Goal: Information Seeking & Learning: Learn about a topic

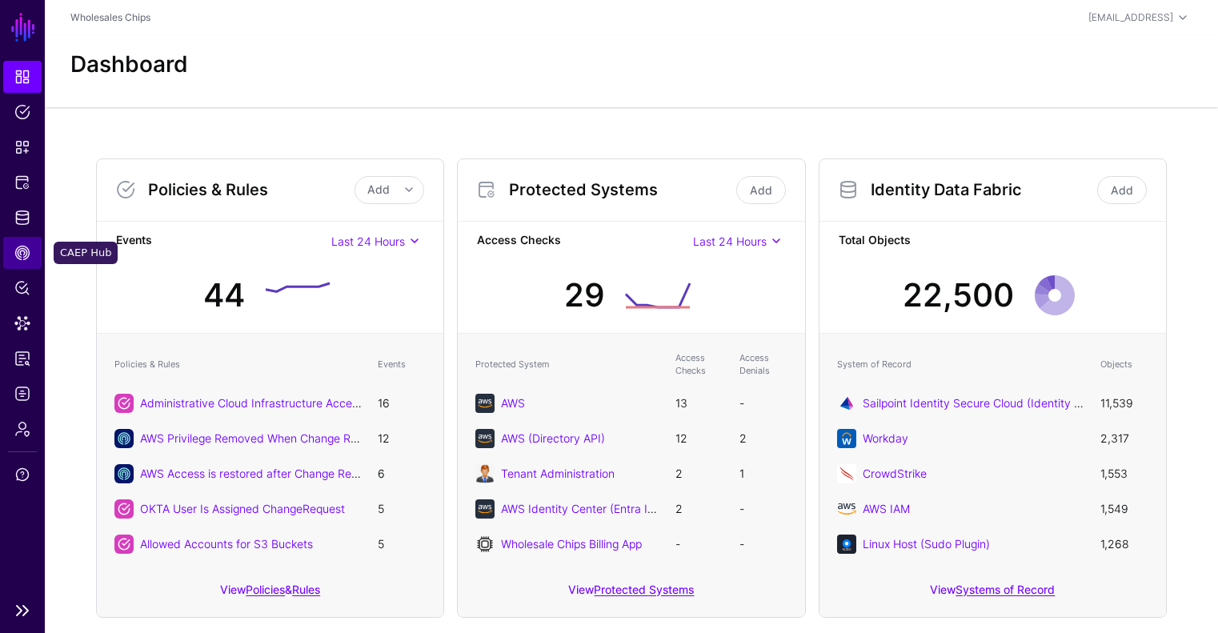
click at [28, 255] on span "CAEP Hub" at bounding box center [22, 253] width 16 height 16
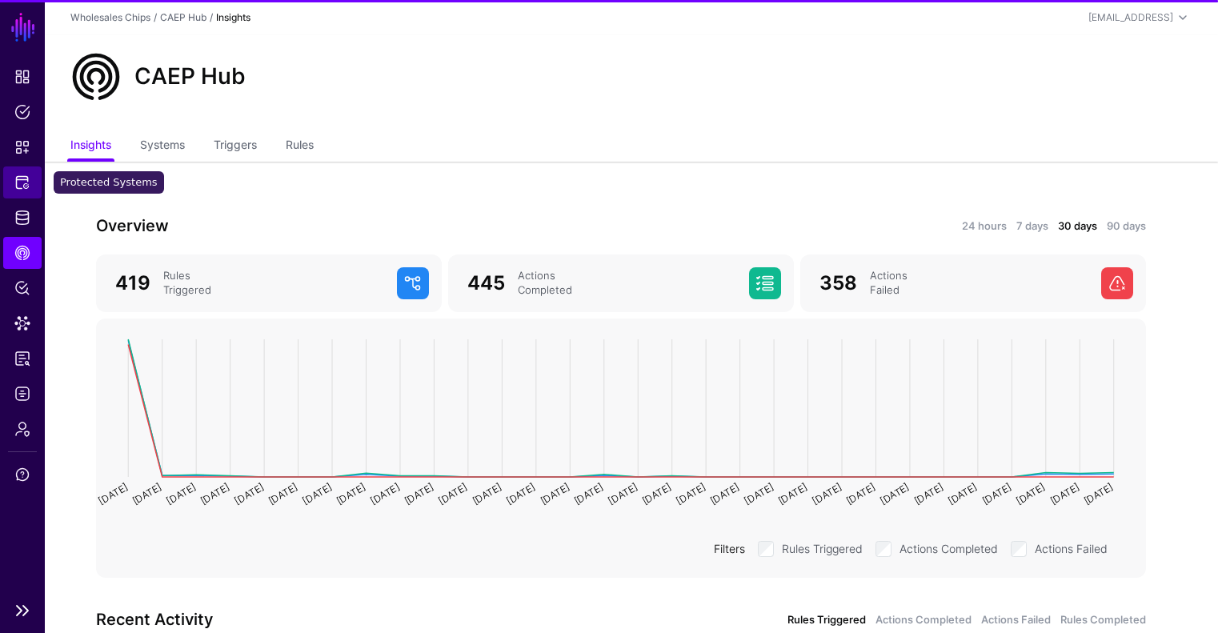
click at [30, 183] on span "Protected Systems" at bounding box center [22, 183] width 16 height 16
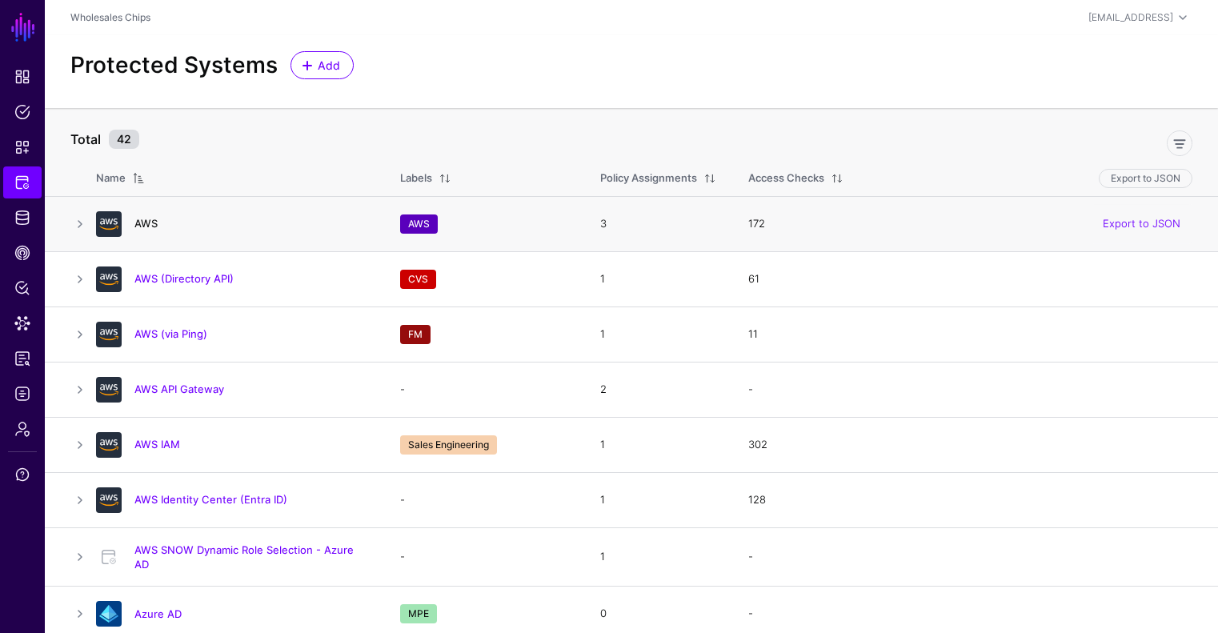
click at [152, 219] on link "AWS" at bounding box center [145, 223] width 23 height 13
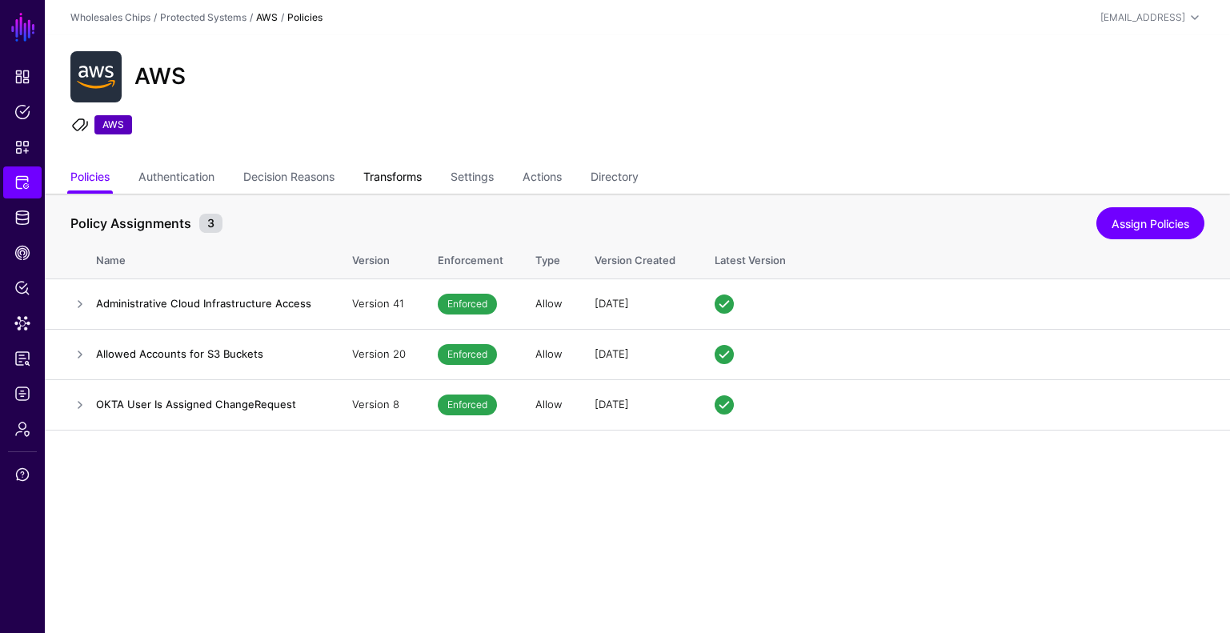
click at [420, 176] on link "Transforms" at bounding box center [392, 178] width 58 height 30
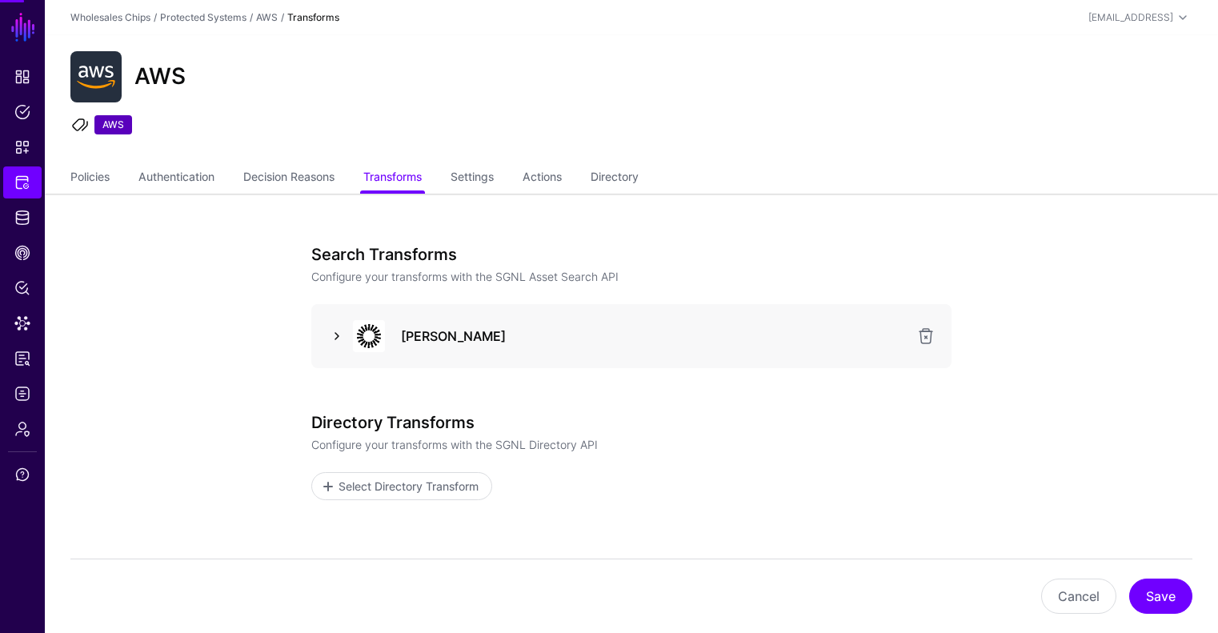
click at [343, 335] on link at bounding box center [336, 336] width 19 height 19
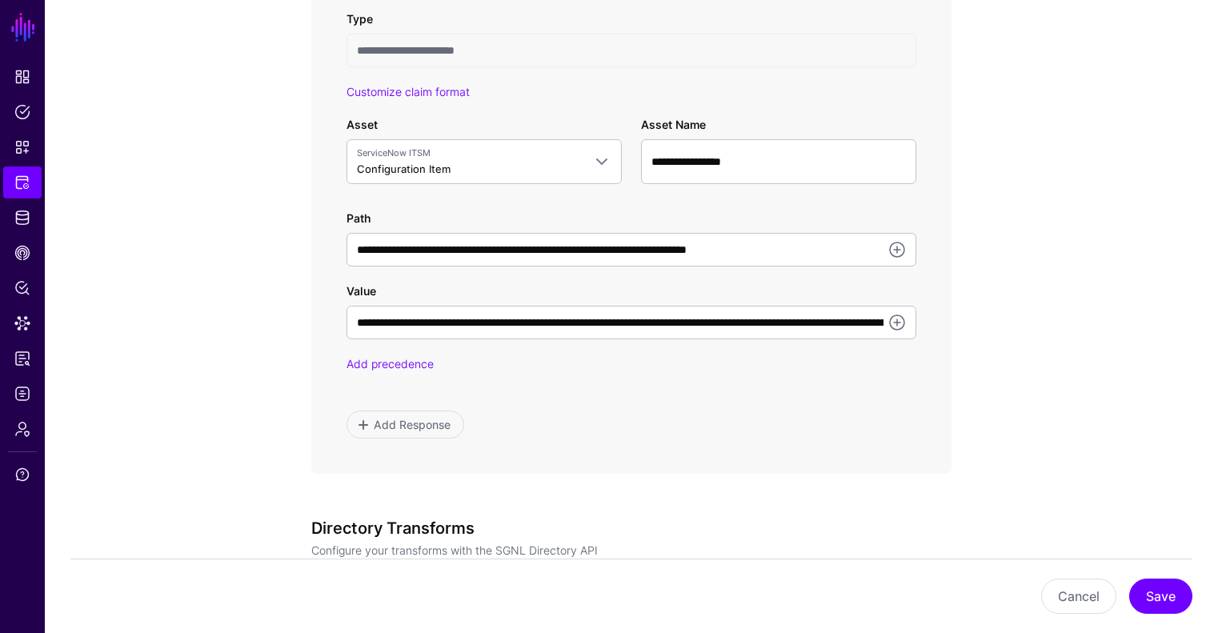
scroll to position [1001, 0]
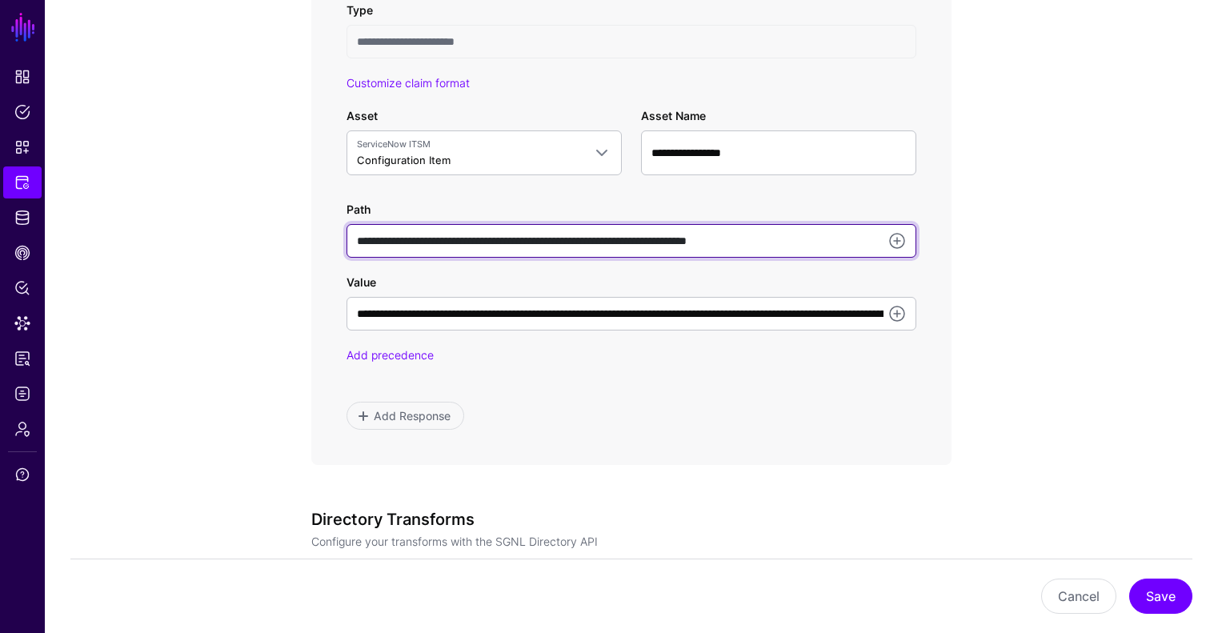
click at [852, 238] on input "**********" at bounding box center [632, 241] width 570 height 34
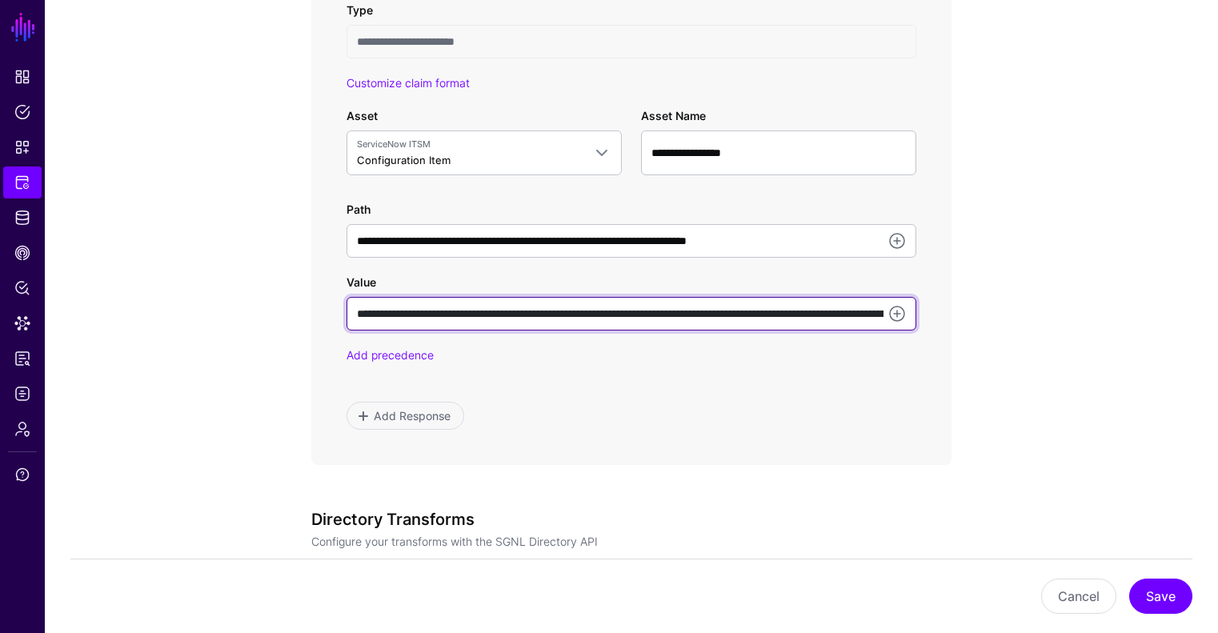
click at [635, 315] on input "**********" at bounding box center [632, 314] width 570 height 34
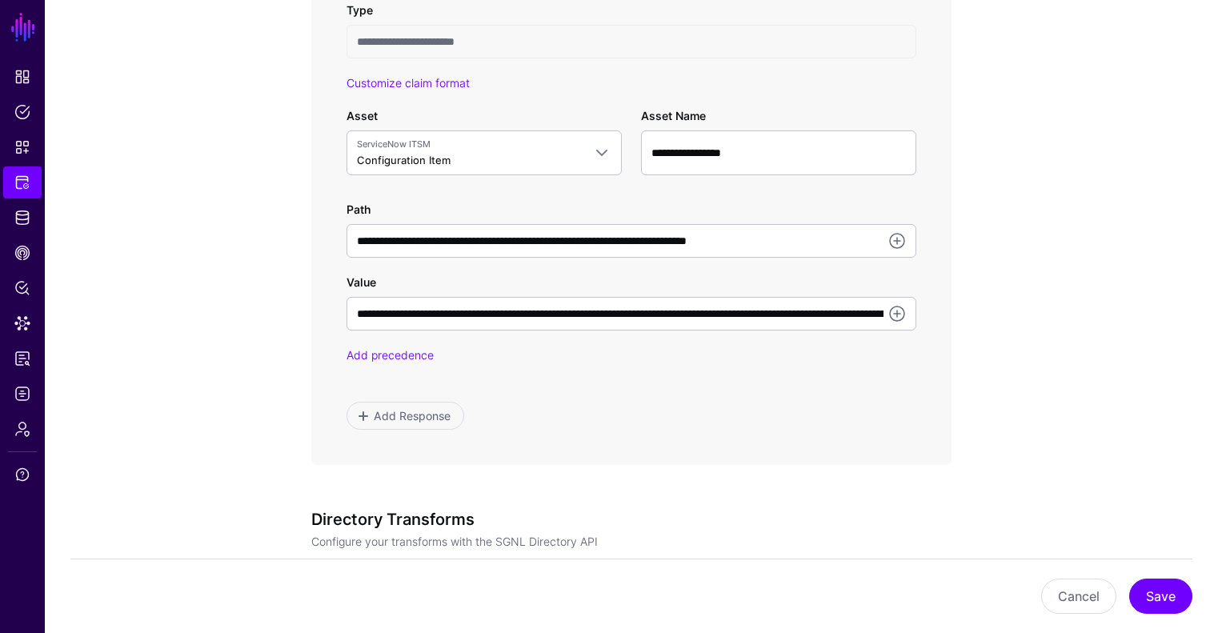
click at [215, 226] on app-integrations-item-transforms "**********" at bounding box center [632, 86] width 1174 height 1786
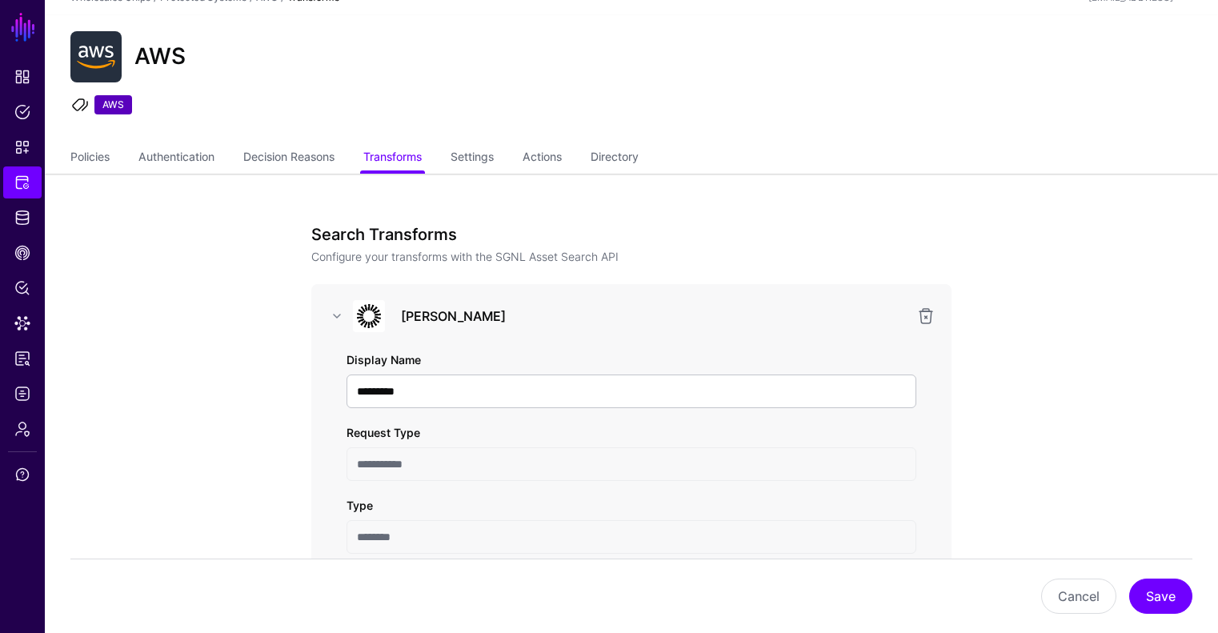
scroll to position [0, 0]
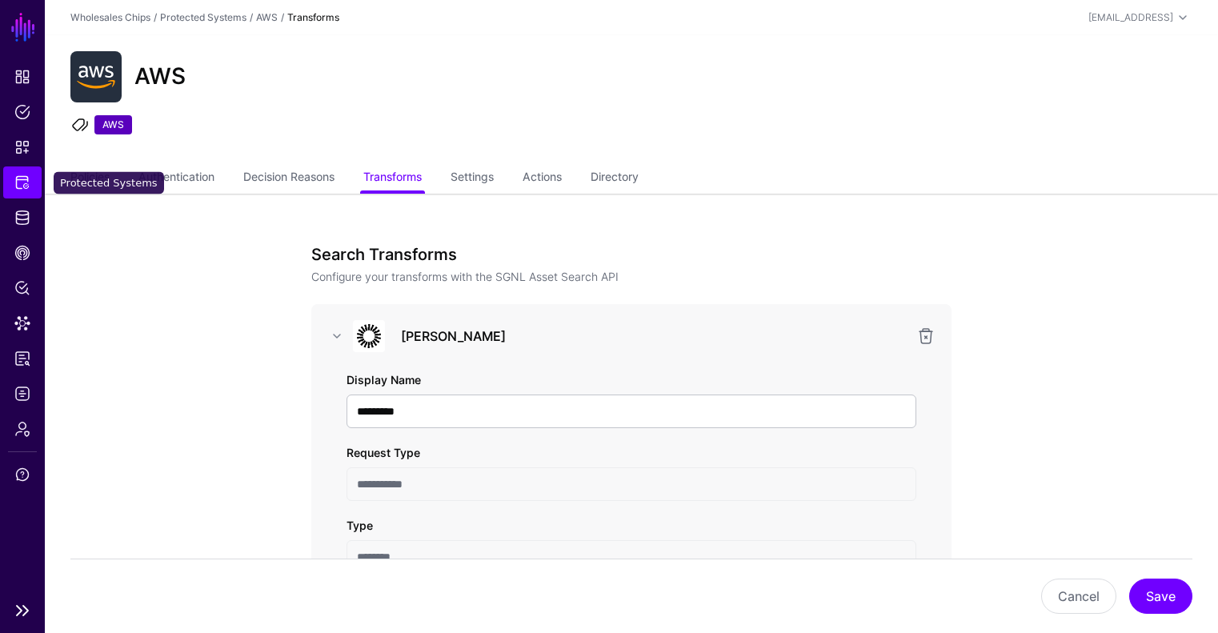
click at [15, 188] on span "Protected Systems" at bounding box center [22, 183] width 16 height 16
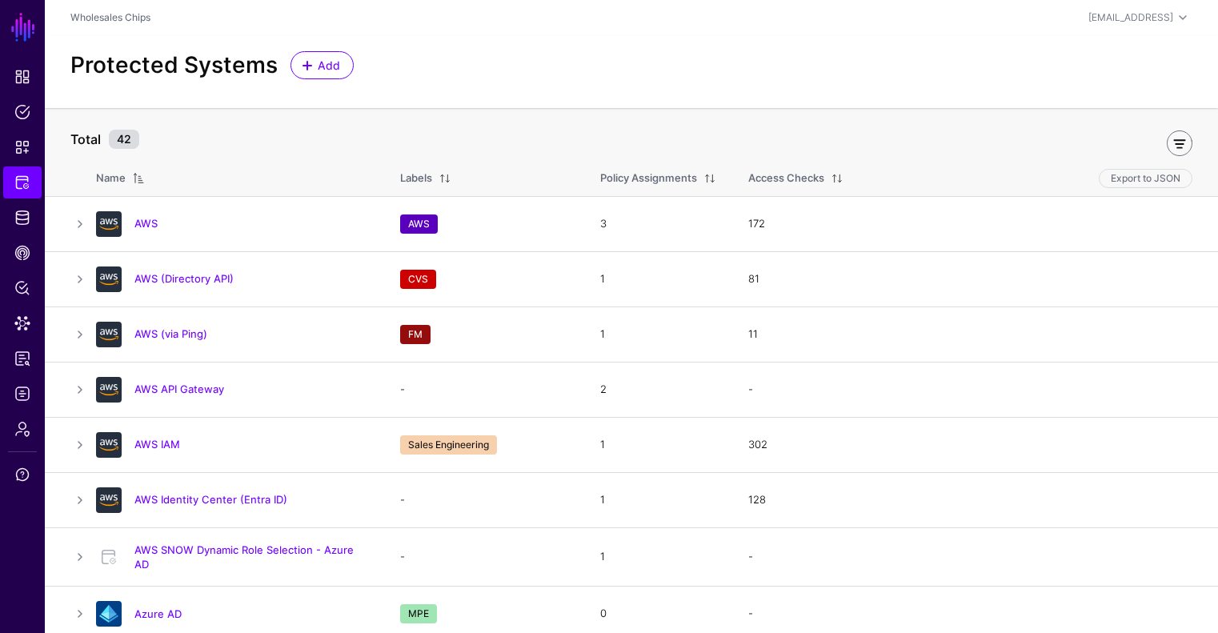
click at [1178, 138] on link at bounding box center [1180, 143] width 26 height 26
click at [687, 70] on div "Protected Systems Add" at bounding box center [631, 65] width 1135 height 28
click at [1189, 147] on link at bounding box center [1180, 143] width 26 height 26
click at [180, 138] on span at bounding box center [183, 139] width 19 height 19
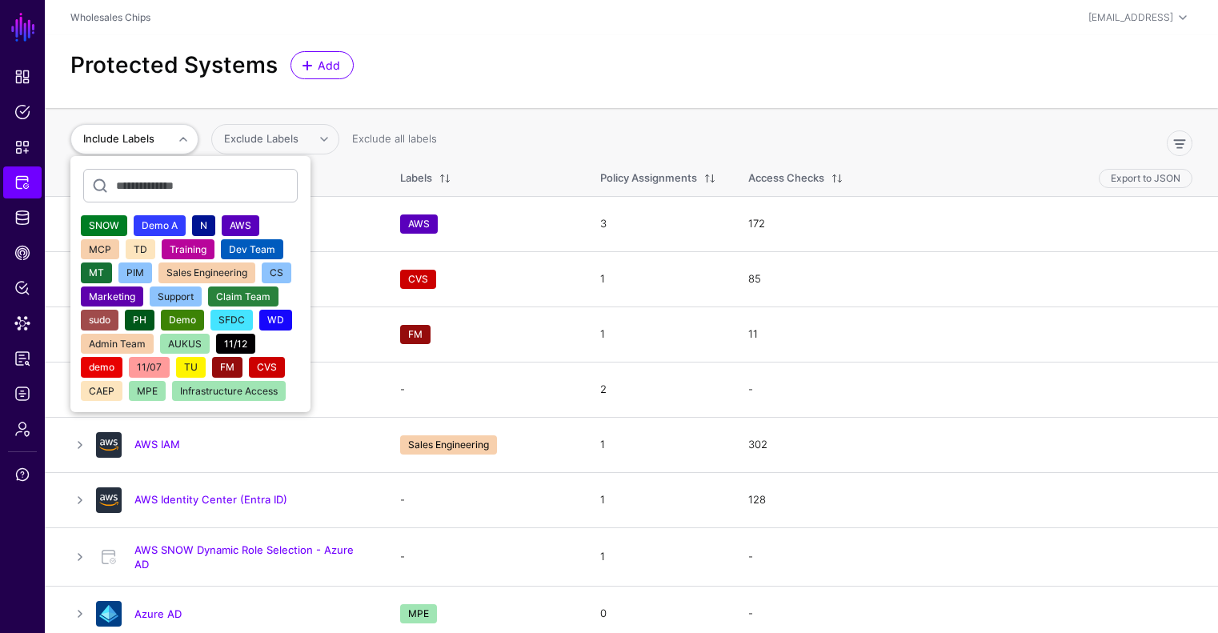
click at [259, 368] on span "CVS" at bounding box center [267, 367] width 20 height 12
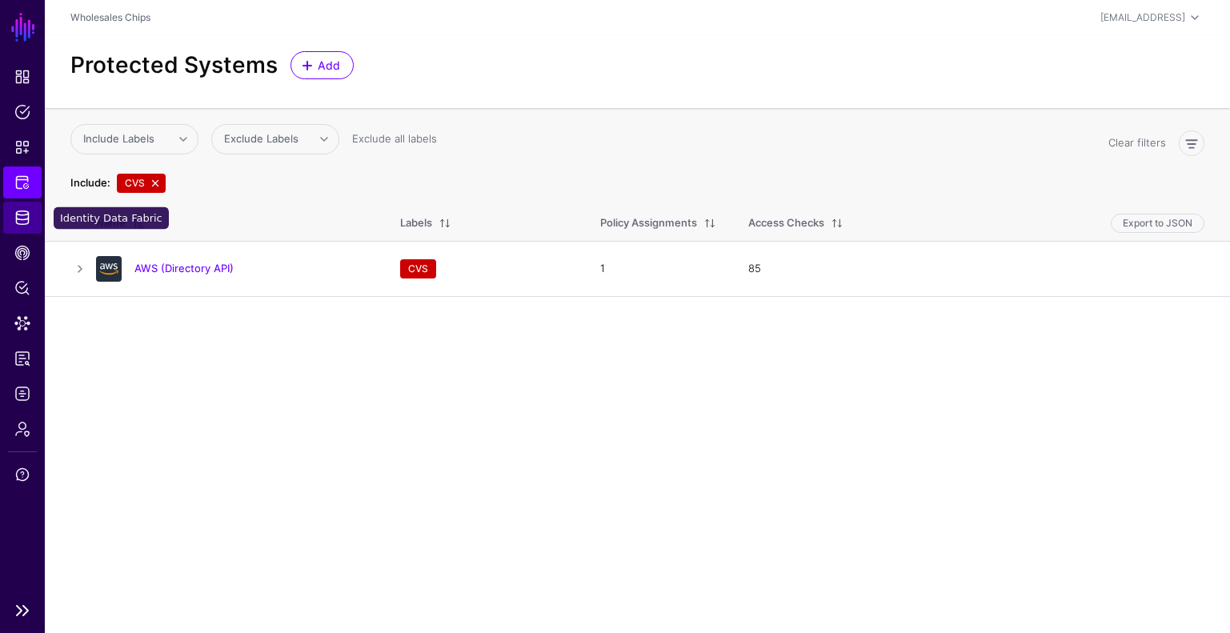
click at [26, 219] on span "Identity Data Fabric" at bounding box center [22, 218] width 16 height 16
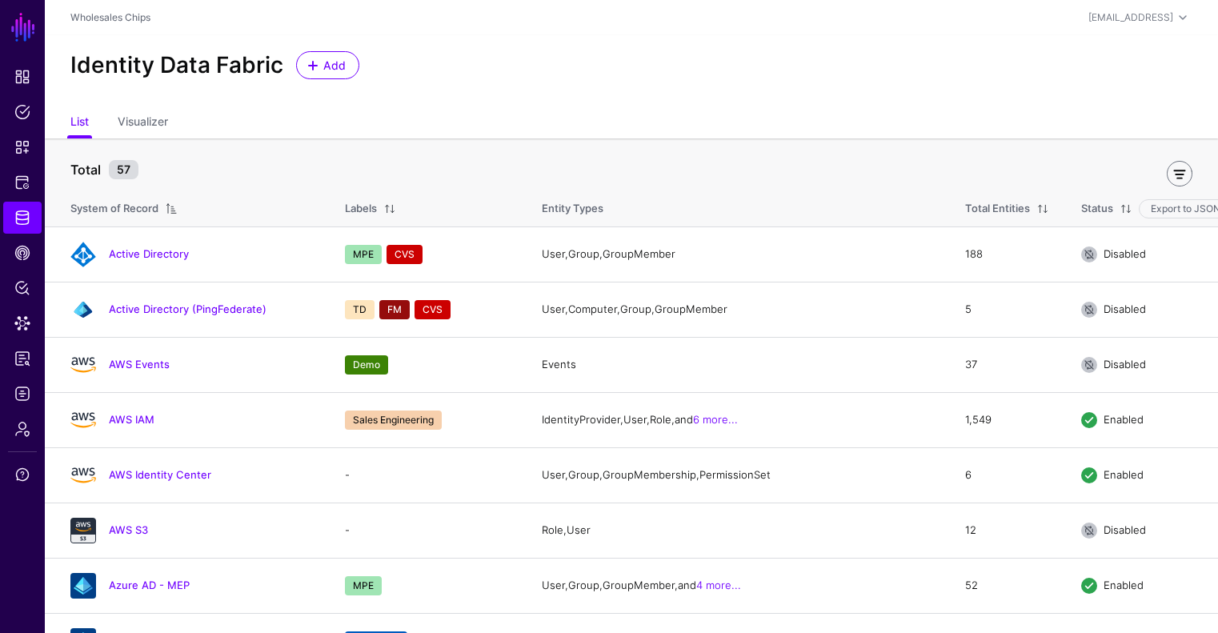
click at [1180, 170] on link at bounding box center [1180, 174] width 26 height 26
click at [342, 170] on span at bounding box center [335, 169] width 19 height 19
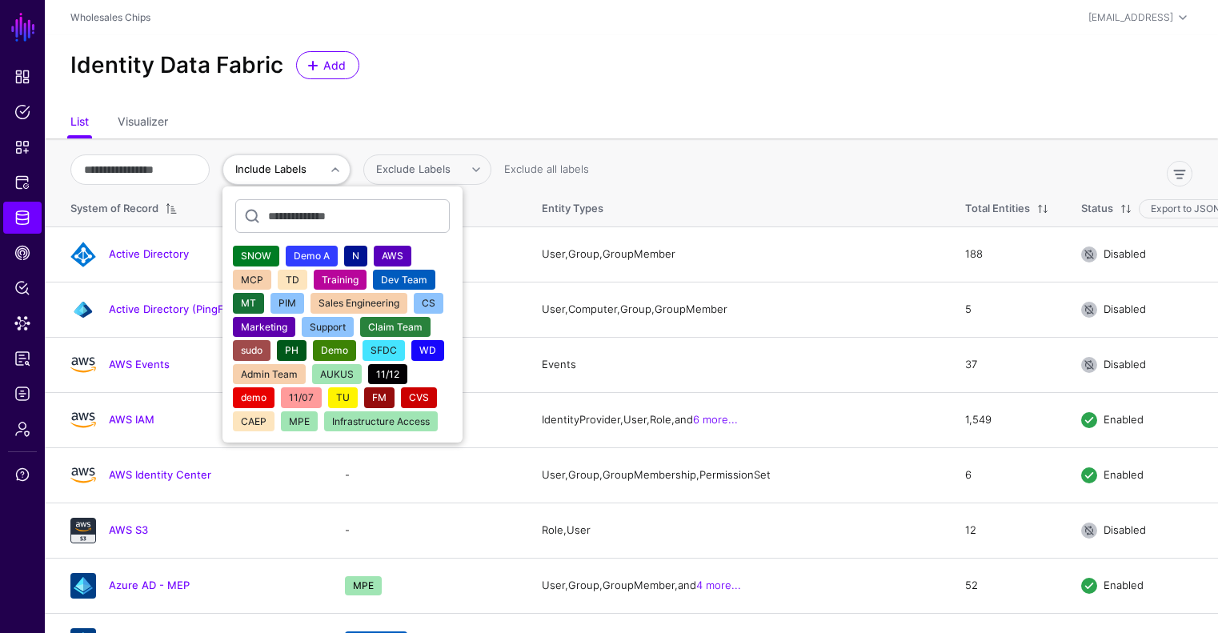
click at [429, 399] on span "CVS" at bounding box center [419, 397] width 20 height 12
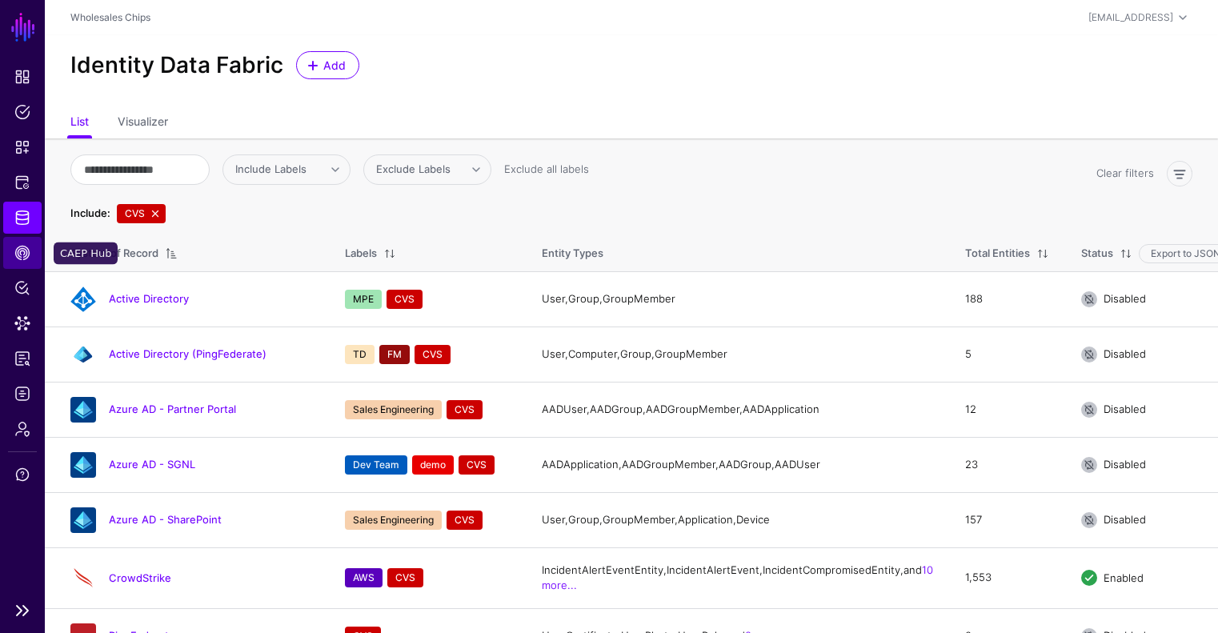
click at [20, 253] on span "CAEP Hub" at bounding box center [22, 253] width 16 height 16
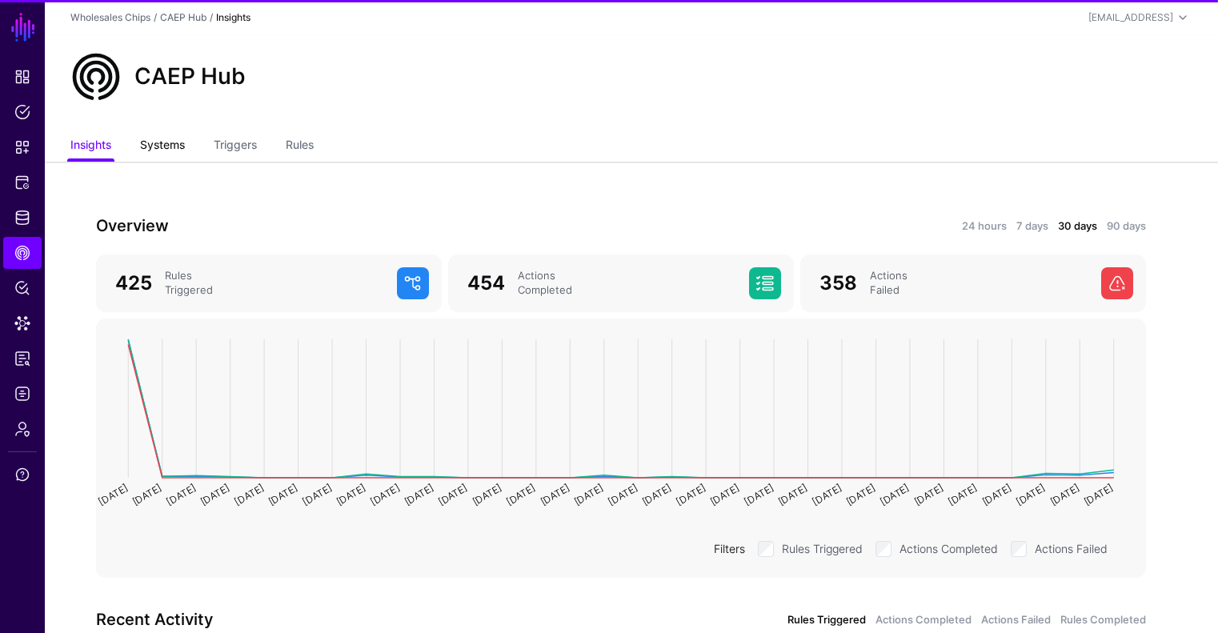
click at [182, 149] on link "Systems" at bounding box center [162, 146] width 45 height 30
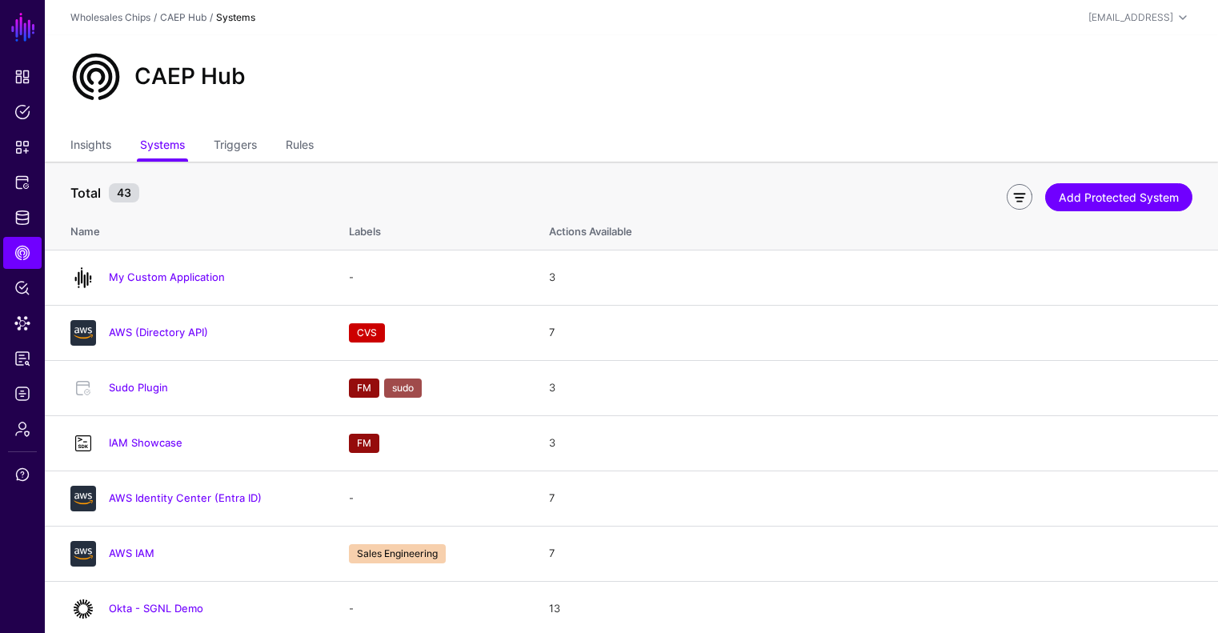
click at [1017, 198] on link at bounding box center [1020, 197] width 26 height 26
click at [157, 199] on span "Include Labels" at bounding box center [123, 193] width 81 height 16
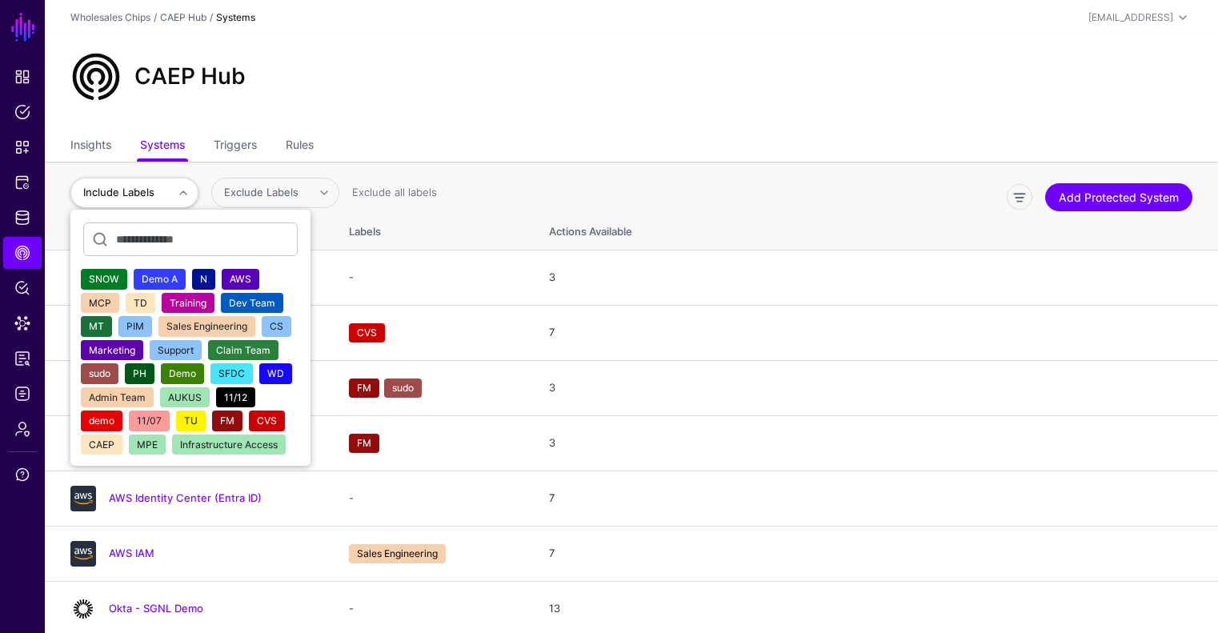
click at [254, 274] on button "AWS" at bounding box center [241, 279] width 38 height 21
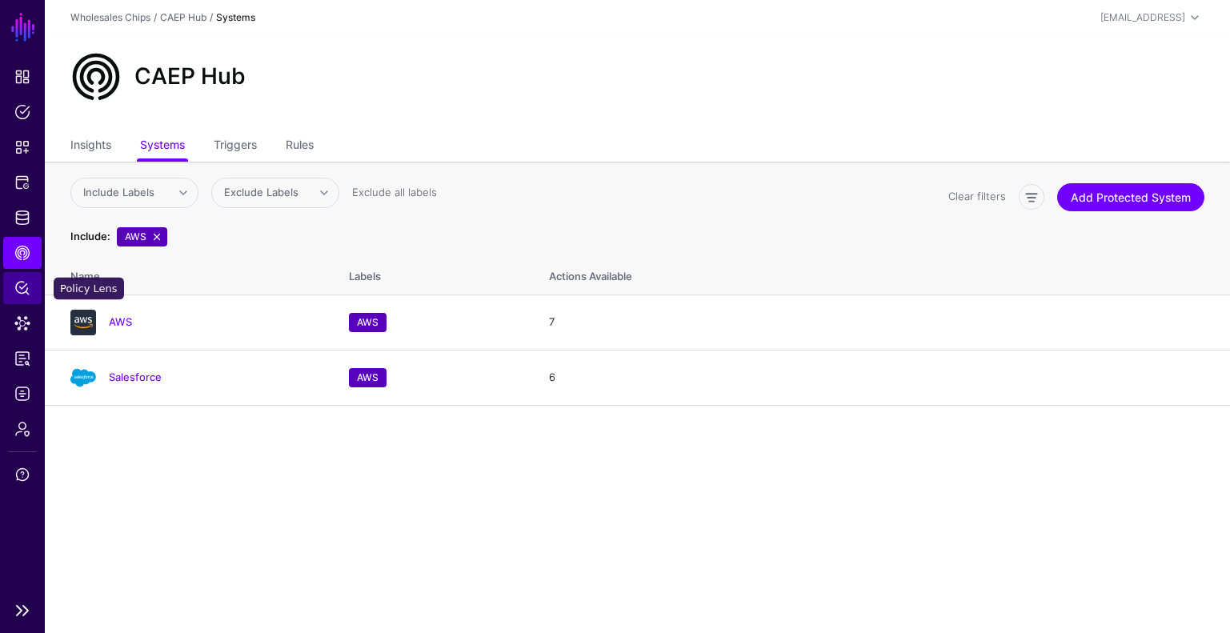
click at [19, 287] on span "Policy Lens" at bounding box center [22, 288] width 16 height 16
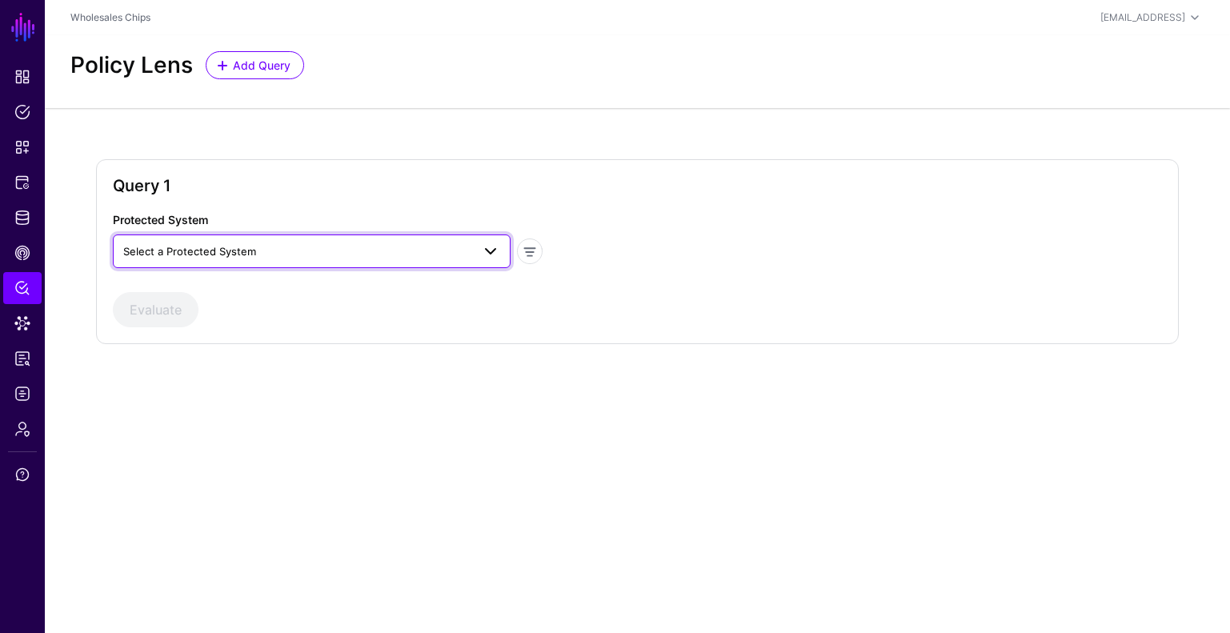
click at [283, 259] on span "Select a Protected System" at bounding box center [297, 252] width 348 height 18
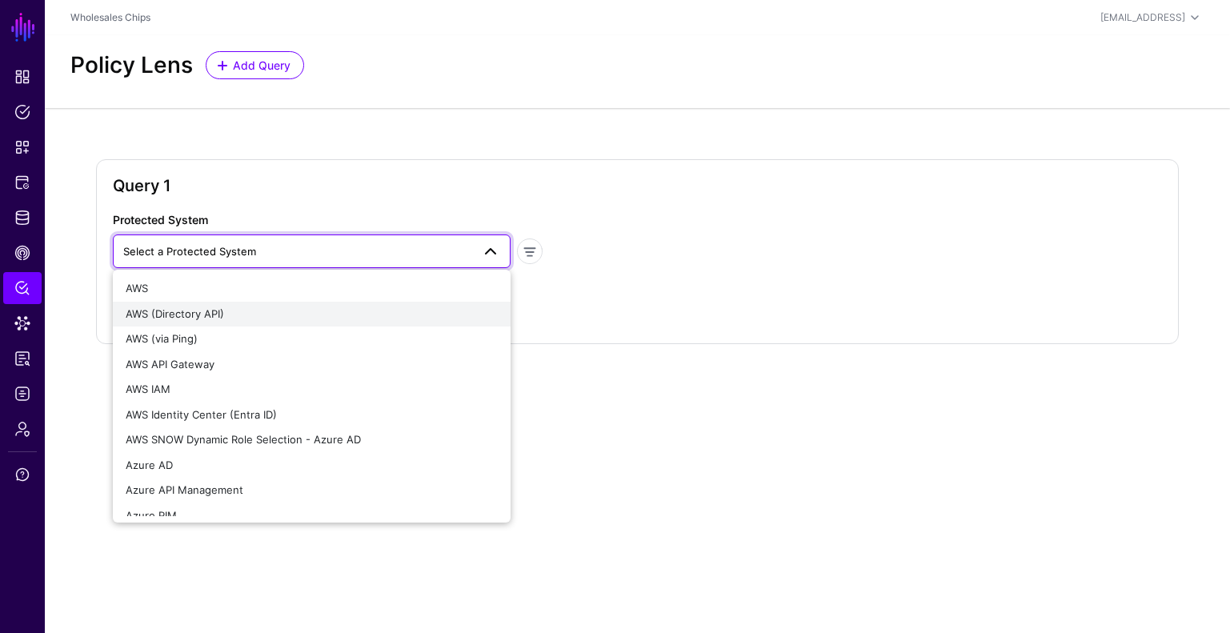
click at [262, 311] on div "AWS (Directory API)" at bounding box center [312, 315] width 372 height 16
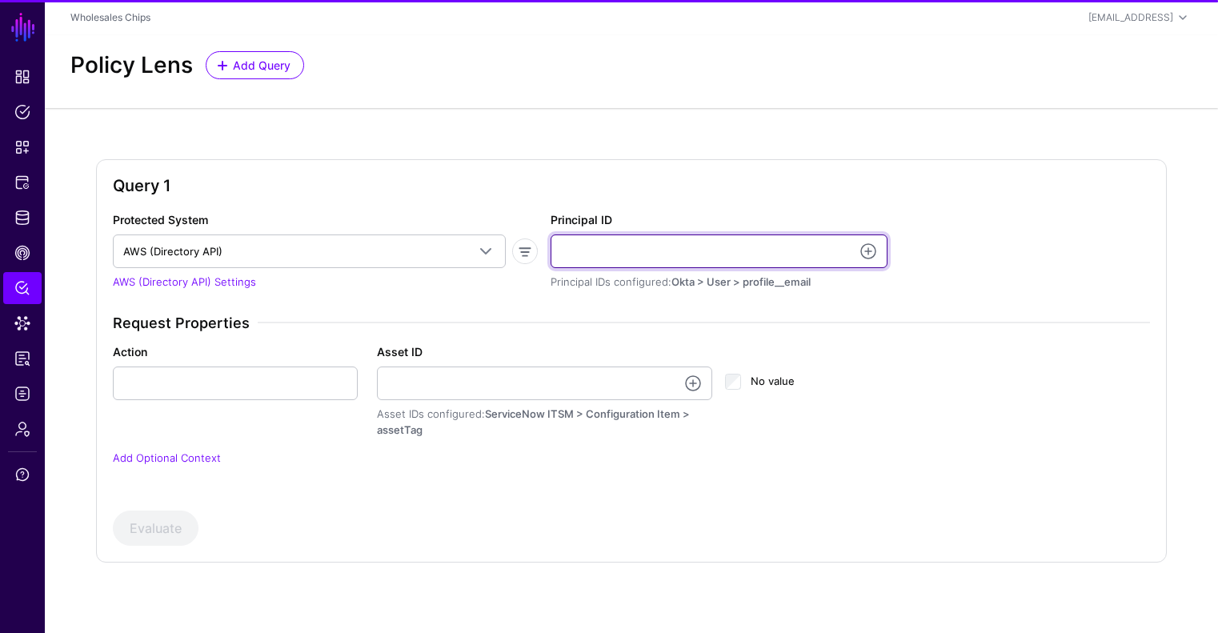
click at [696, 239] on input "Principal ID" at bounding box center [719, 252] width 337 height 34
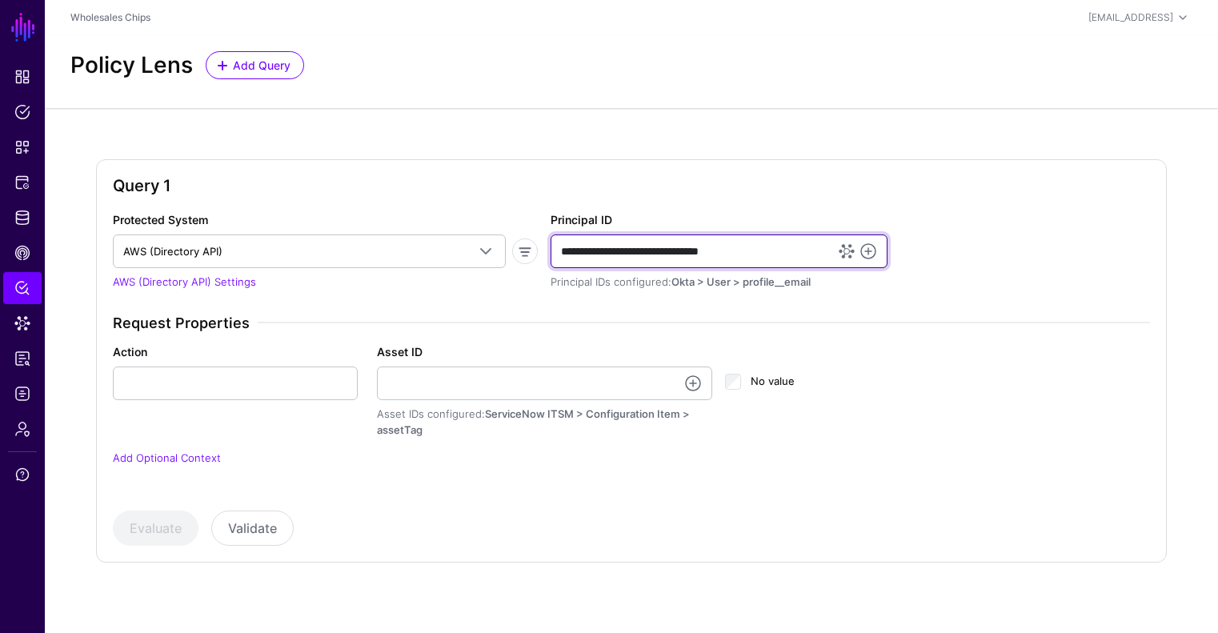
drag, startPoint x: 765, startPoint y: 249, endPoint x: 553, endPoint y: 251, distance: 212.1
click at [553, 251] on input "**********" at bounding box center [719, 252] width 337 height 34
type input "**********"
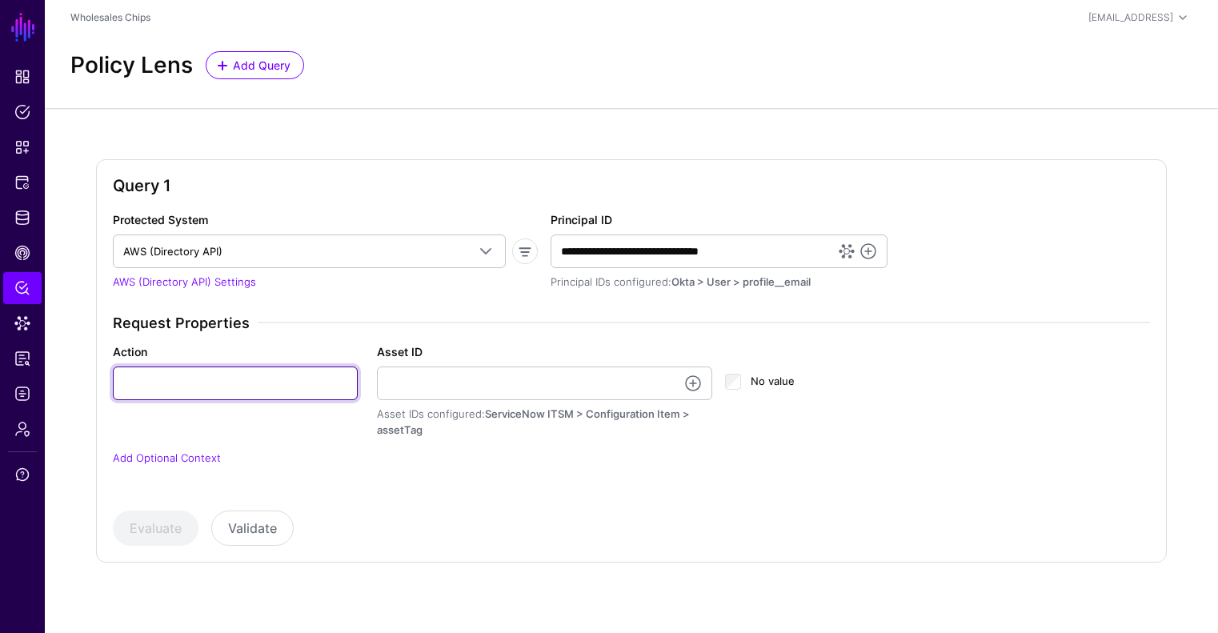
click at [284, 387] on input "Action" at bounding box center [235, 384] width 245 height 34
type input "**********"
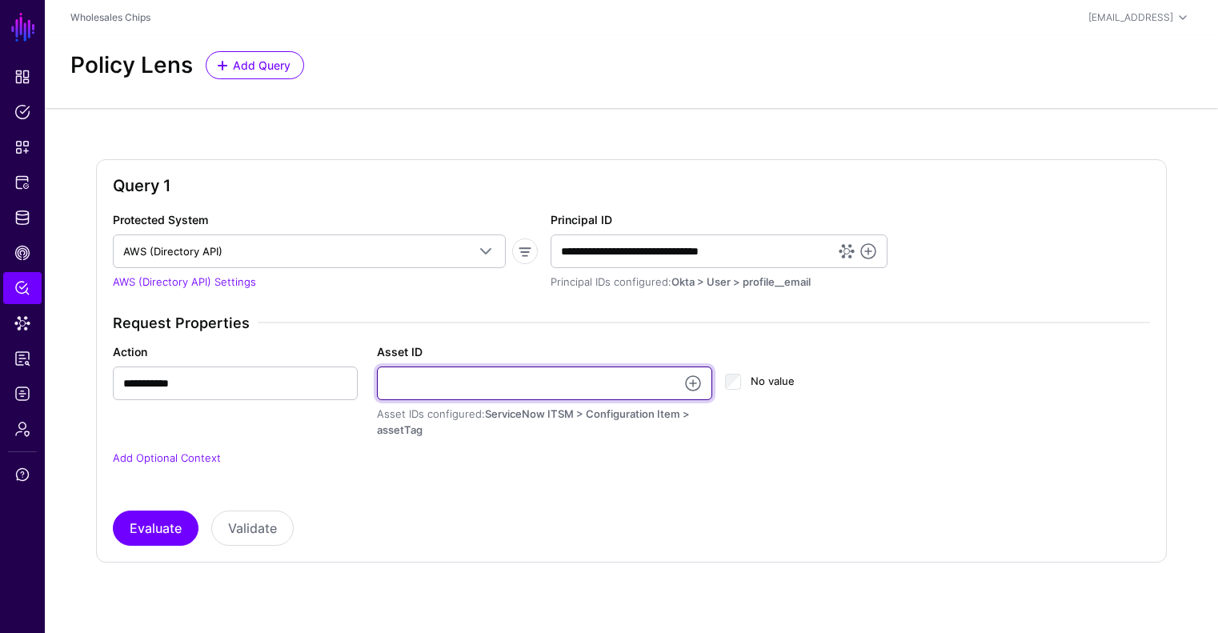
click at [412, 381] on input "Asset ID" at bounding box center [544, 384] width 335 height 34
type input "*"
type input "**********"
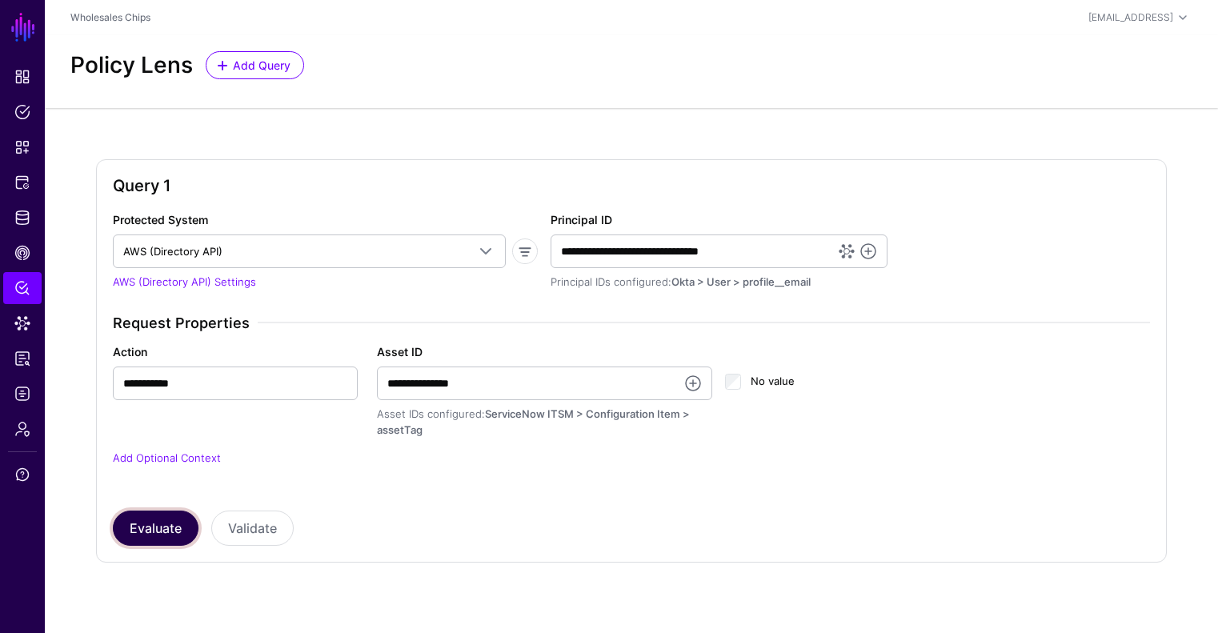
click at [195, 526] on button "Evaluate" at bounding box center [156, 528] width 86 height 35
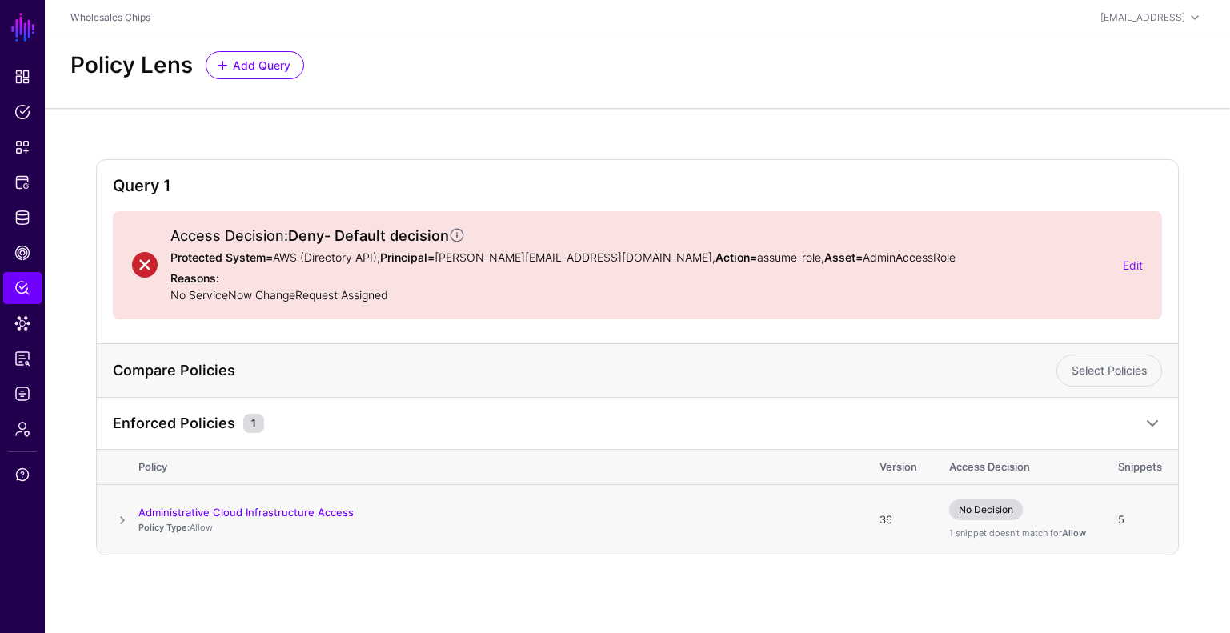
click at [126, 522] on span at bounding box center [122, 520] width 19 height 19
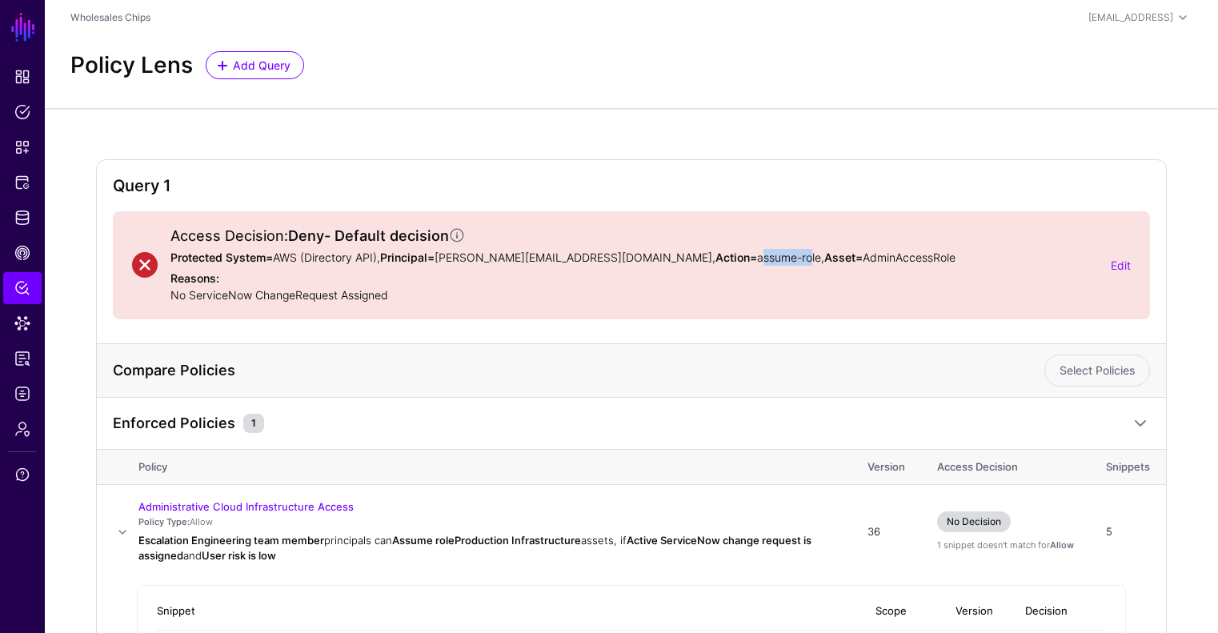
drag, startPoint x: 692, startPoint y: 259, endPoint x: 744, endPoint y: 258, distance: 51.2
click at [744, 258] on p "Protected System= AWS (Directory API), Principal= alejandro.bacong@wholesalechi…" at bounding box center [635, 257] width 928 height 17
drag, startPoint x: 691, startPoint y: 257, endPoint x: 755, endPoint y: 256, distance: 64.0
click at [755, 256] on p "Protected System= AWS (Directory API), Principal= alejandro.bacong@wholesalechi…" at bounding box center [635, 257] width 928 height 17
copy p "assume-role"
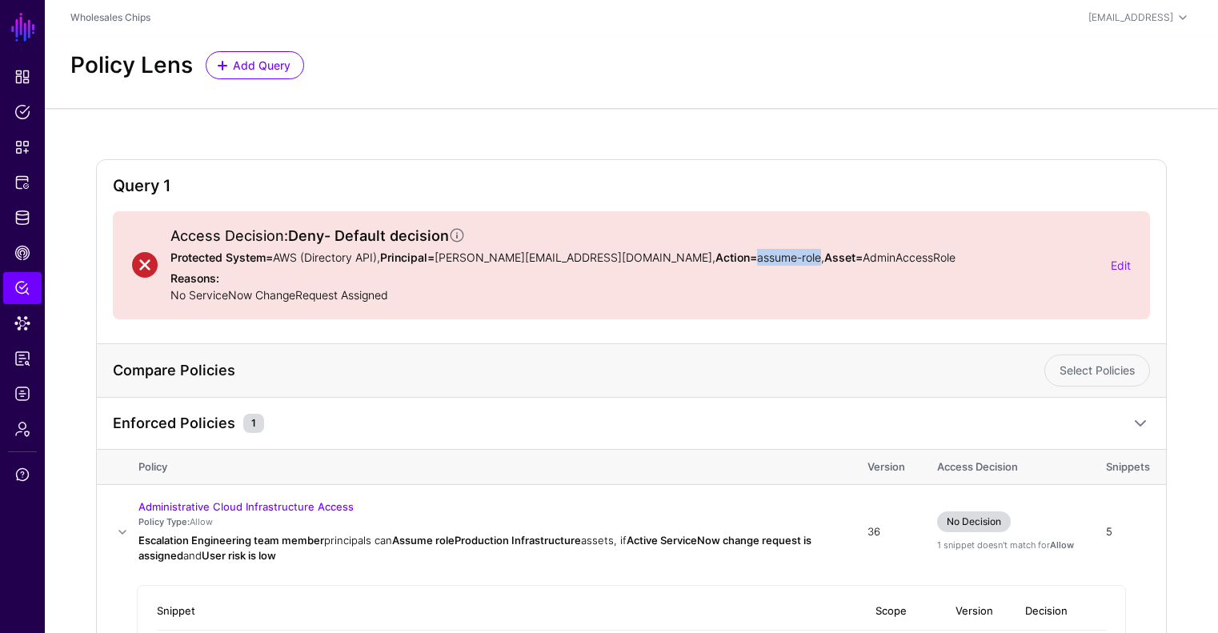
click at [833, 257] on p "Protected System= AWS (Directory API), Principal= alejandro.bacong@wholesalechi…" at bounding box center [635, 257] width 928 height 17
copy p "AdminAccessRole"
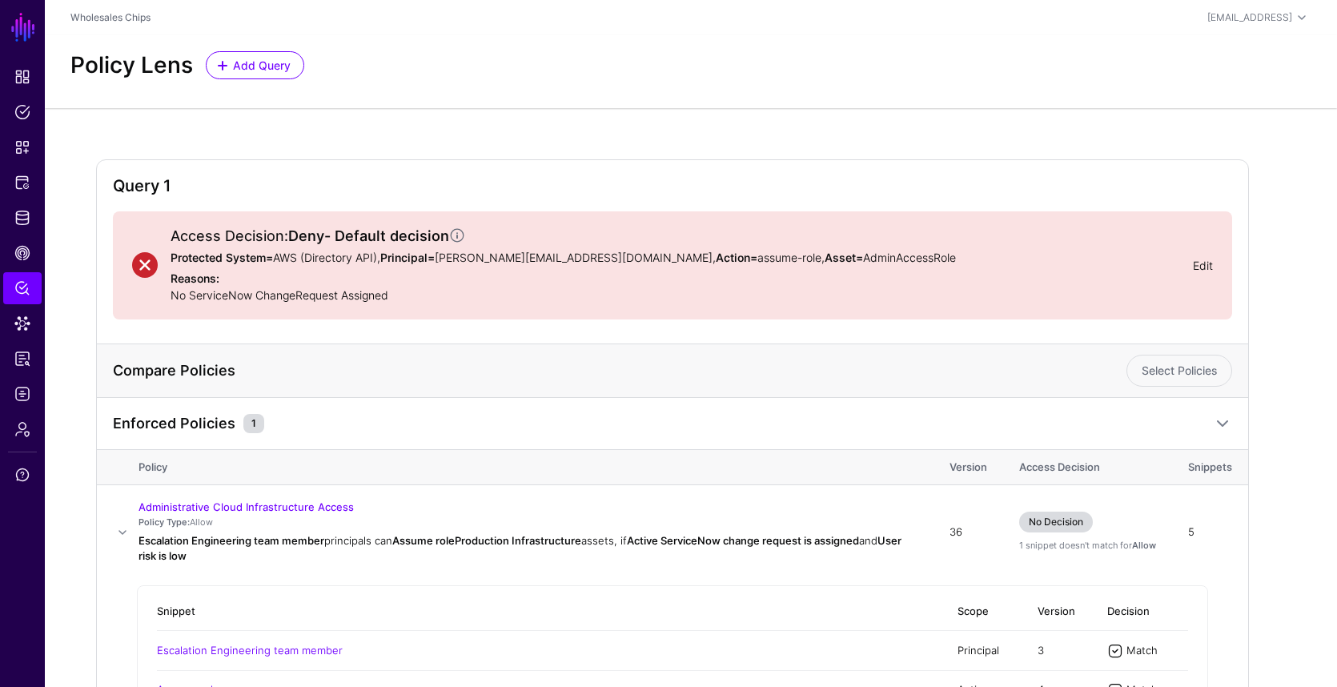
click at [1203, 264] on link "Edit" at bounding box center [1203, 266] width 20 height 14
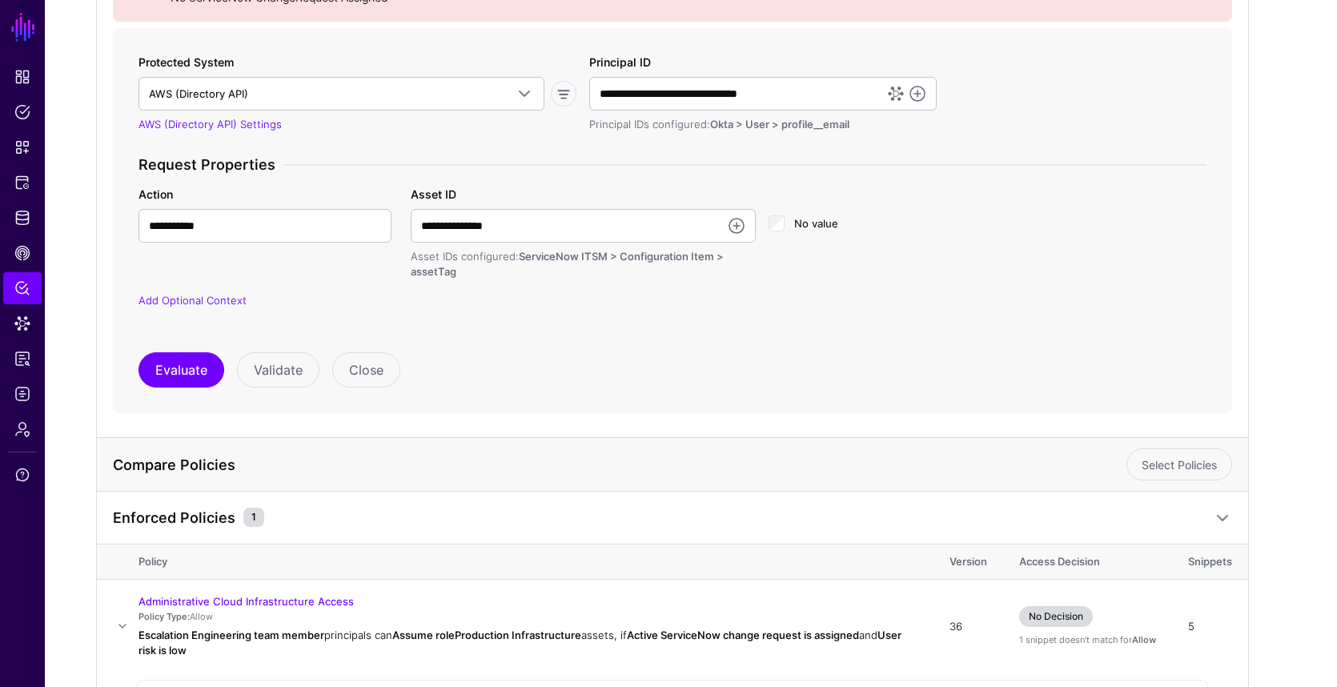
scroll to position [300, 0]
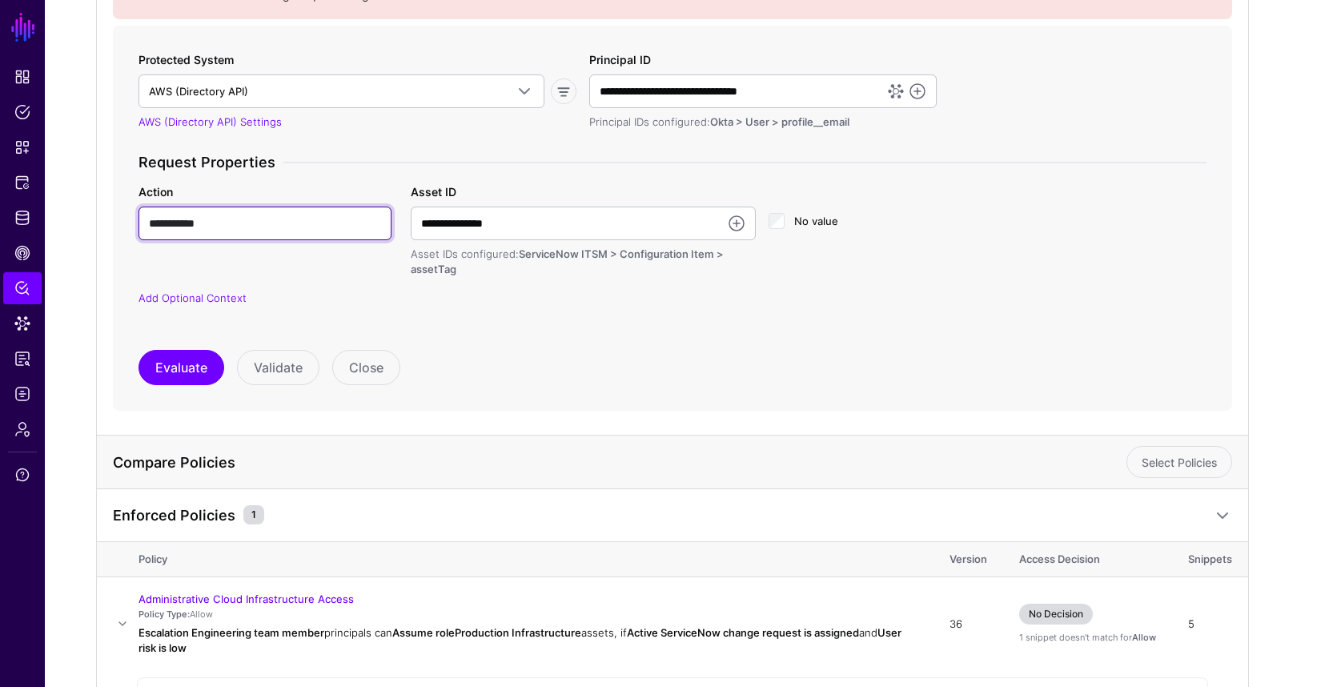
drag, startPoint x: 245, startPoint y: 222, endPoint x: 122, endPoint y: 223, distance: 123.3
click at [122, 223] on form "Protected System AWS (Directory API) AWS AWS (Directory API) AWS (via Ping) AWS…" at bounding box center [672, 219] width 1119 height 386
click at [658, 311] on div "**********" at bounding box center [672, 240] width 1081 height 172
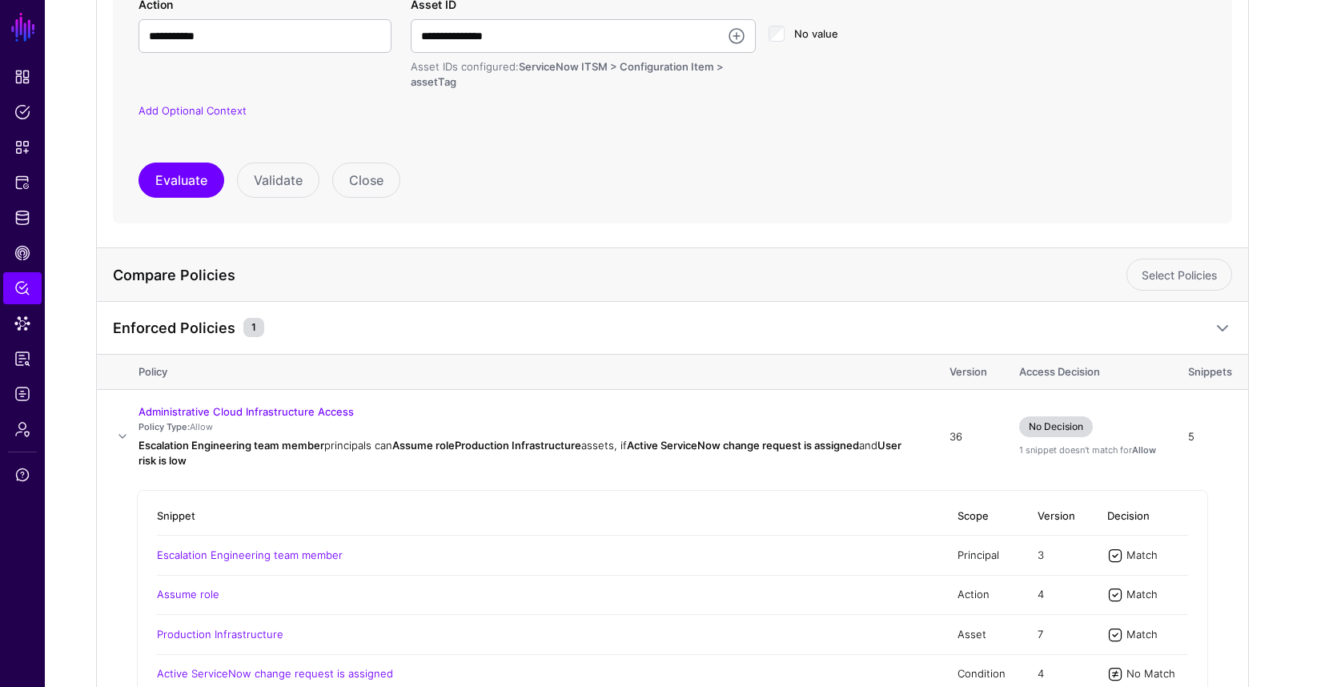
scroll to position [134, 0]
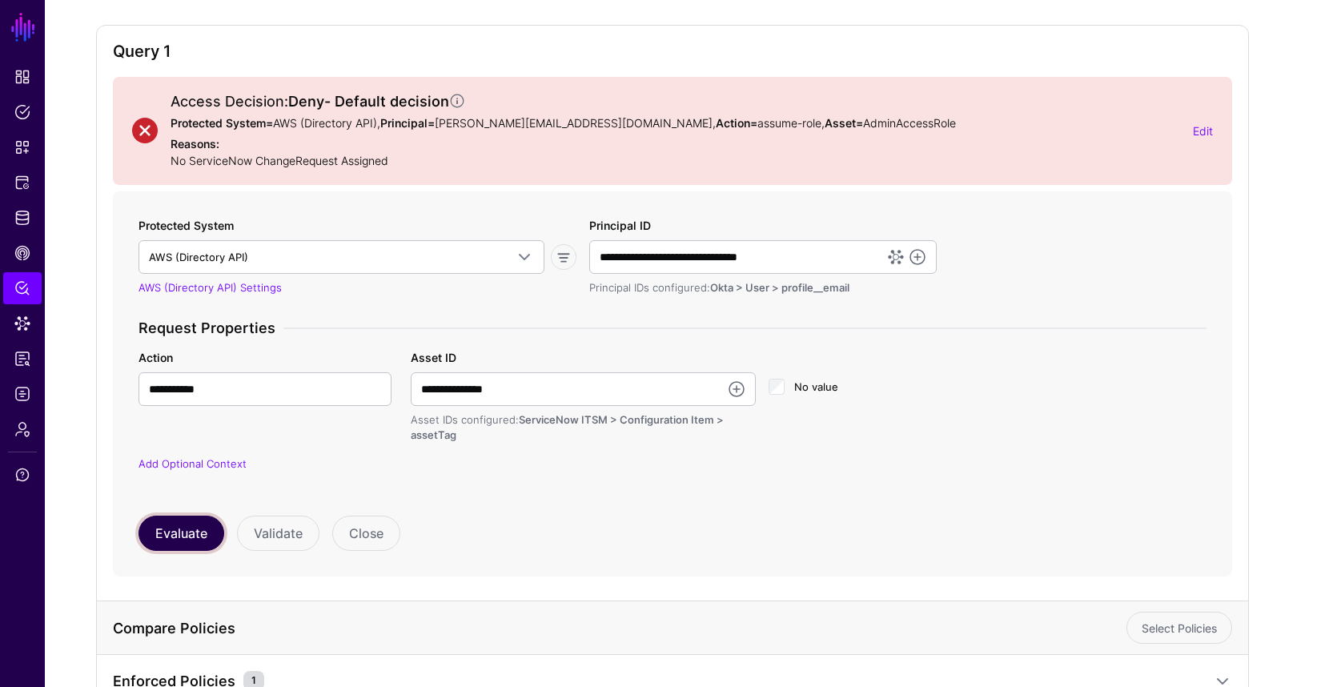
click at [200, 533] on button "Evaluate" at bounding box center [181, 533] width 86 height 35
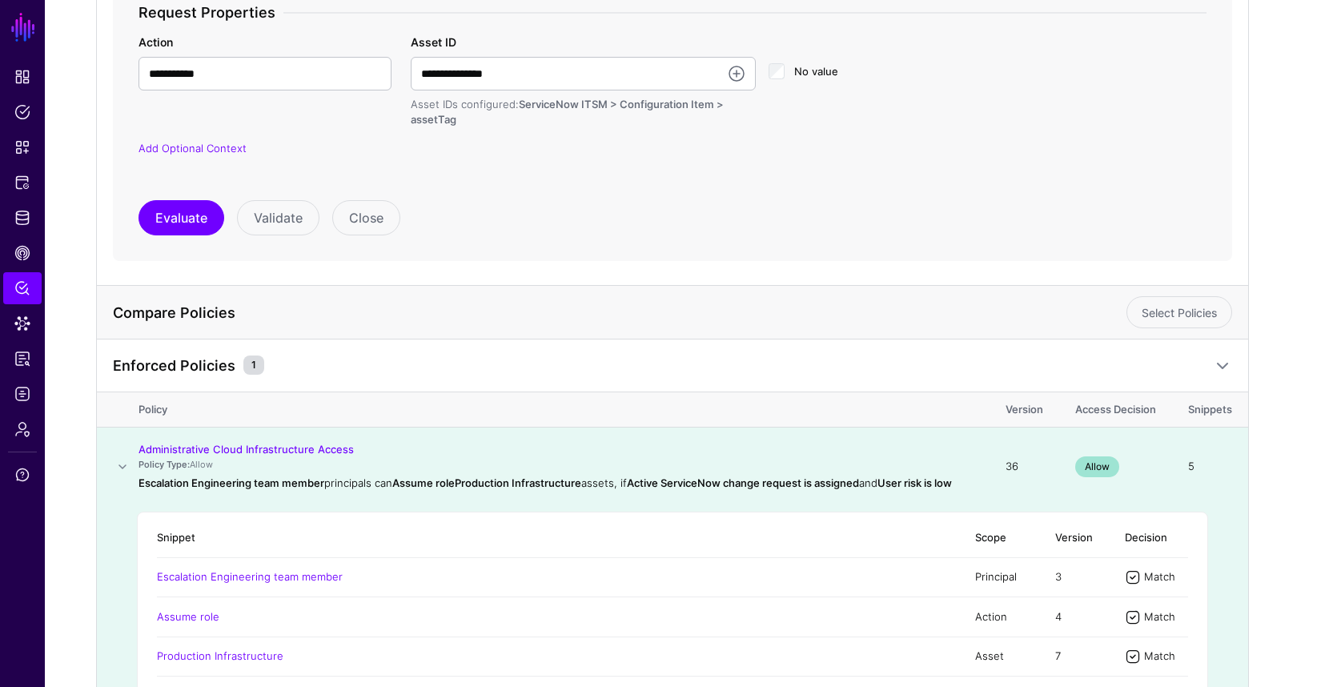
scroll to position [0, 0]
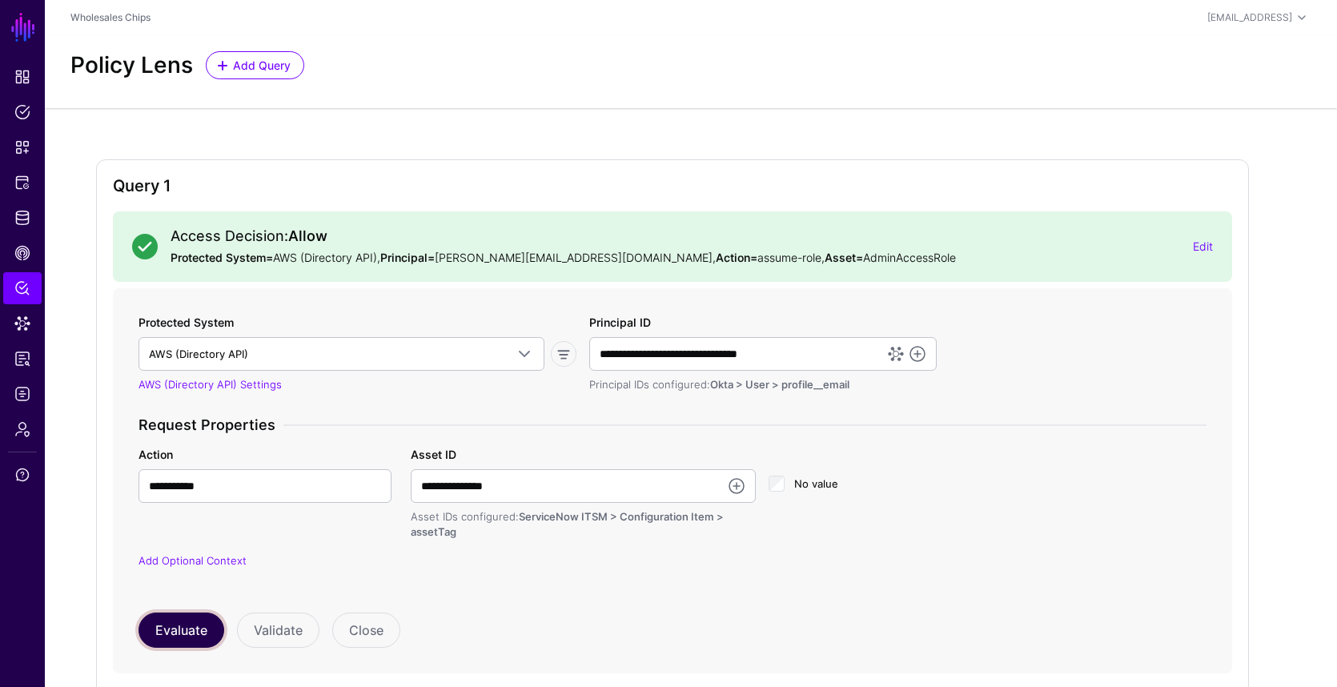
click at [183, 632] on button "Evaluate" at bounding box center [181, 629] width 86 height 35
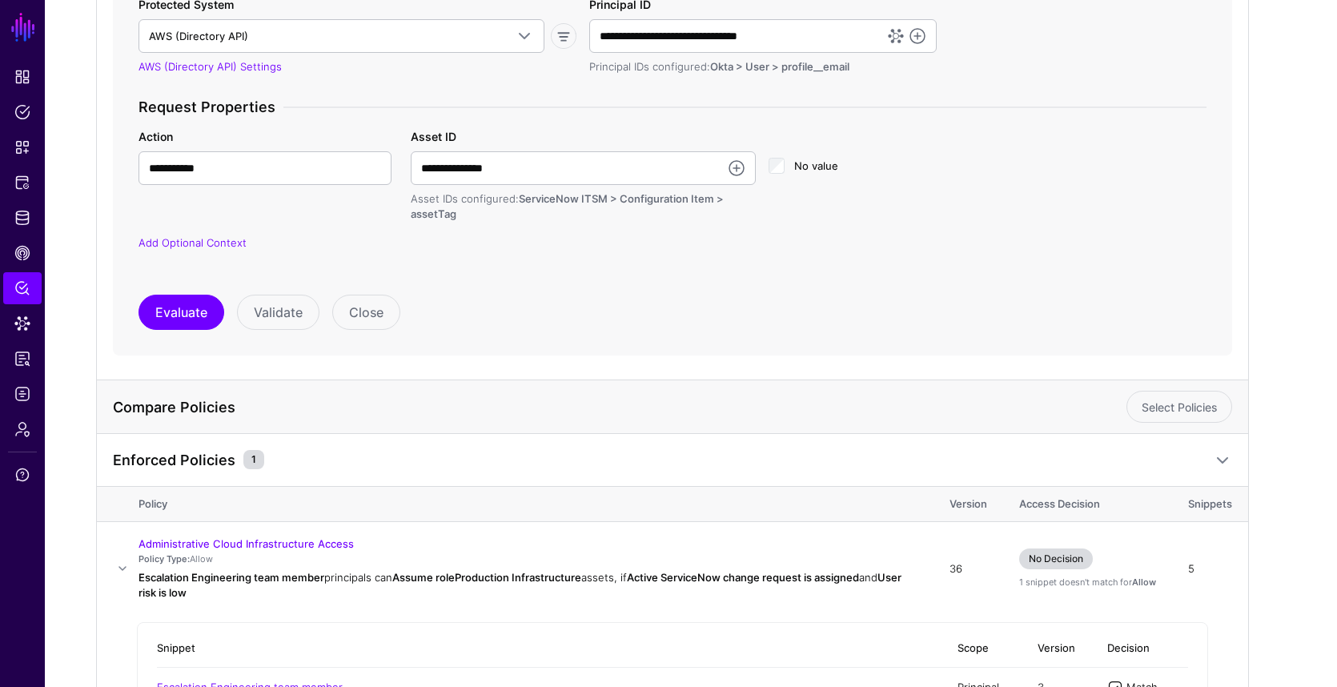
scroll to position [356, 0]
click at [121, 565] on span at bounding box center [122, 567] width 19 height 19
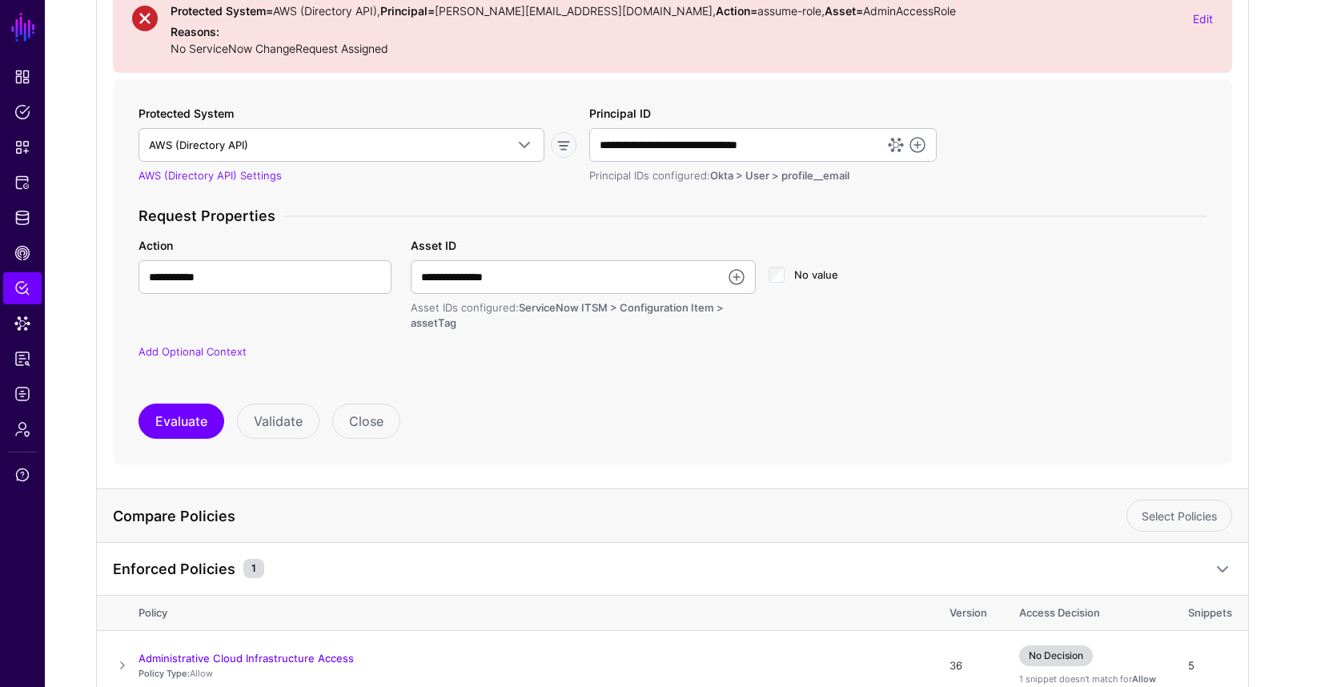
scroll to position [337, 0]
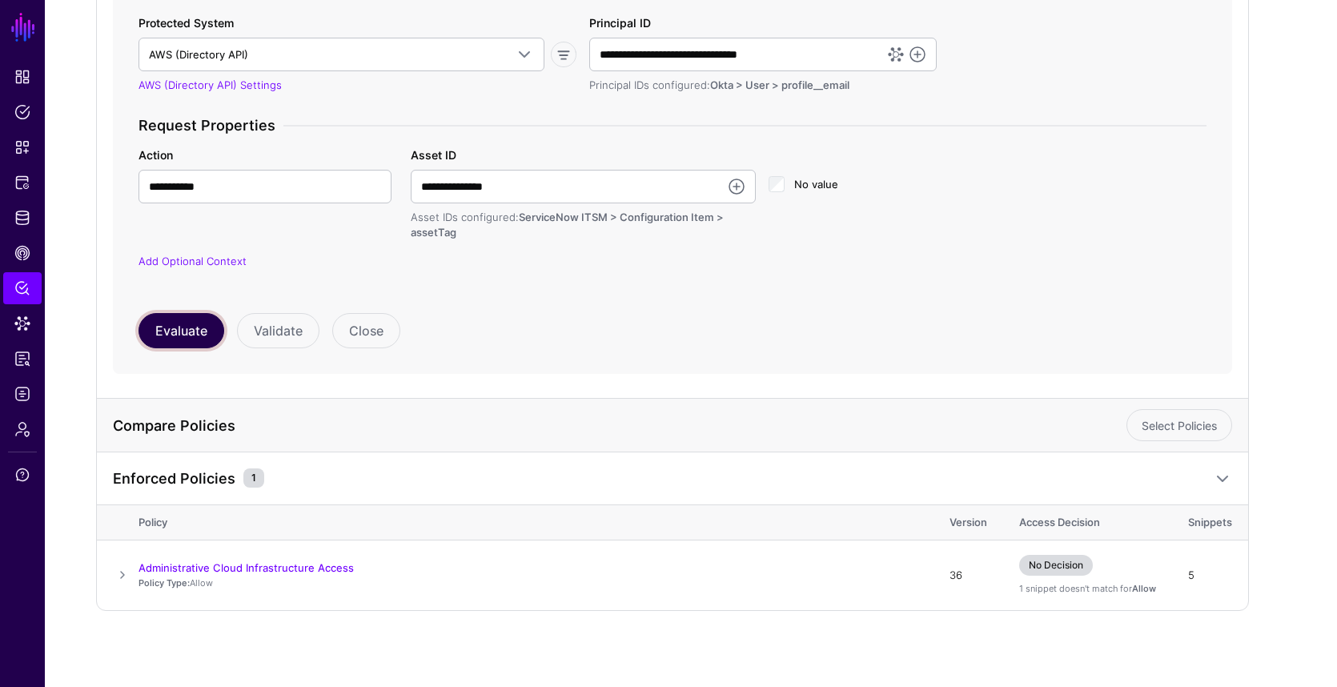
click at [183, 338] on button "Evaluate" at bounding box center [181, 330] width 86 height 35
click at [117, 573] on span at bounding box center [122, 574] width 19 height 19
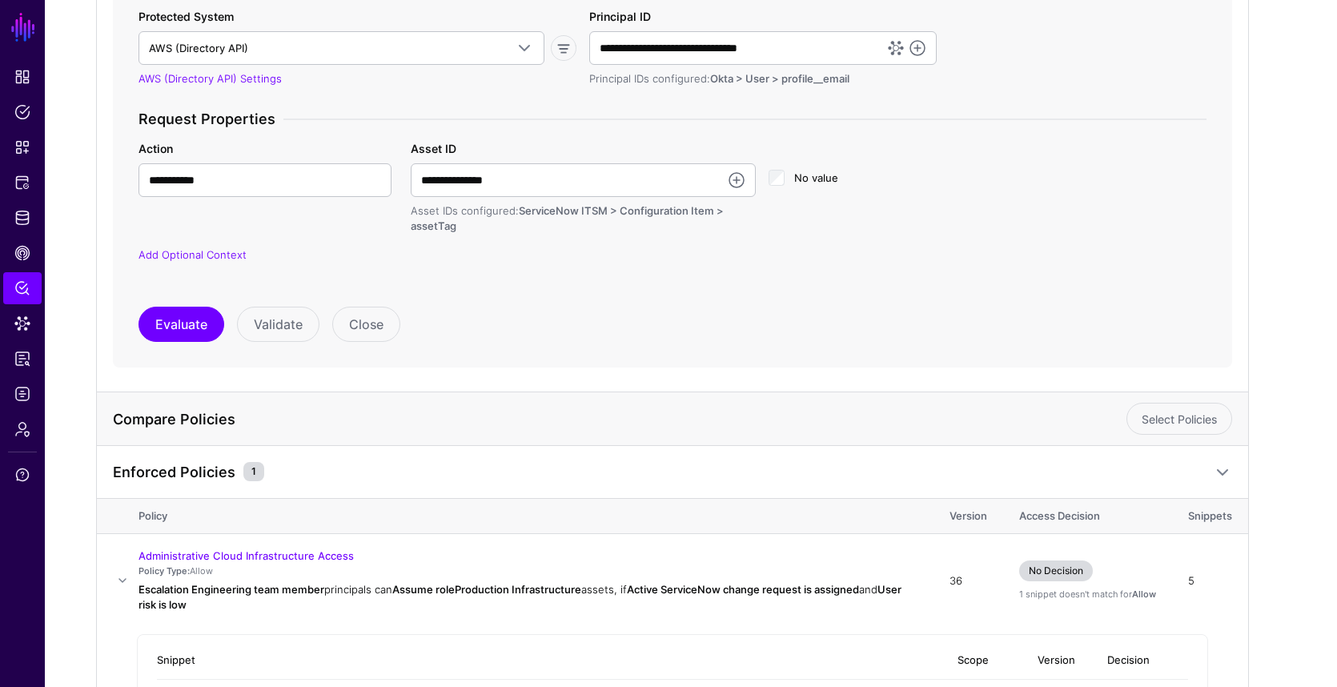
scroll to position [214, 0]
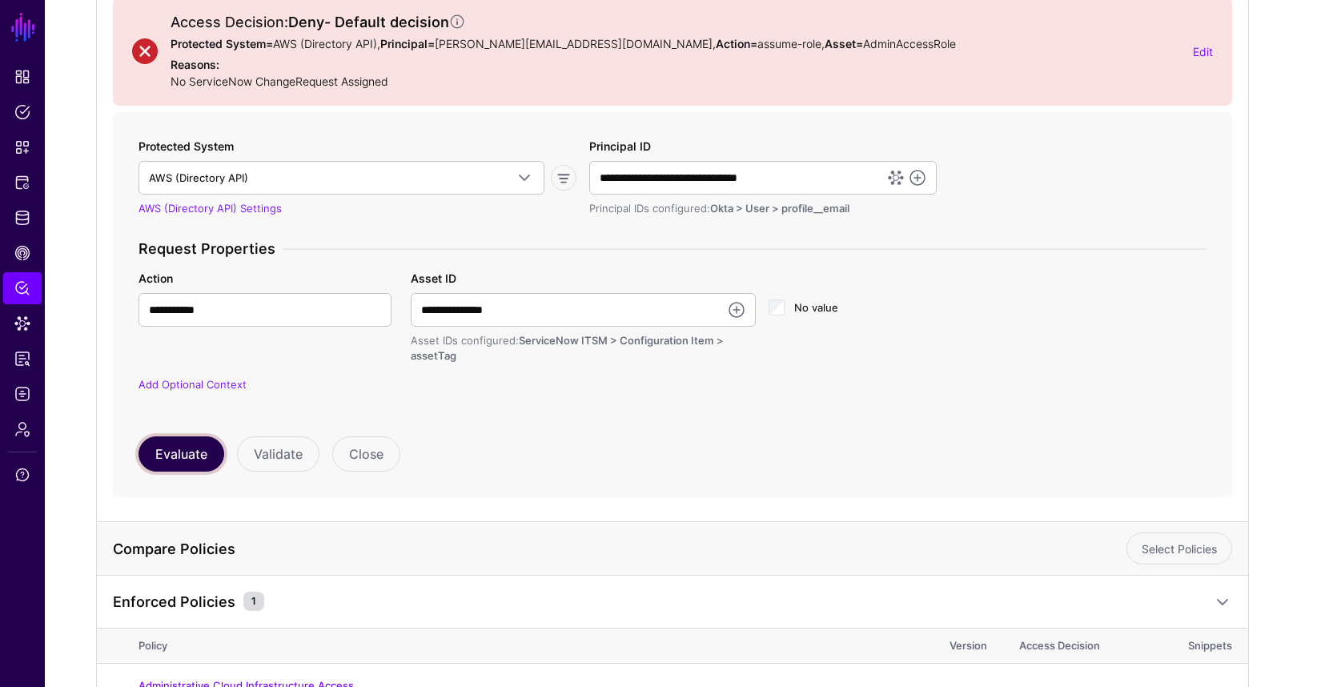
click at [195, 463] on button "Evaluate" at bounding box center [181, 453] width 86 height 35
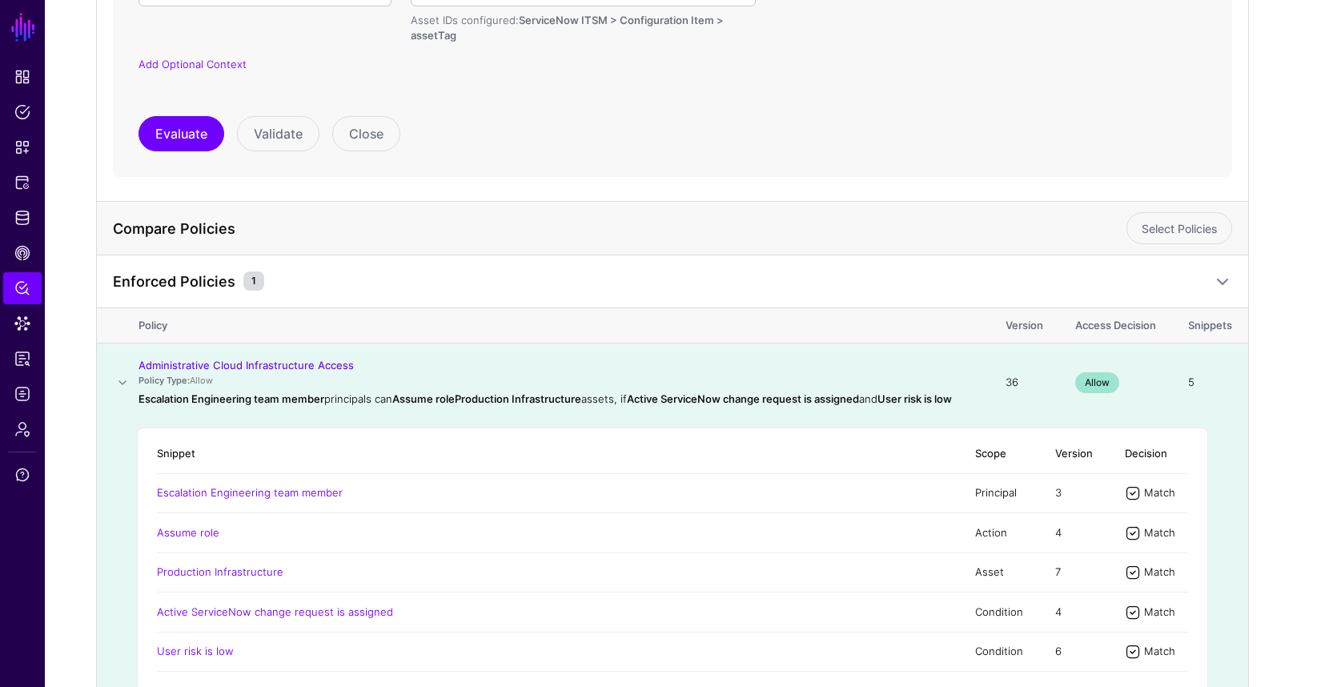
scroll to position [618, 0]
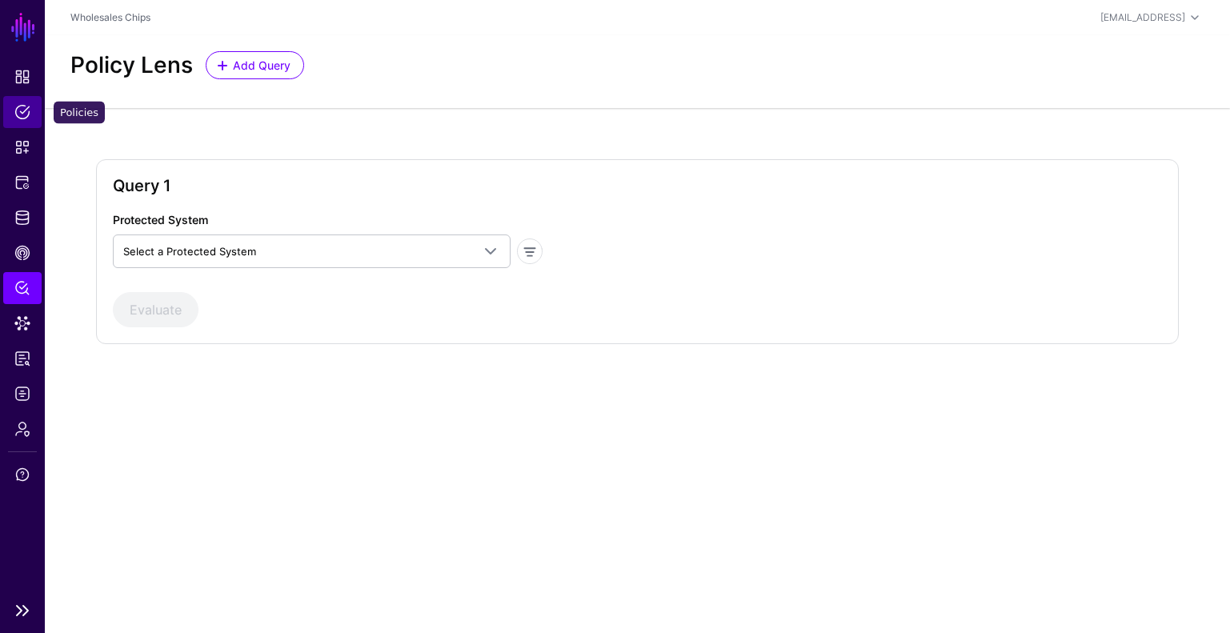
click at [21, 116] on span "Policies" at bounding box center [22, 112] width 16 height 16
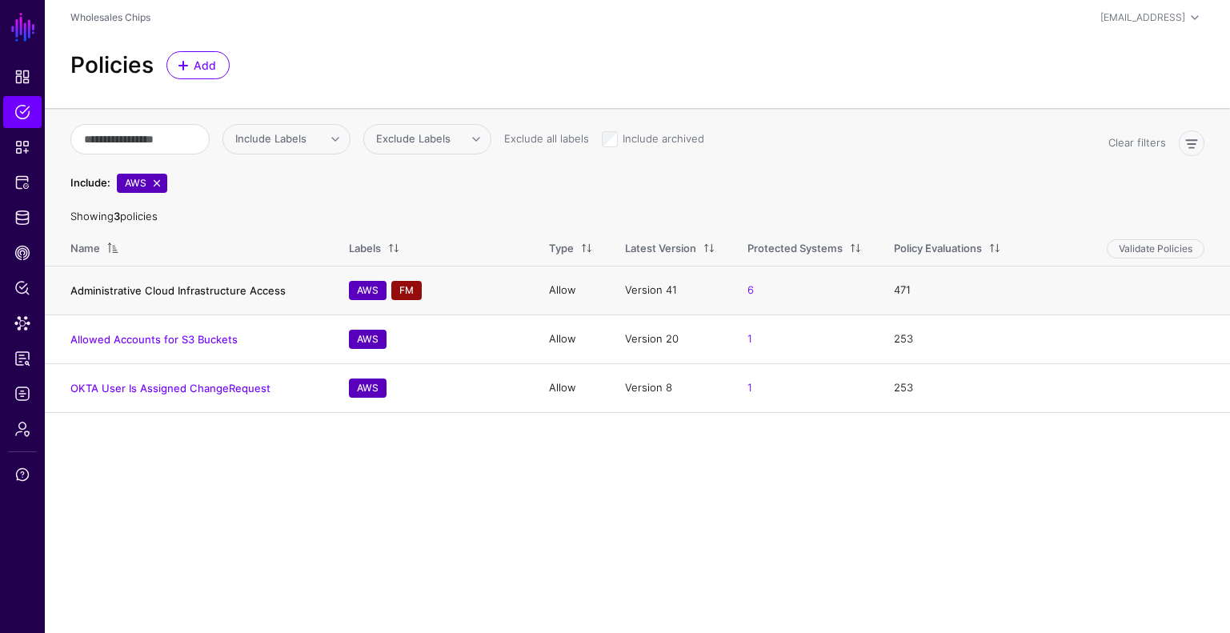
click at [251, 288] on link "Administrative Cloud Infrastructure Access" at bounding box center [177, 290] width 215 height 13
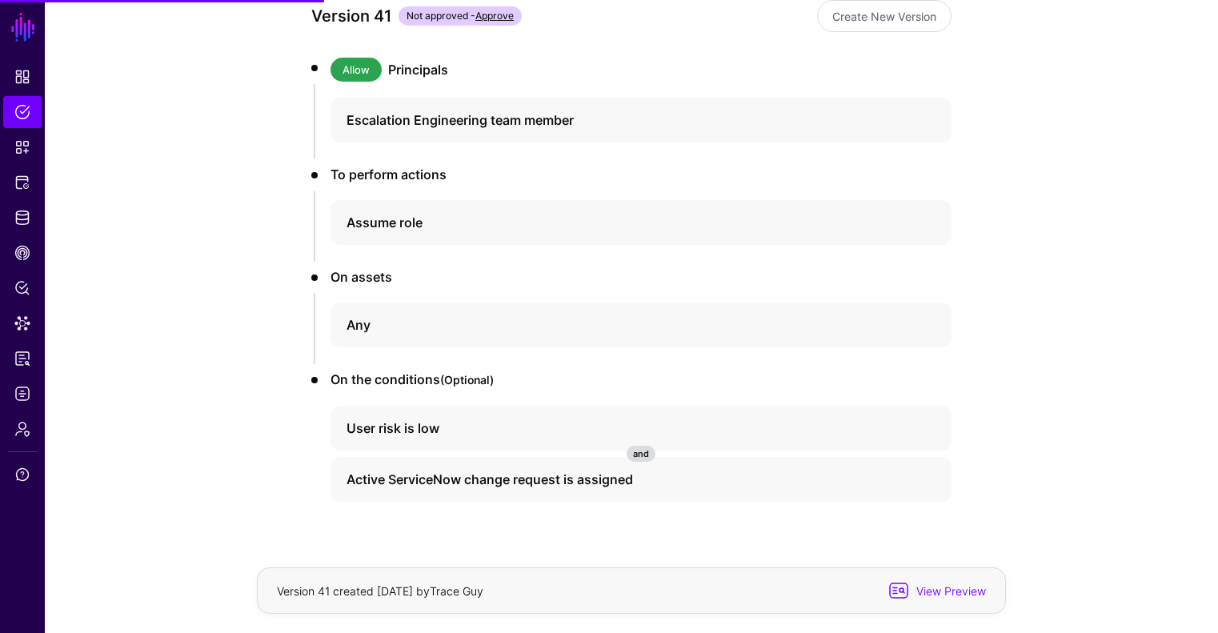
scroll to position [226, 0]
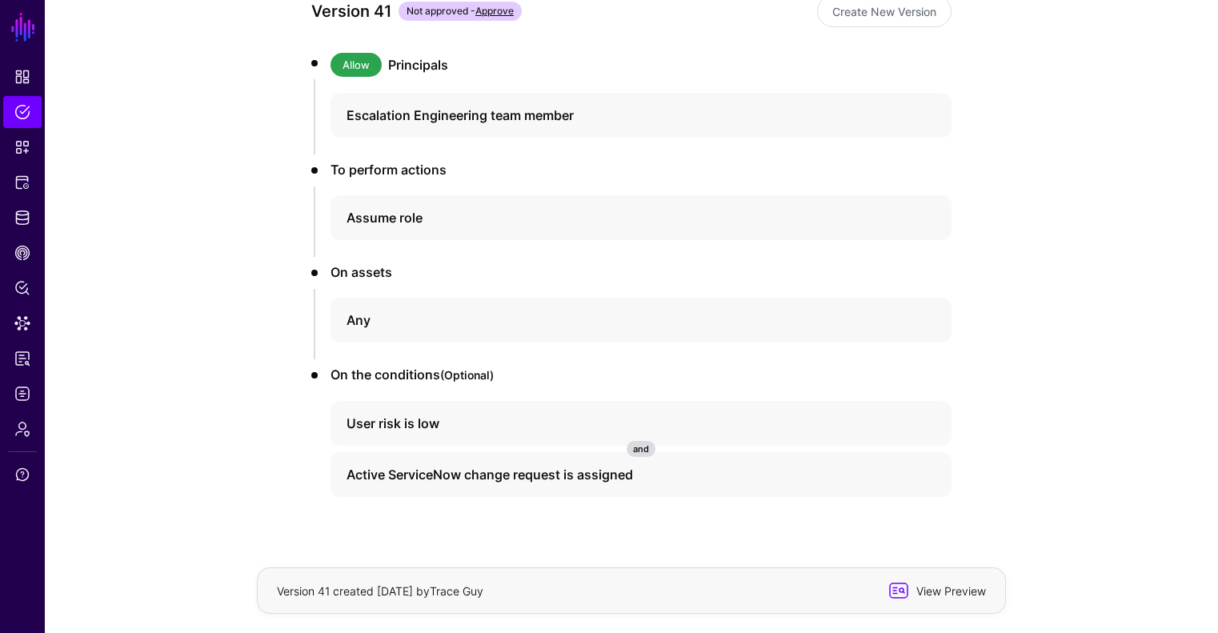
click at [967, 590] on span "View Preview" at bounding box center [949, 591] width 78 height 17
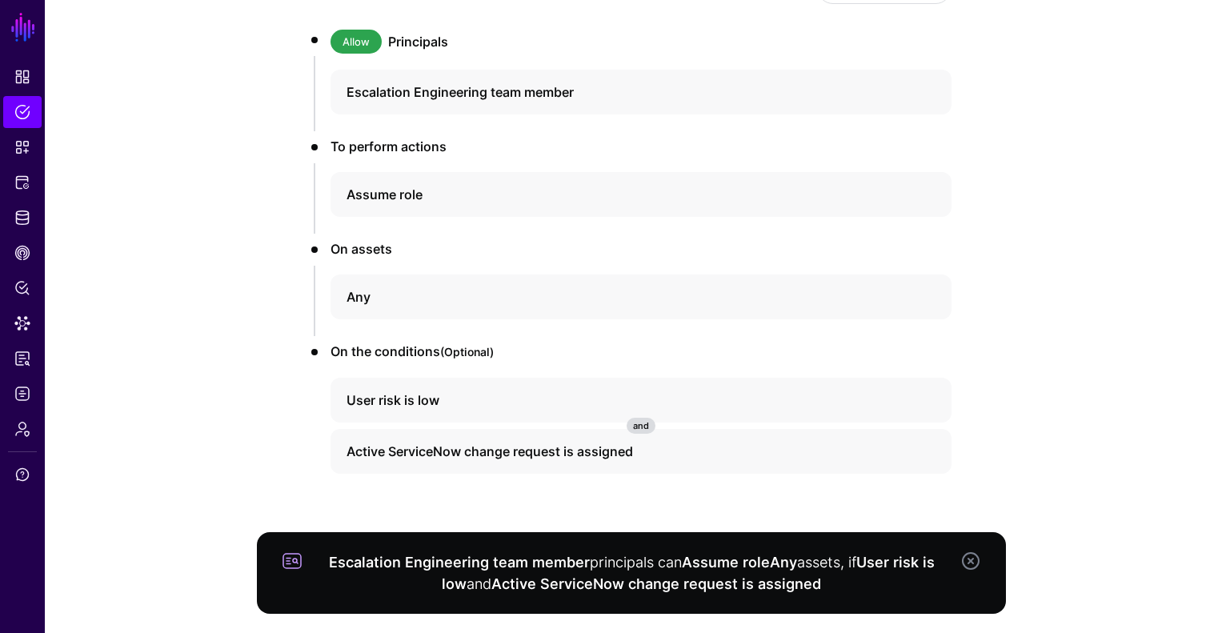
scroll to position [253, 0]
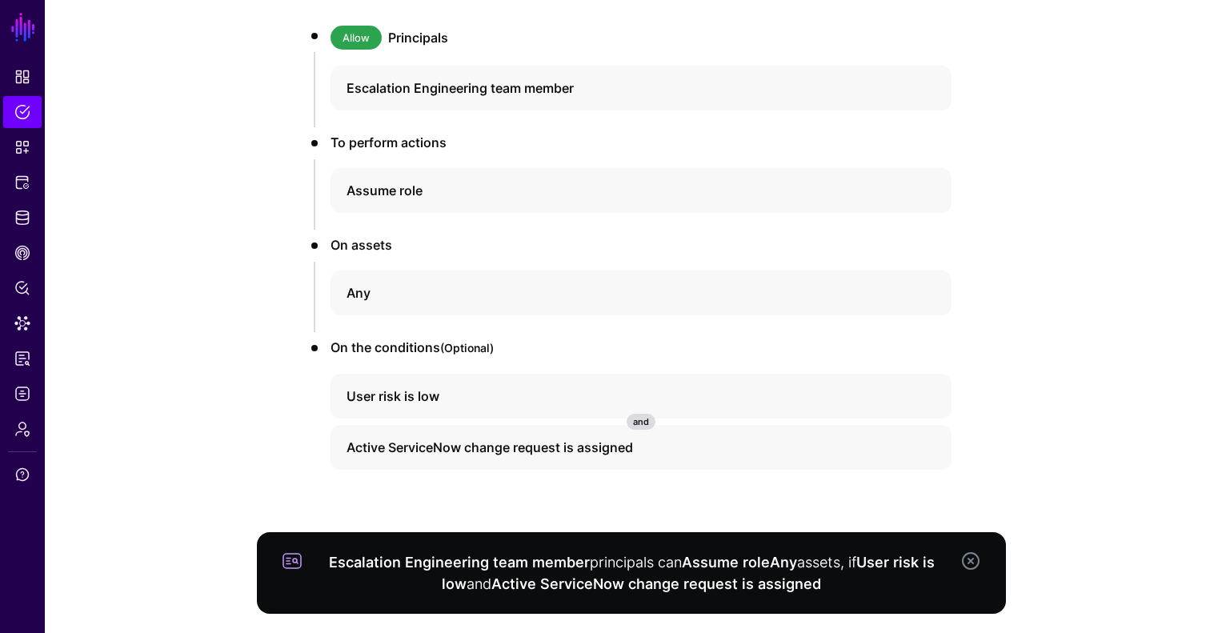
click at [201, 329] on app-policies-v2-item-preview "Version 41 Not approved - Approve Create New Version Allow Principals Escalatio…" at bounding box center [632, 275] width 1174 height 717
click at [974, 568] on link at bounding box center [970, 561] width 19 height 19
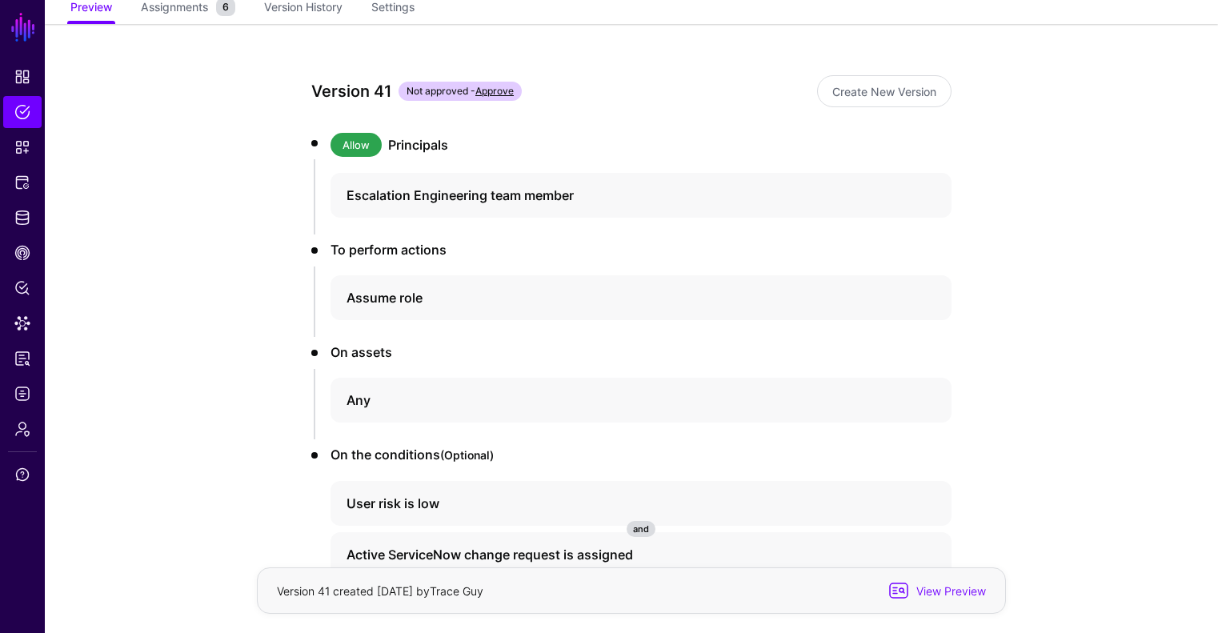
scroll to position [0, 0]
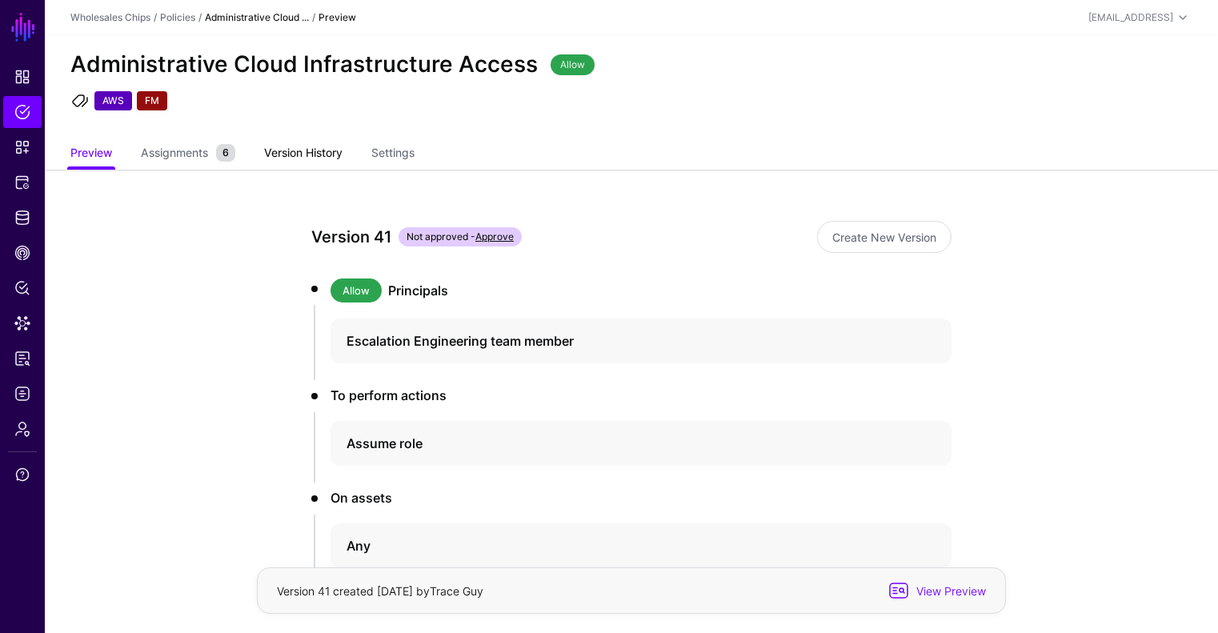
click at [307, 158] on link "Version History" at bounding box center [303, 154] width 78 height 30
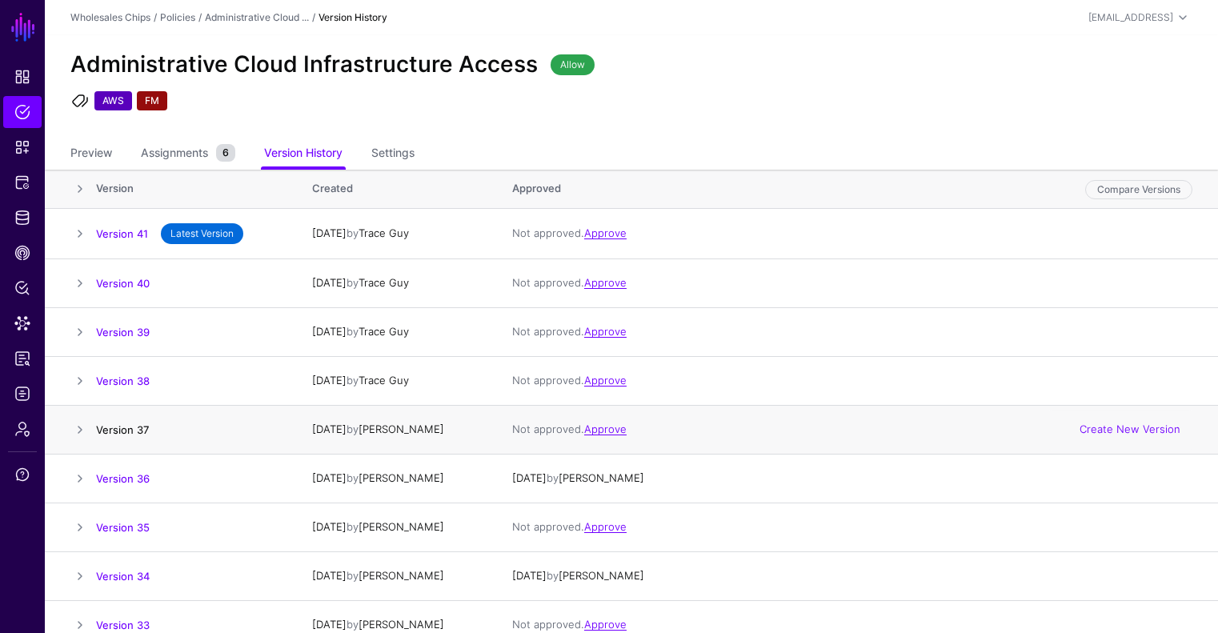
click at [131, 431] on link "Version 37" at bounding box center [122, 430] width 53 height 13
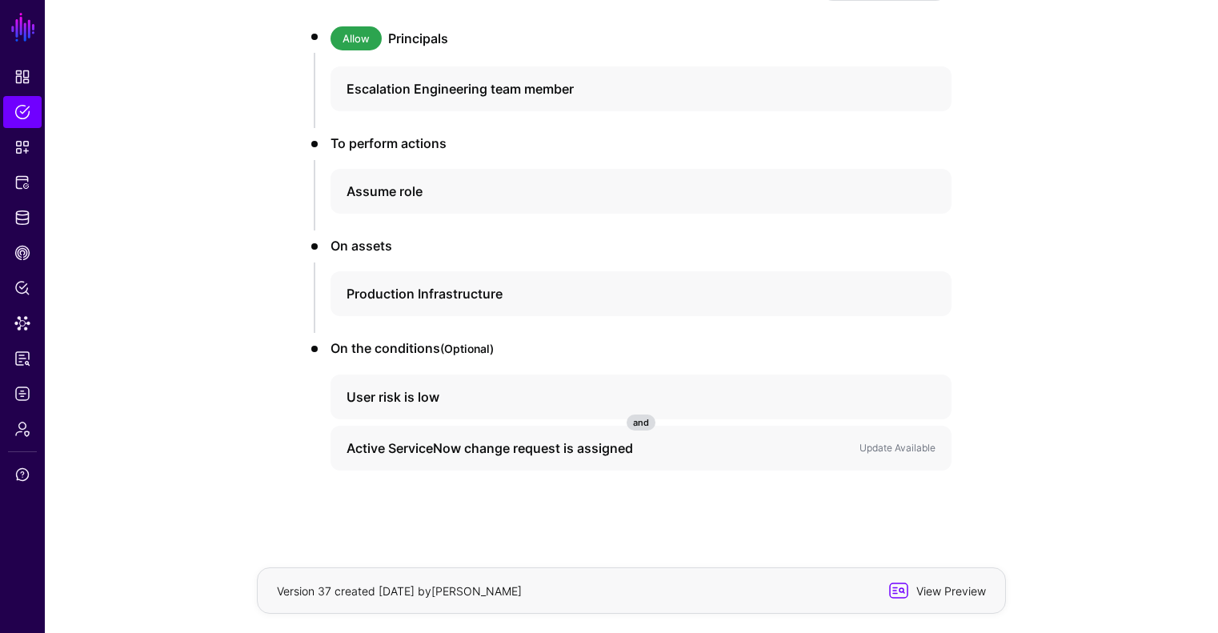
scroll to position [253, 0]
click at [961, 592] on span "View Preview" at bounding box center [949, 591] width 78 height 17
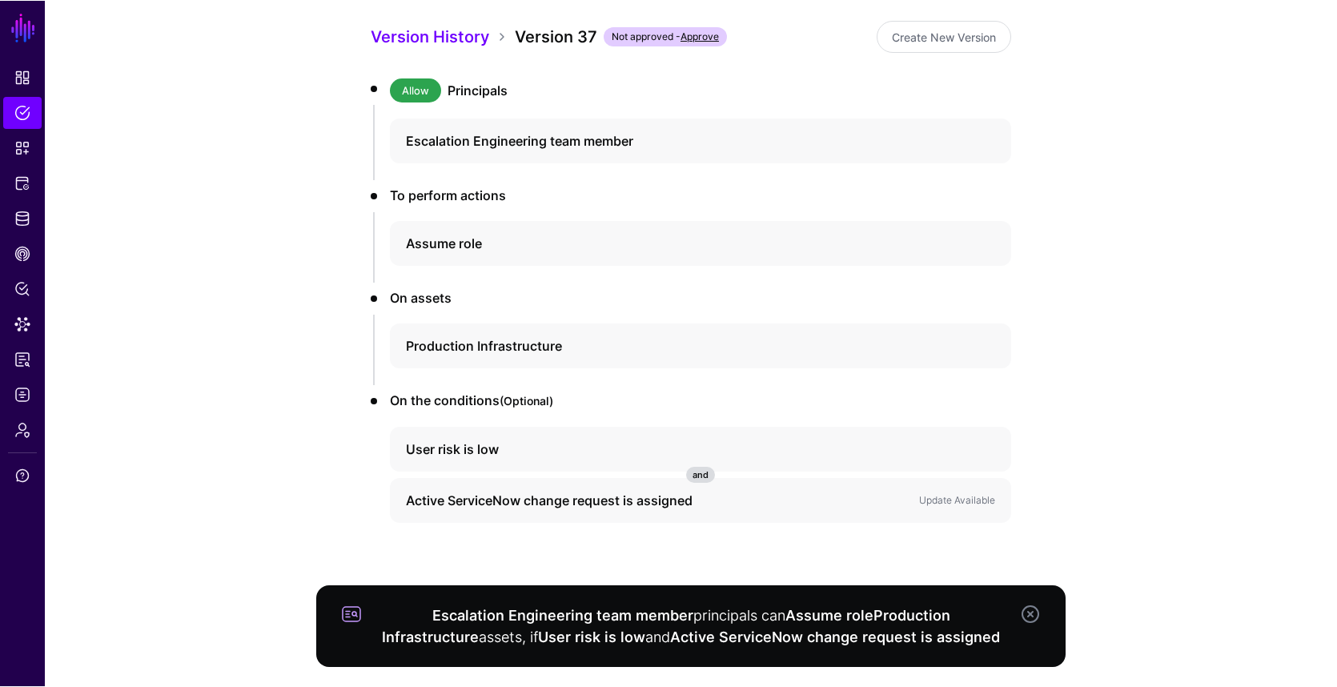
scroll to position [199, 0]
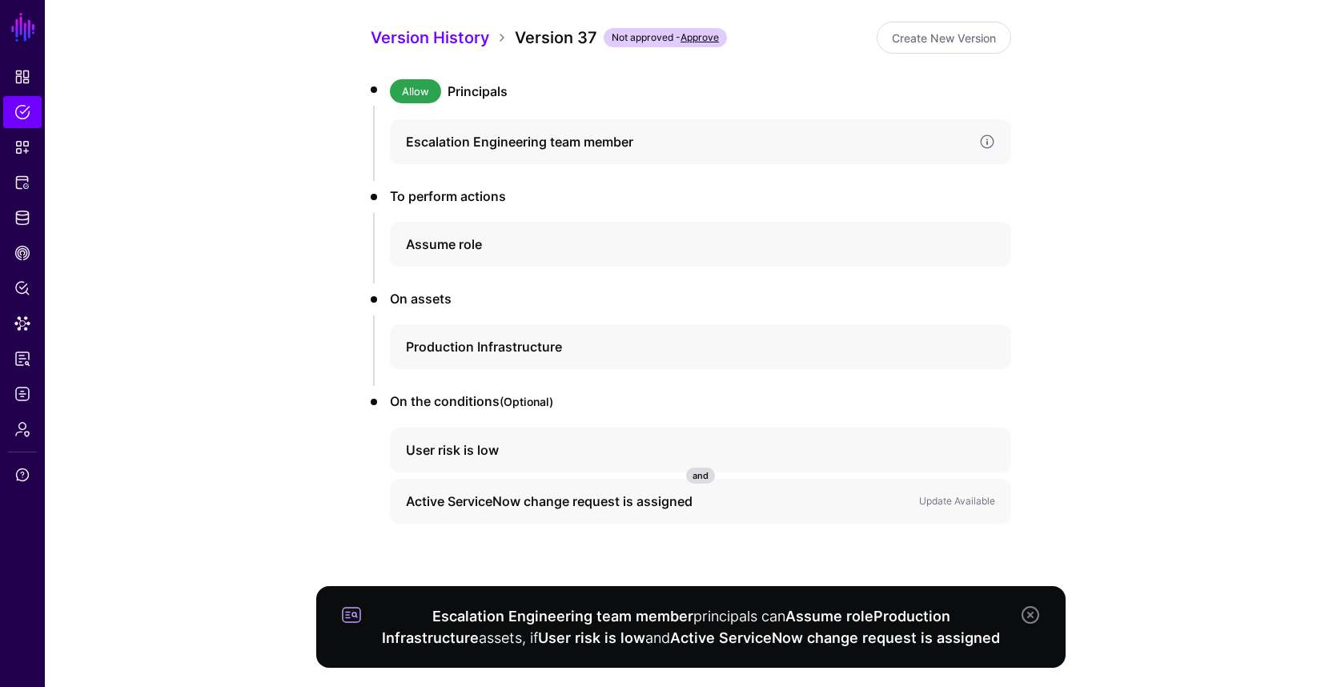
click at [596, 138] on h4 "Escalation Engineering team member" at bounding box center [686, 141] width 560 height 19
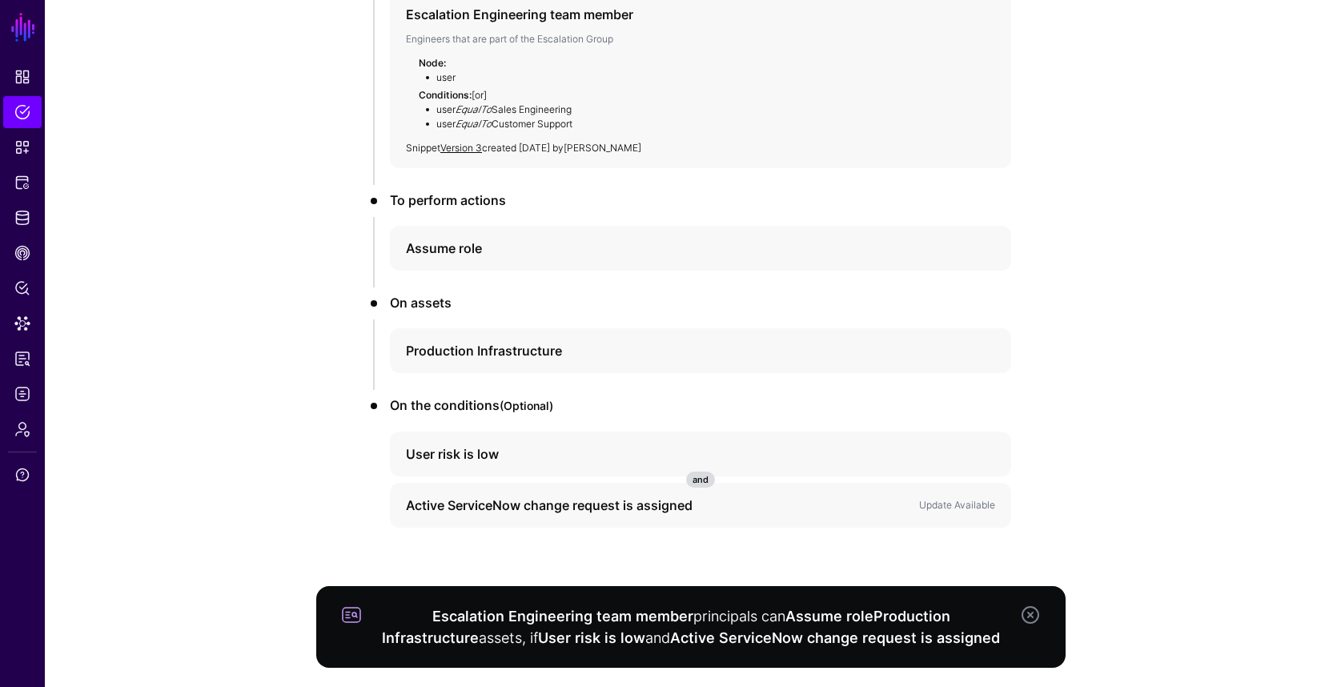
scroll to position [331, 0]
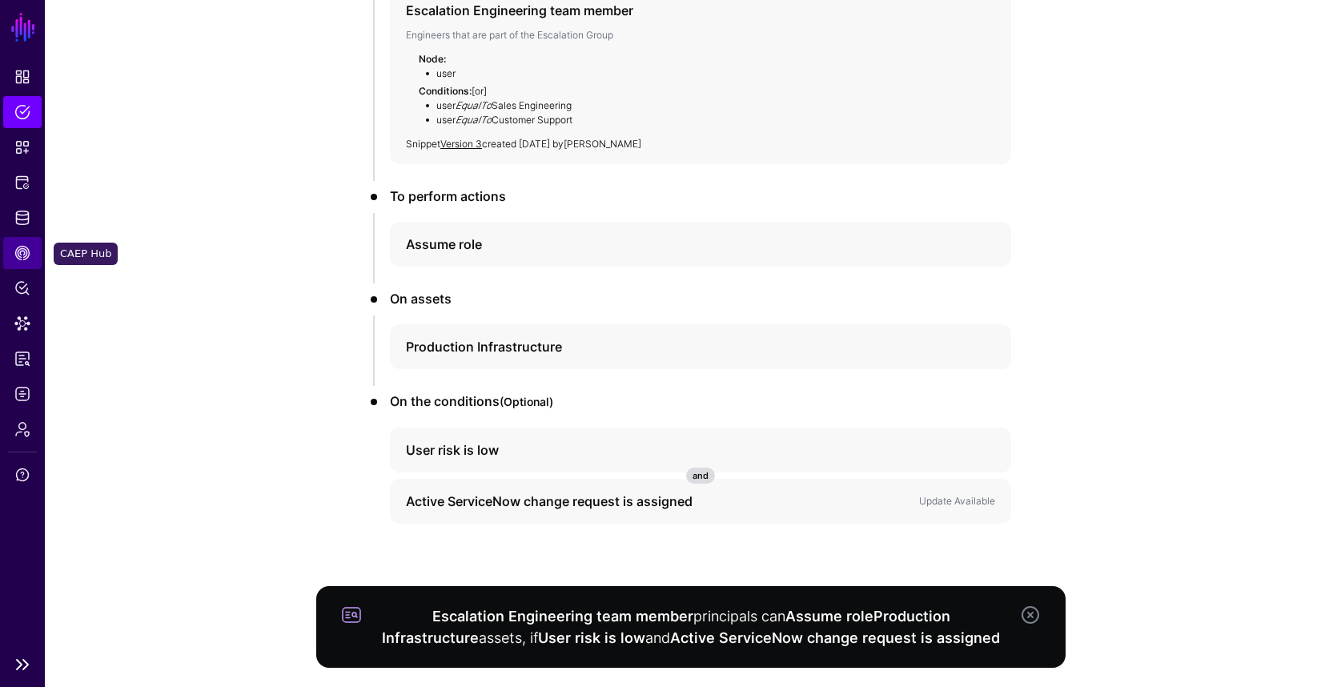
click at [18, 250] on span "CAEP Hub" at bounding box center [22, 253] width 16 height 16
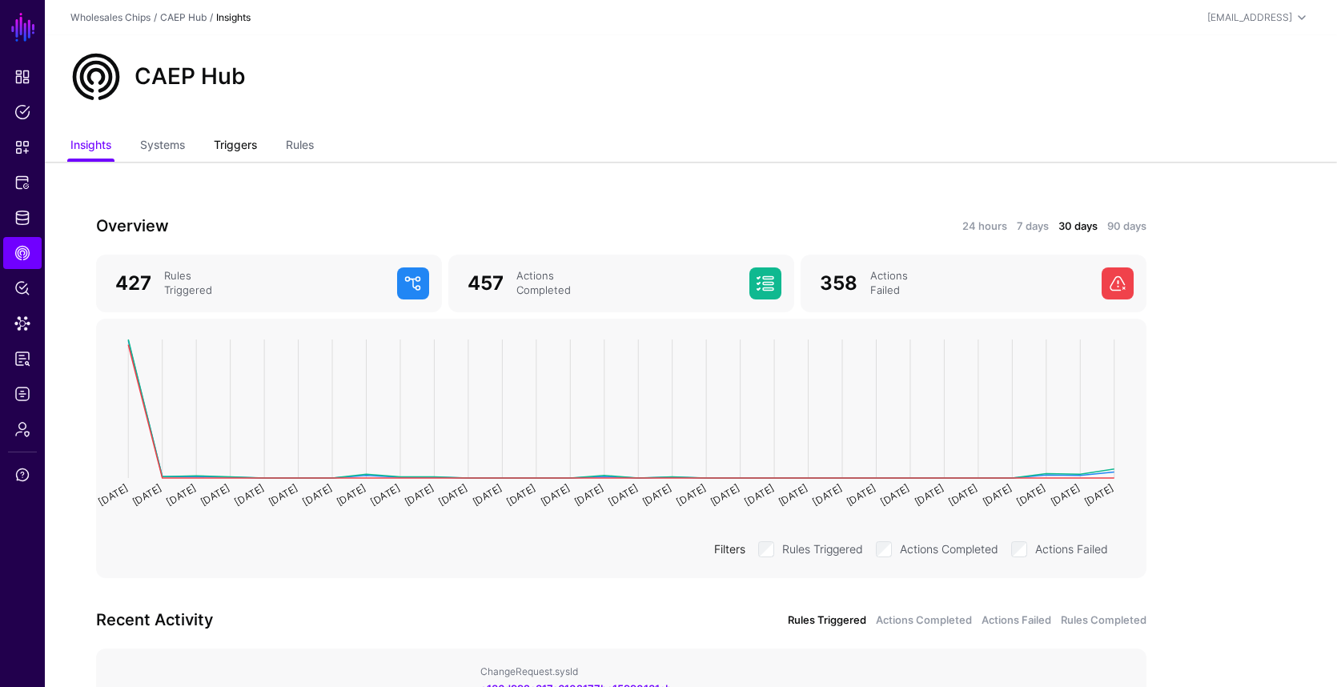
click at [246, 146] on link "Triggers" at bounding box center [235, 146] width 43 height 30
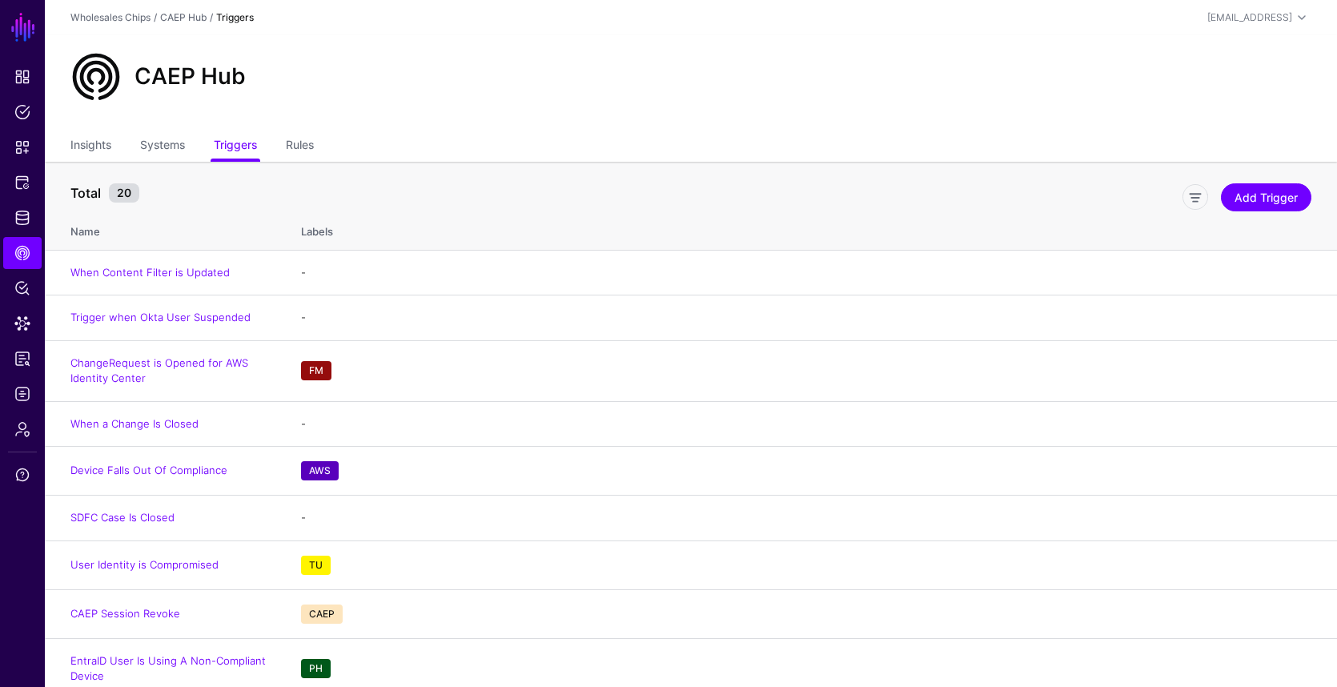
click at [285, 150] on ul "Insights Systems Triggers Rules" at bounding box center [690, 146] width 1241 height 30
click at [294, 146] on link "Rules" at bounding box center [300, 146] width 28 height 30
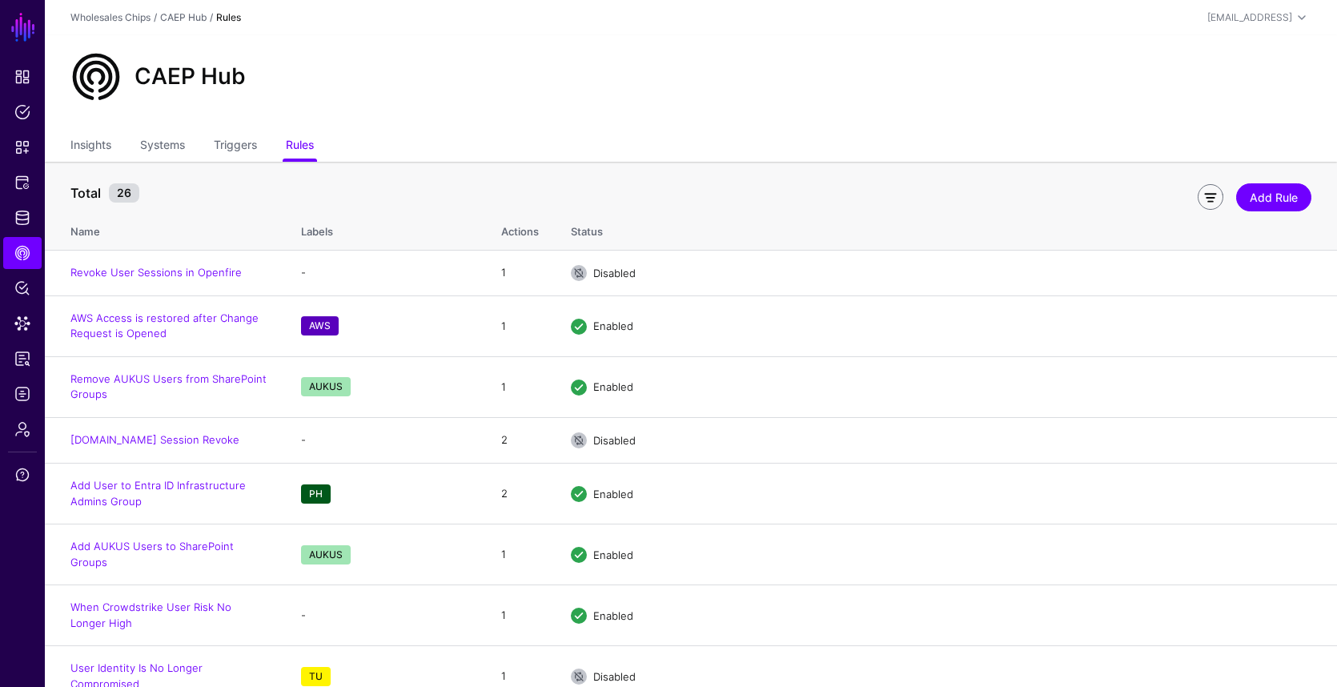
click at [1203, 195] on link at bounding box center [1211, 197] width 26 height 26
click at [181, 193] on span at bounding box center [183, 192] width 19 height 19
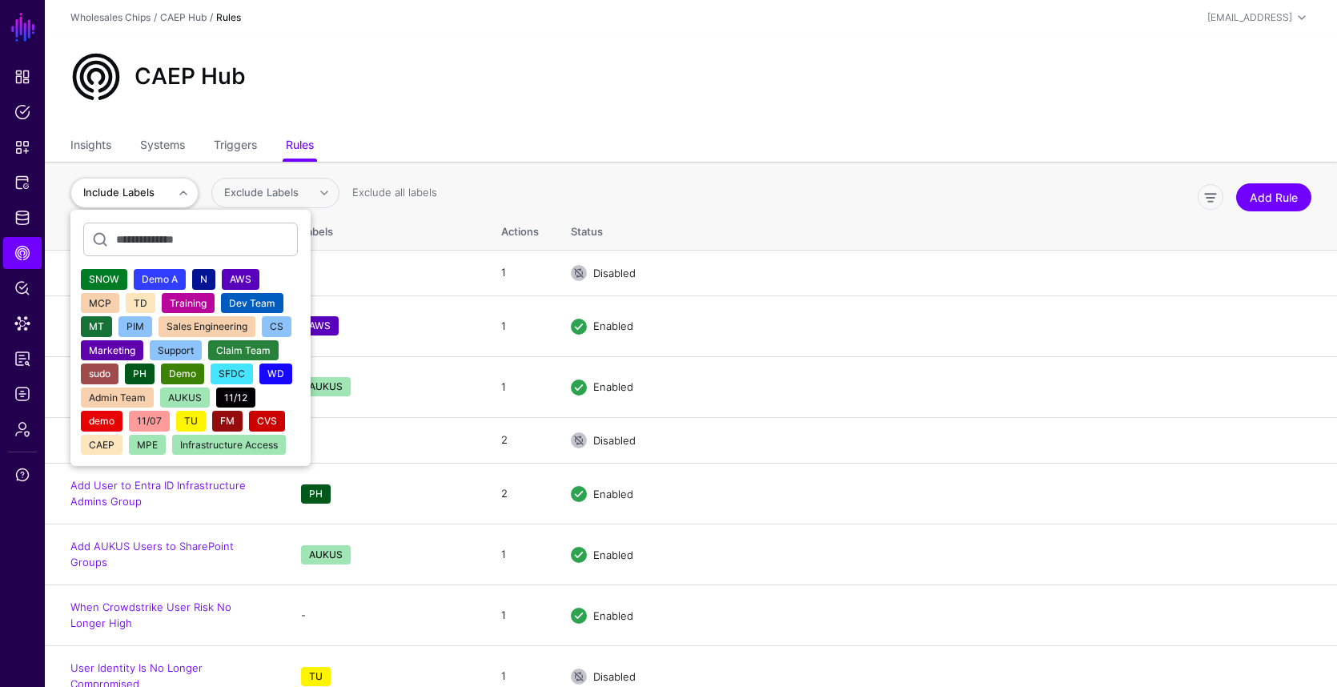
click at [249, 271] on div "AWS" at bounding box center [241, 279] width 22 height 16
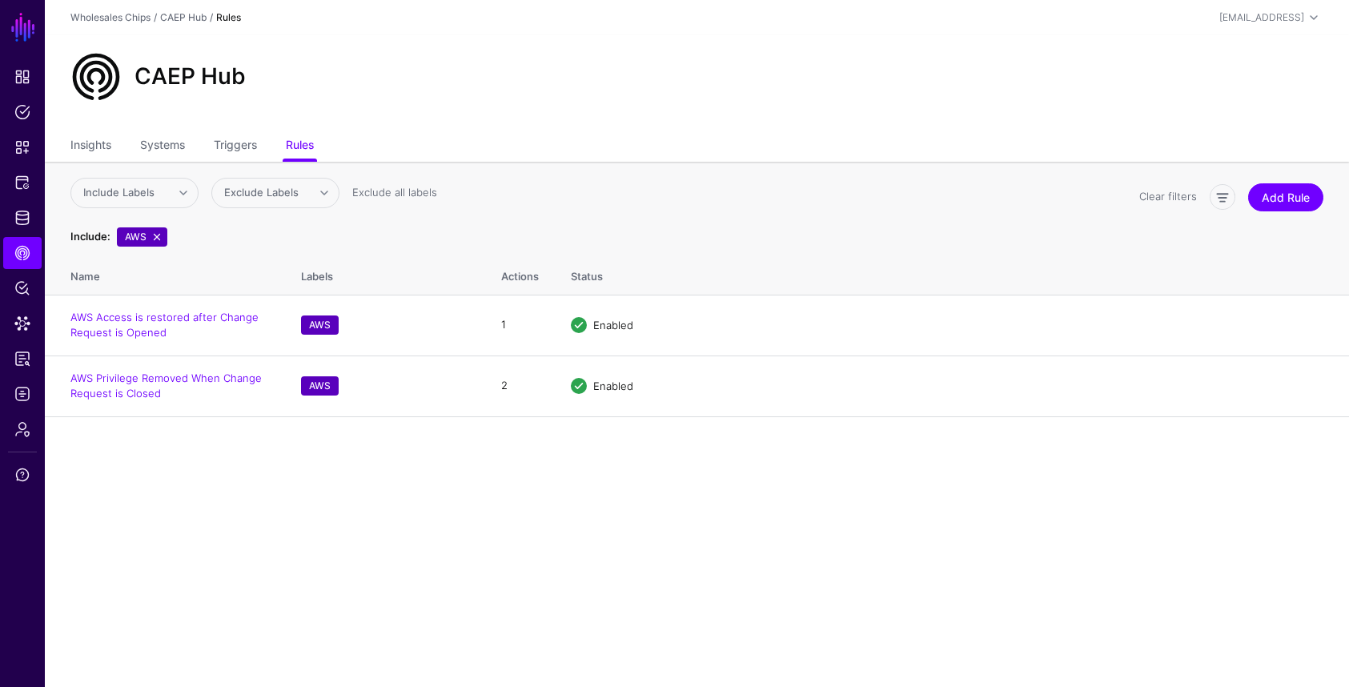
click at [371, 493] on main "SGNL Dashboard Policies Snippets Protected Systems Identity Data Fabric CAEP Hu…" at bounding box center [674, 343] width 1349 height 687
click at [21, 183] on span "Protected Systems" at bounding box center [22, 183] width 16 height 16
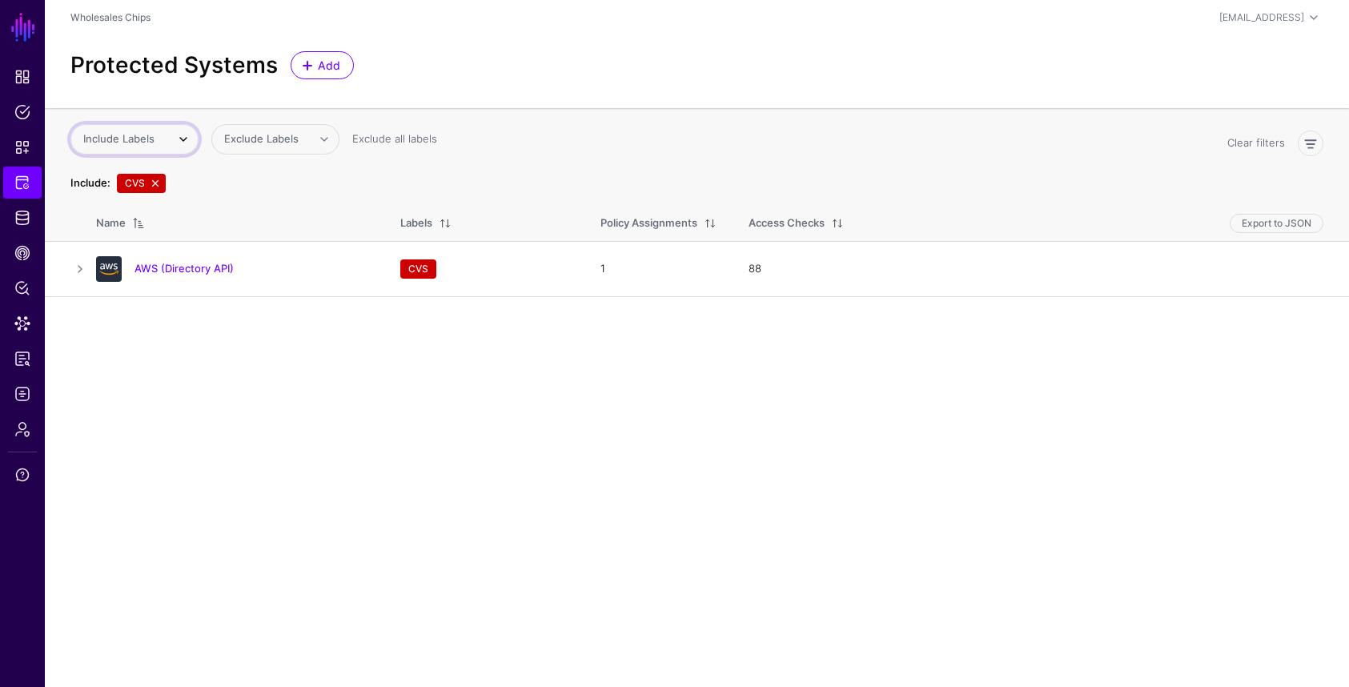
click at [184, 142] on span at bounding box center [183, 139] width 19 height 19
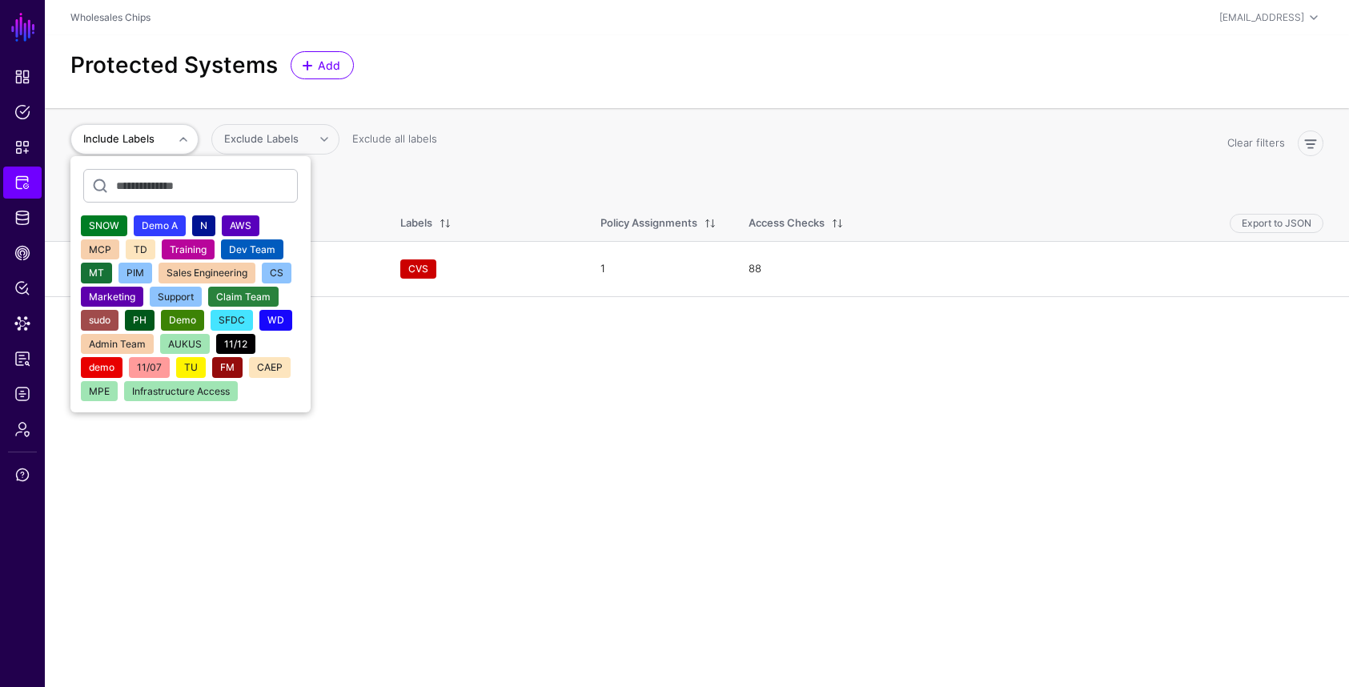
click at [382, 167] on div "Include Labels SNOW Demo A N AWS MCP TD Training Dev Team MT PIM Sales Engineer…" at bounding box center [642, 165] width 1157 height 82
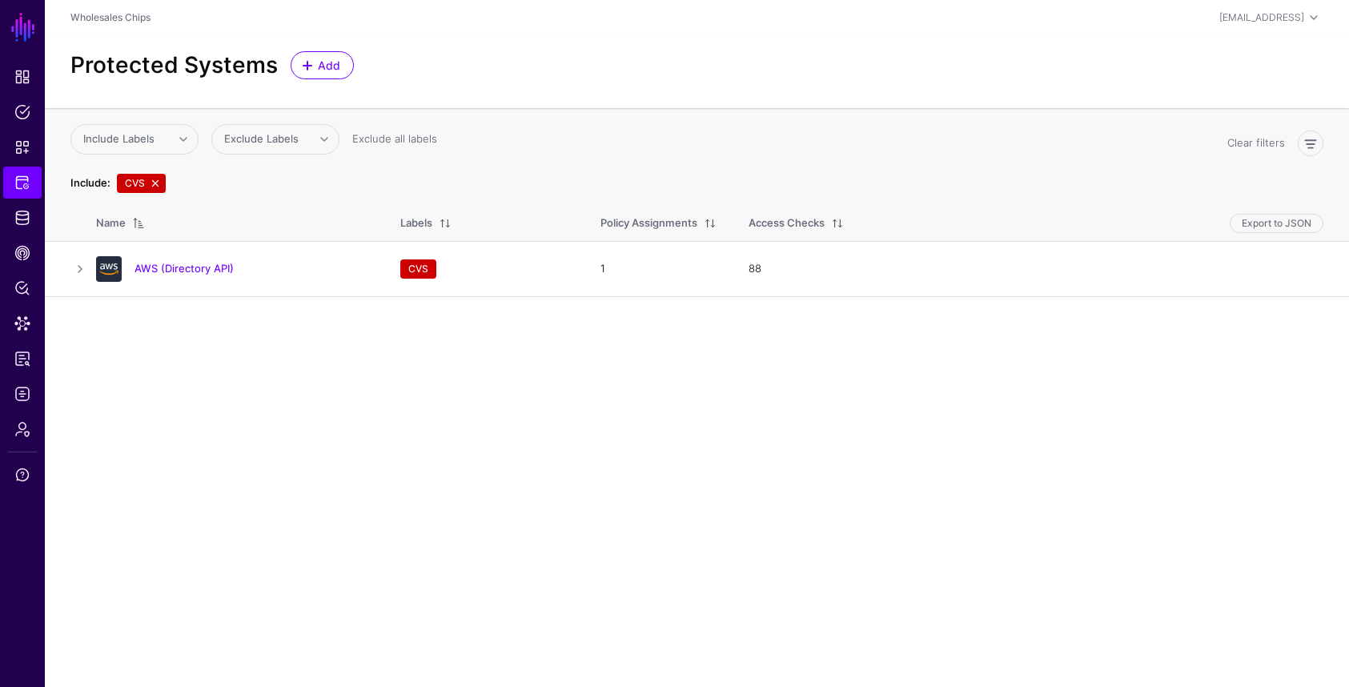
click at [156, 186] on link at bounding box center [155, 183] width 13 height 13
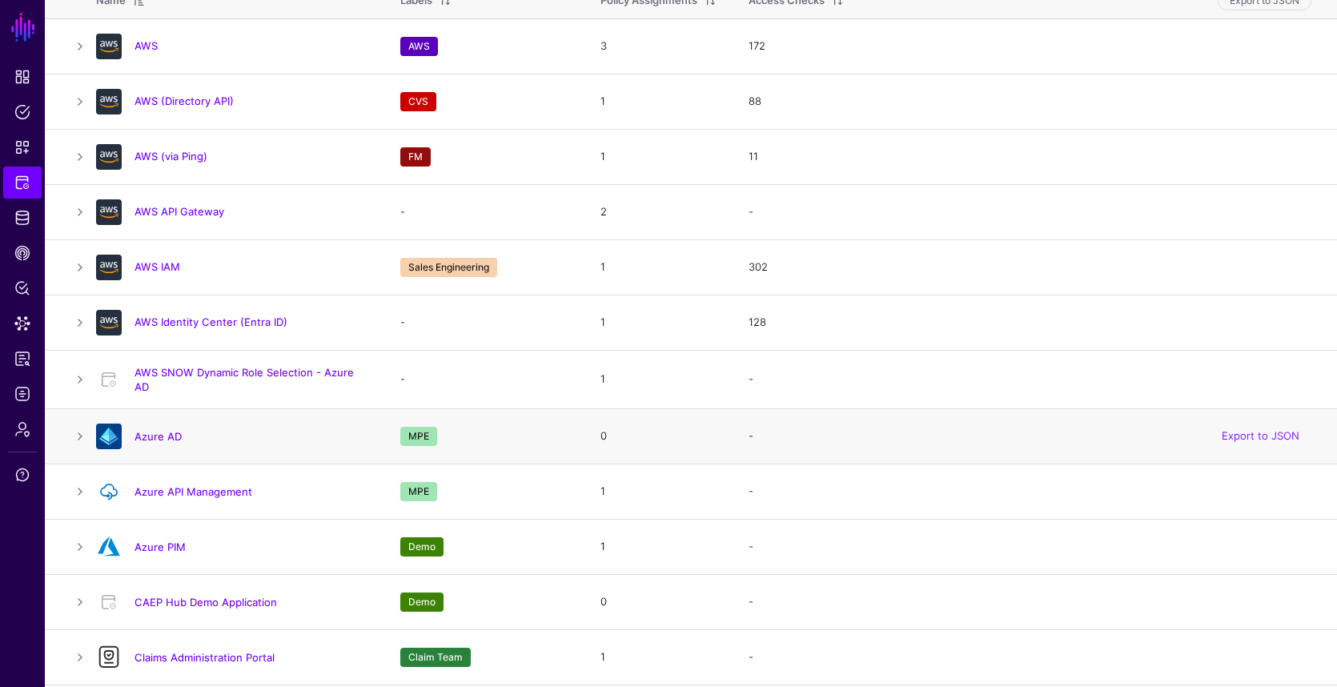
scroll to position [196, 0]
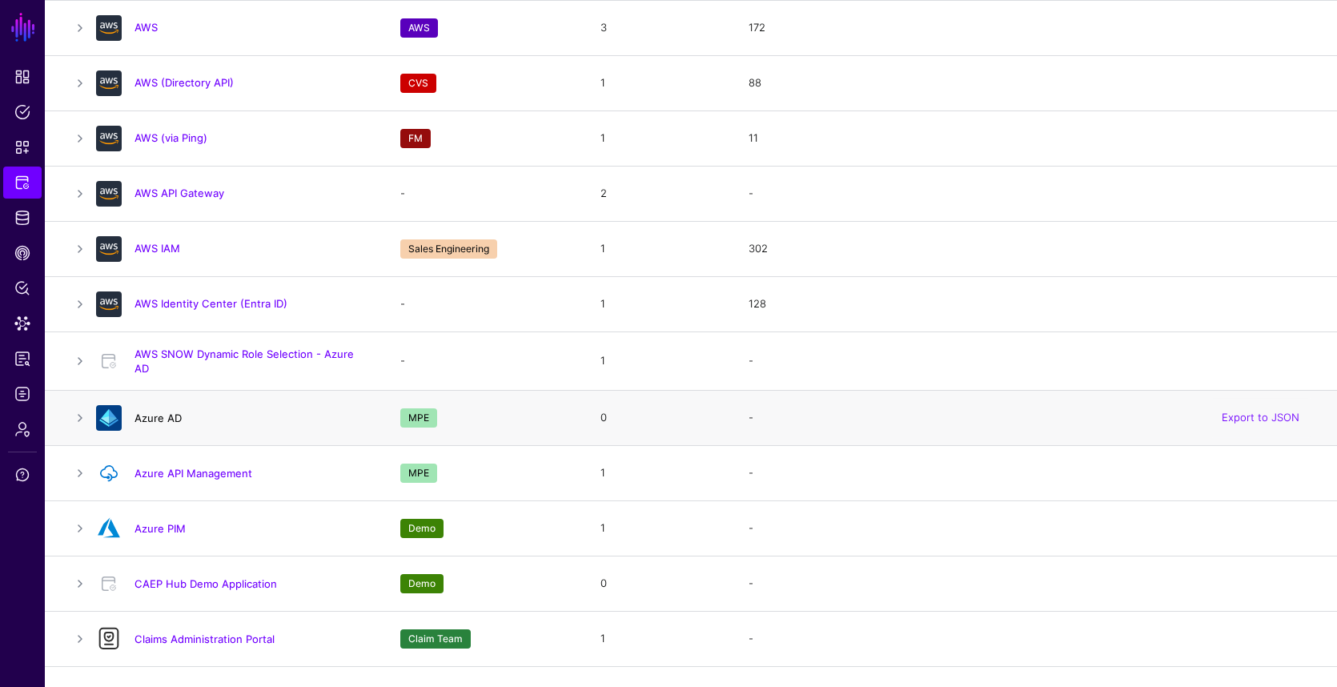
click at [171, 419] on link "Azure AD" at bounding box center [157, 417] width 47 height 13
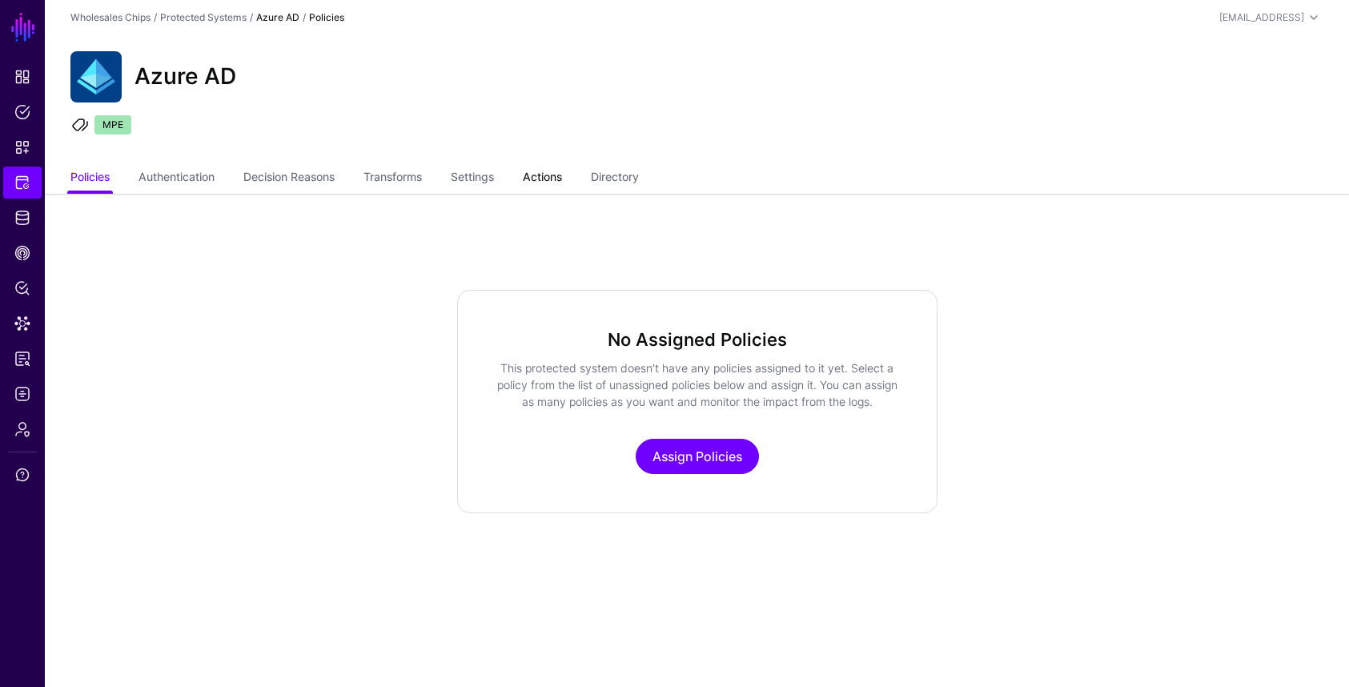
click at [562, 179] on link "Actions" at bounding box center [542, 178] width 39 height 30
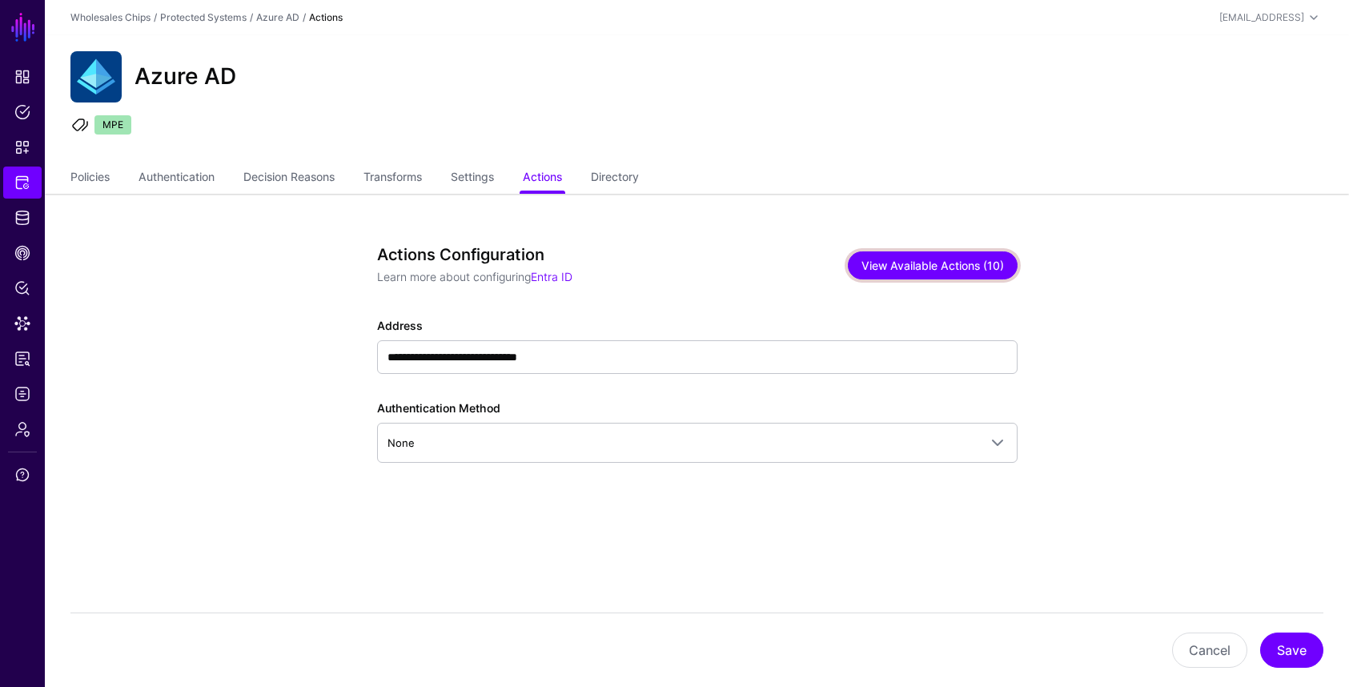
click at [950, 255] on button "View Available Actions (10)" at bounding box center [933, 265] width 170 height 28
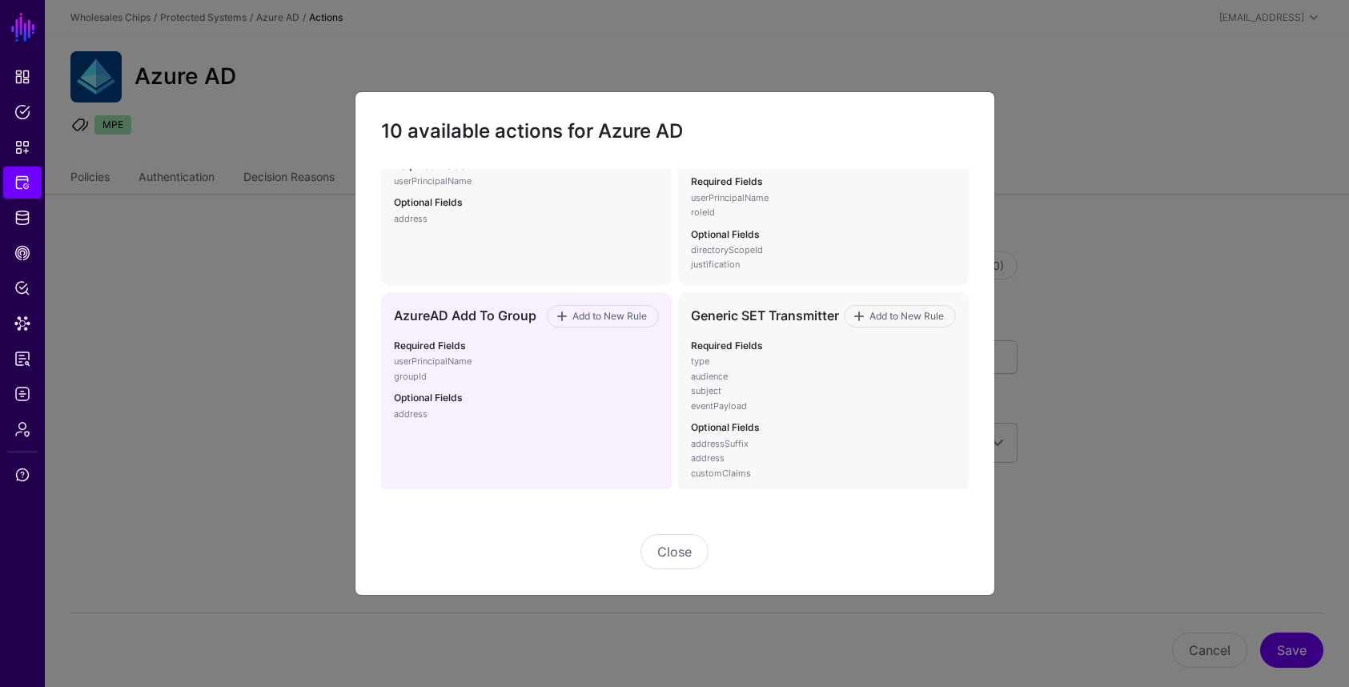
scroll to position [231, 0]
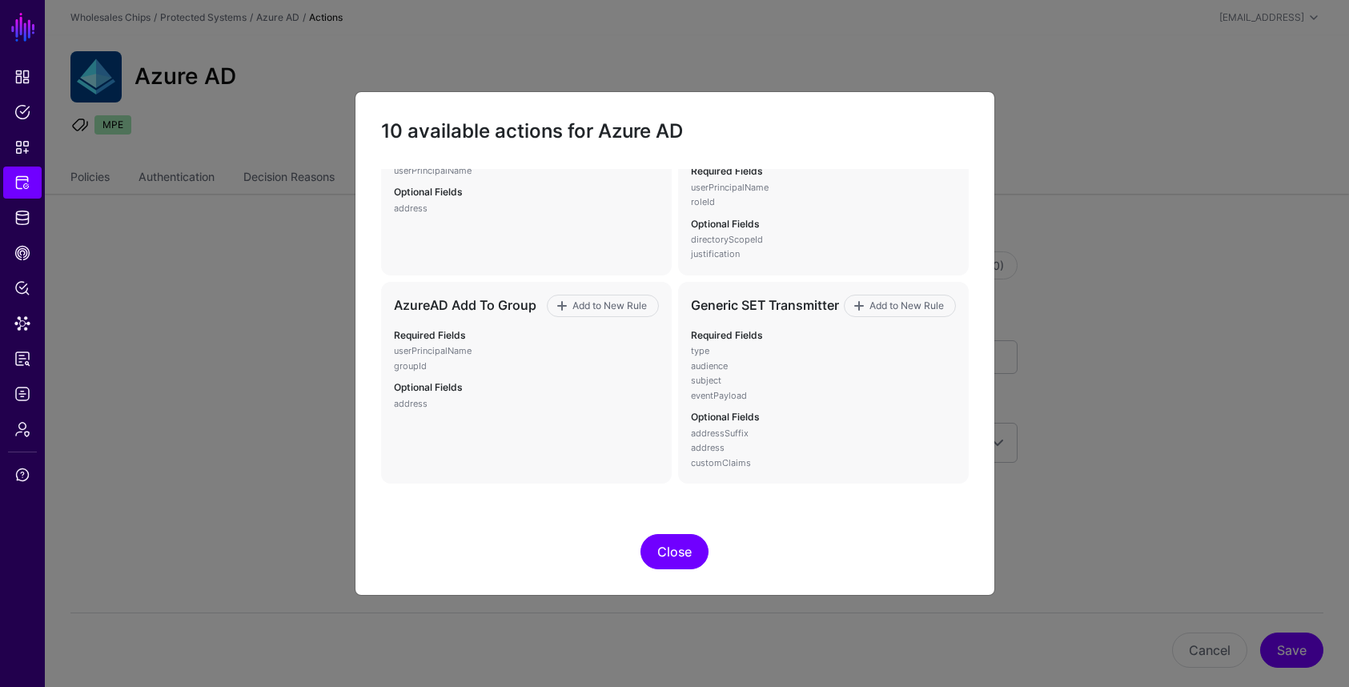
click at [667, 551] on button "Close" at bounding box center [674, 551] width 68 height 35
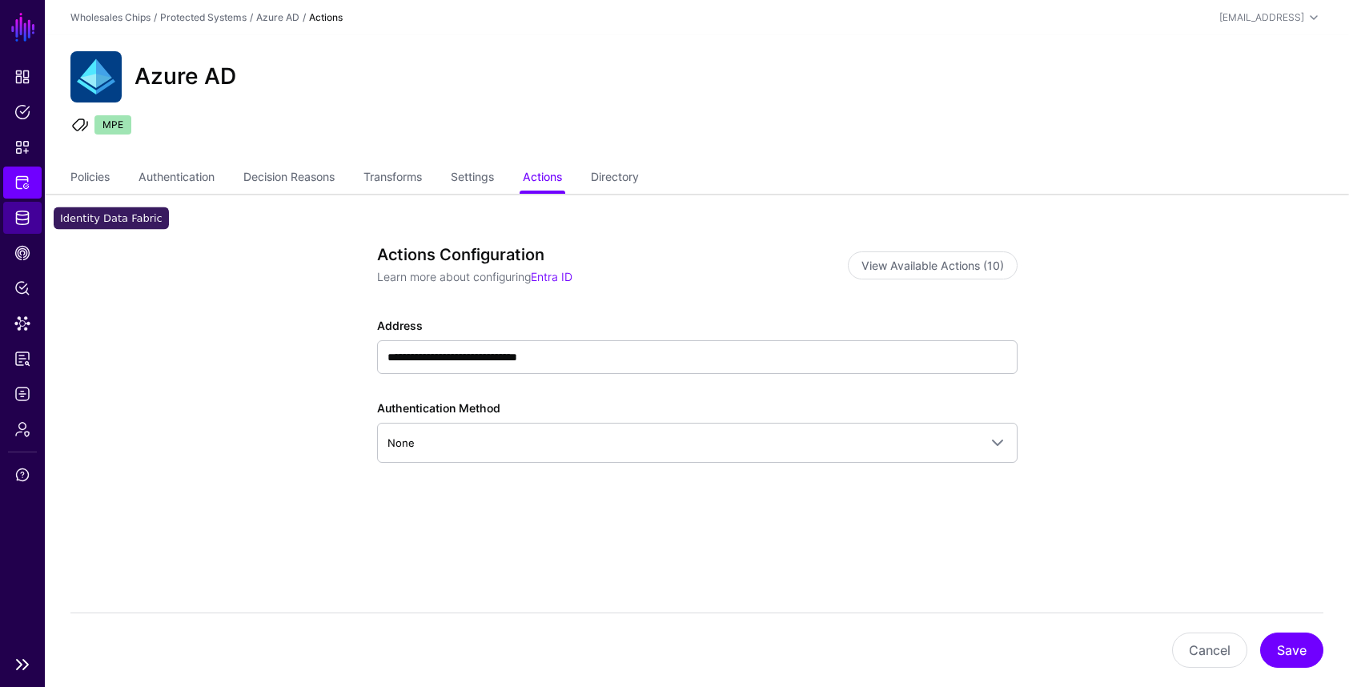
click at [27, 225] on span "Identity Data Fabric" at bounding box center [22, 218] width 16 height 16
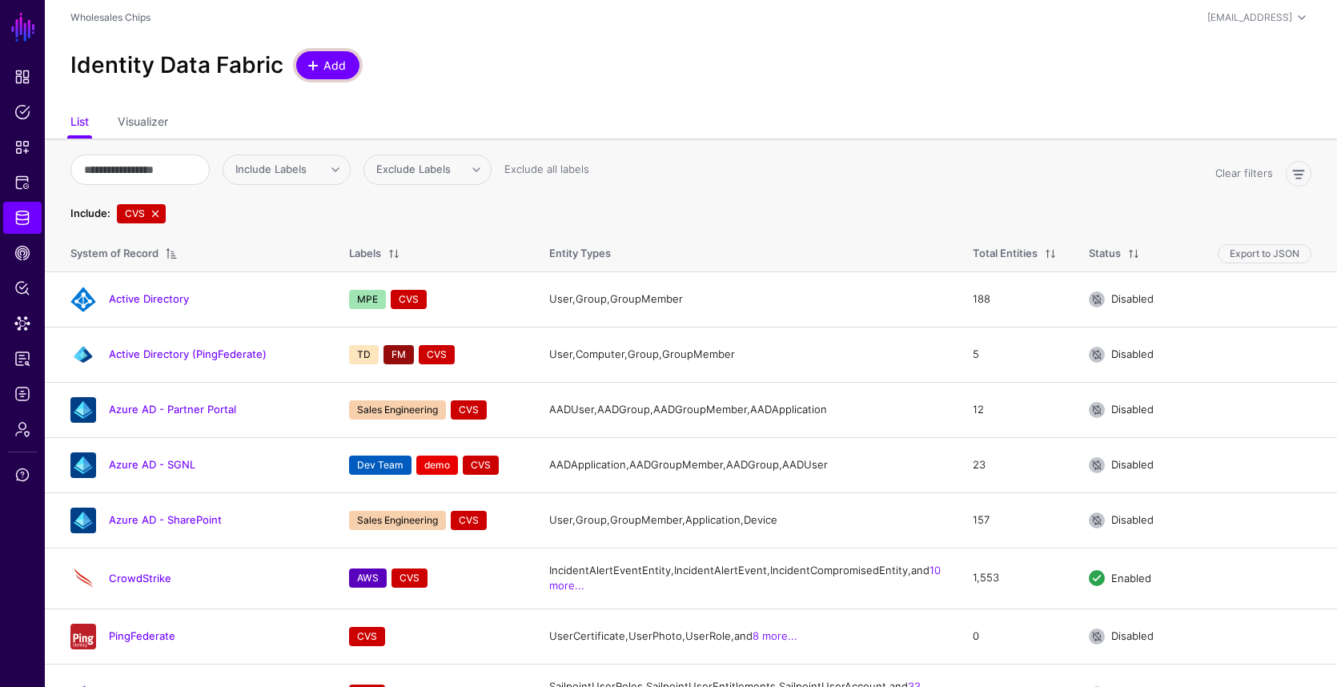
click at [327, 62] on span "Add" at bounding box center [335, 65] width 26 height 17
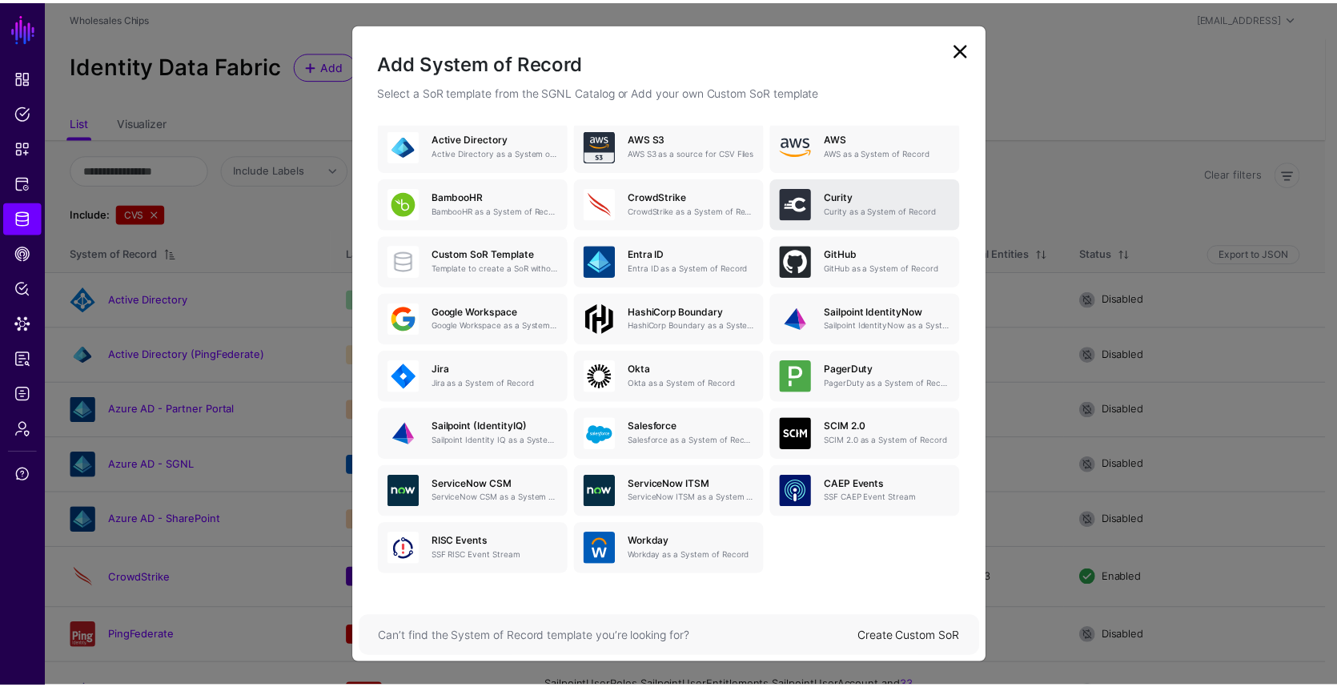
scroll to position [147, 0]
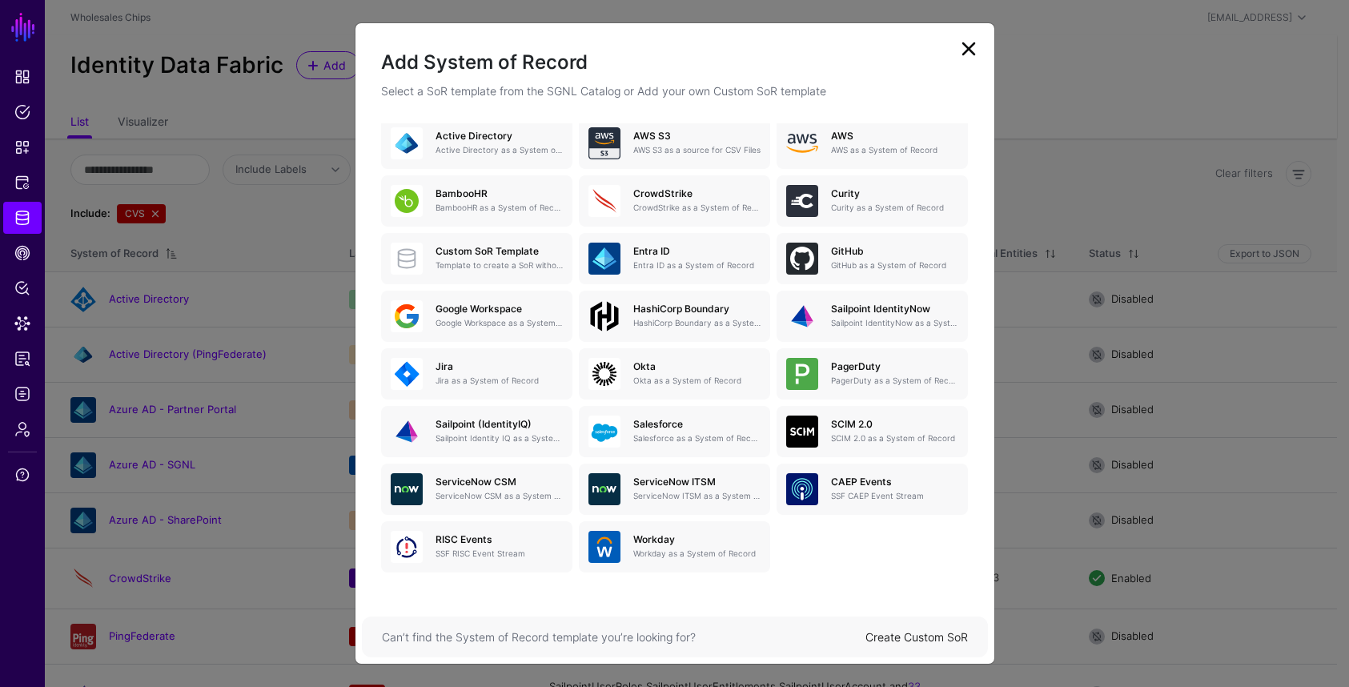
click at [31, 259] on ngb-modal-window "Add System of Record Select a SoR template from the SGNL Catalog or Add your ow…" at bounding box center [674, 343] width 1349 height 687
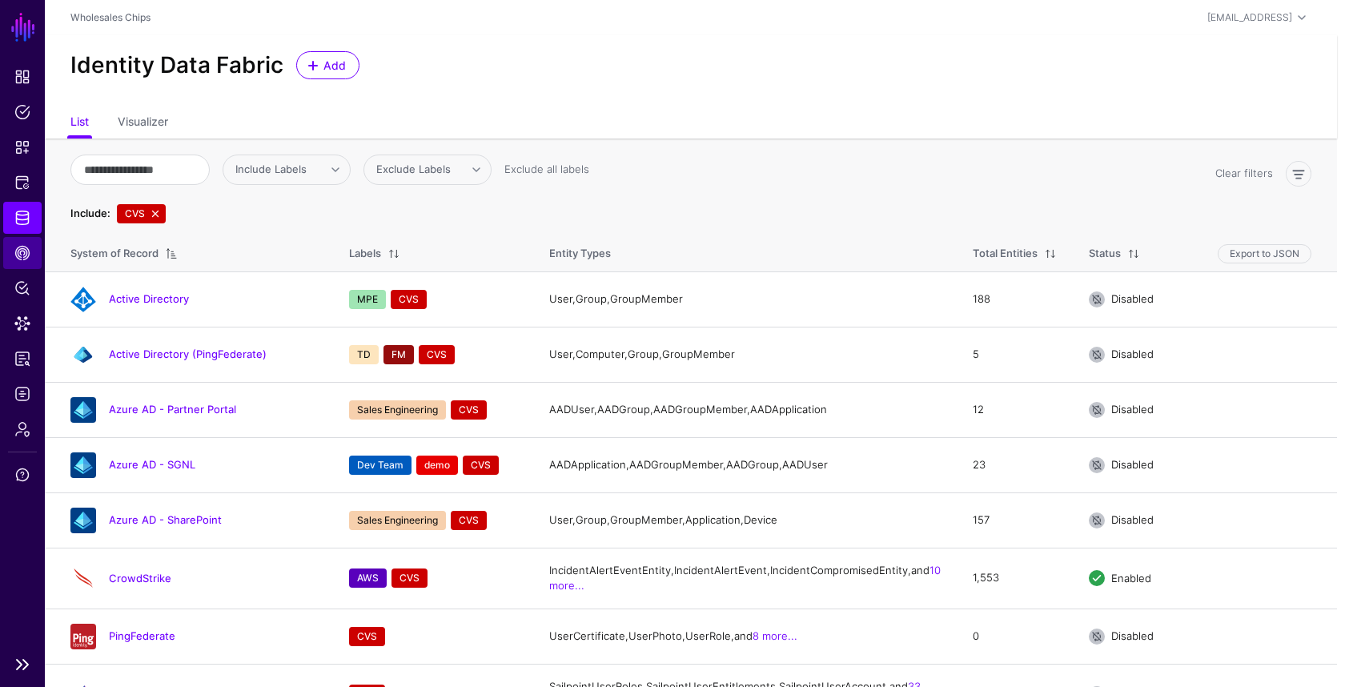
click at [30, 256] on link "CAEP Hub" at bounding box center [22, 253] width 38 height 32
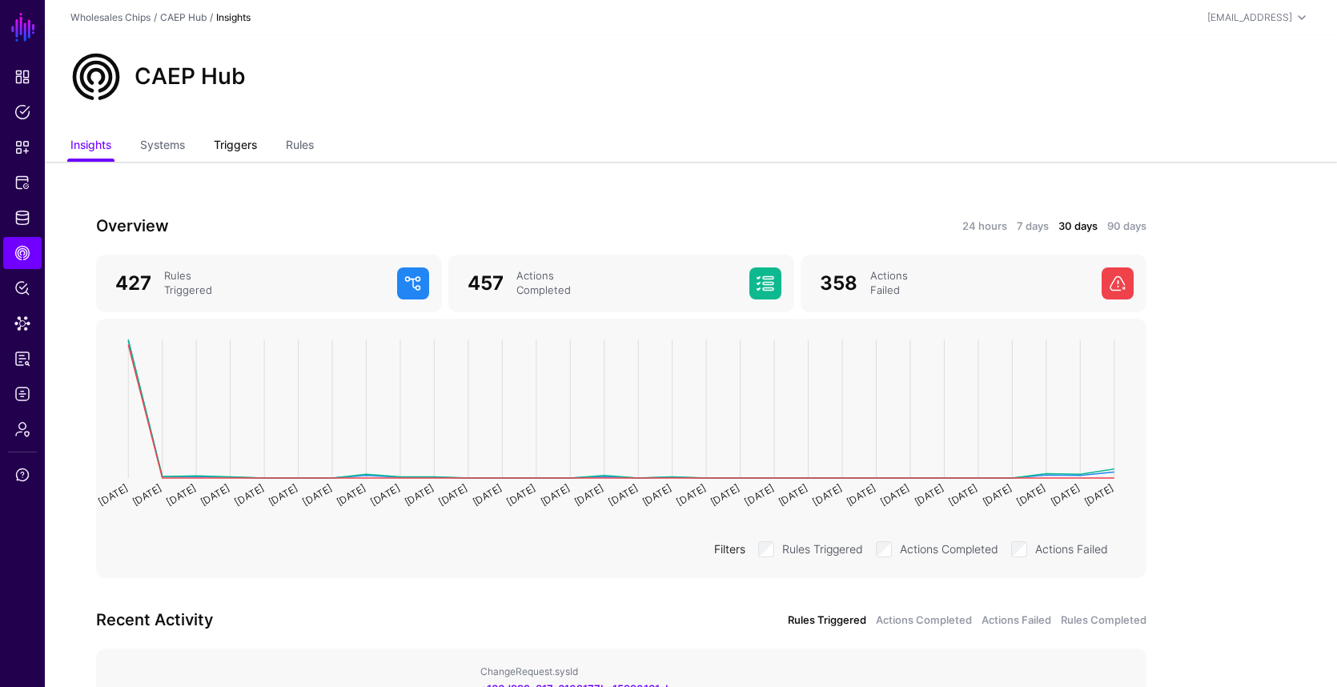
click at [246, 144] on link "Triggers" at bounding box center [235, 146] width 43 height 30
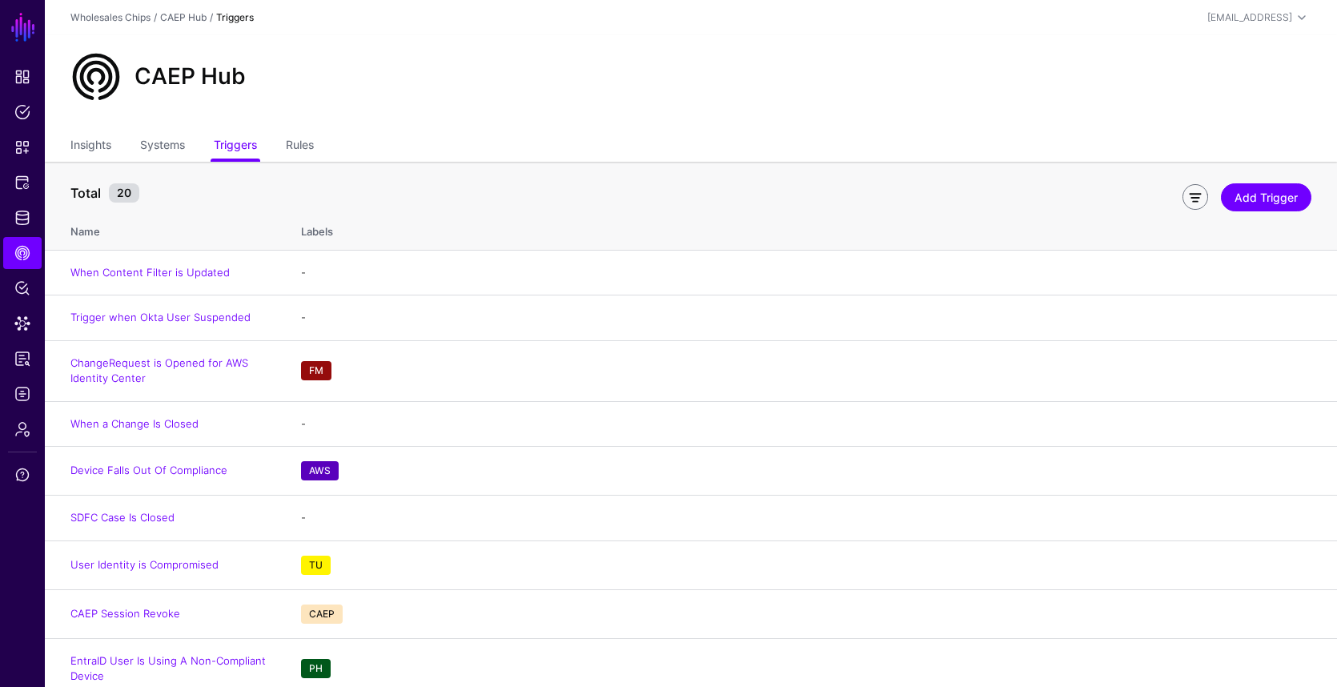
click at [1190, 194] on link at bounding box center [1195, 197] width 26 height 26
click at [154, 194] on span "Include Labels" at bounding box center [118, 192] width 71 height 13
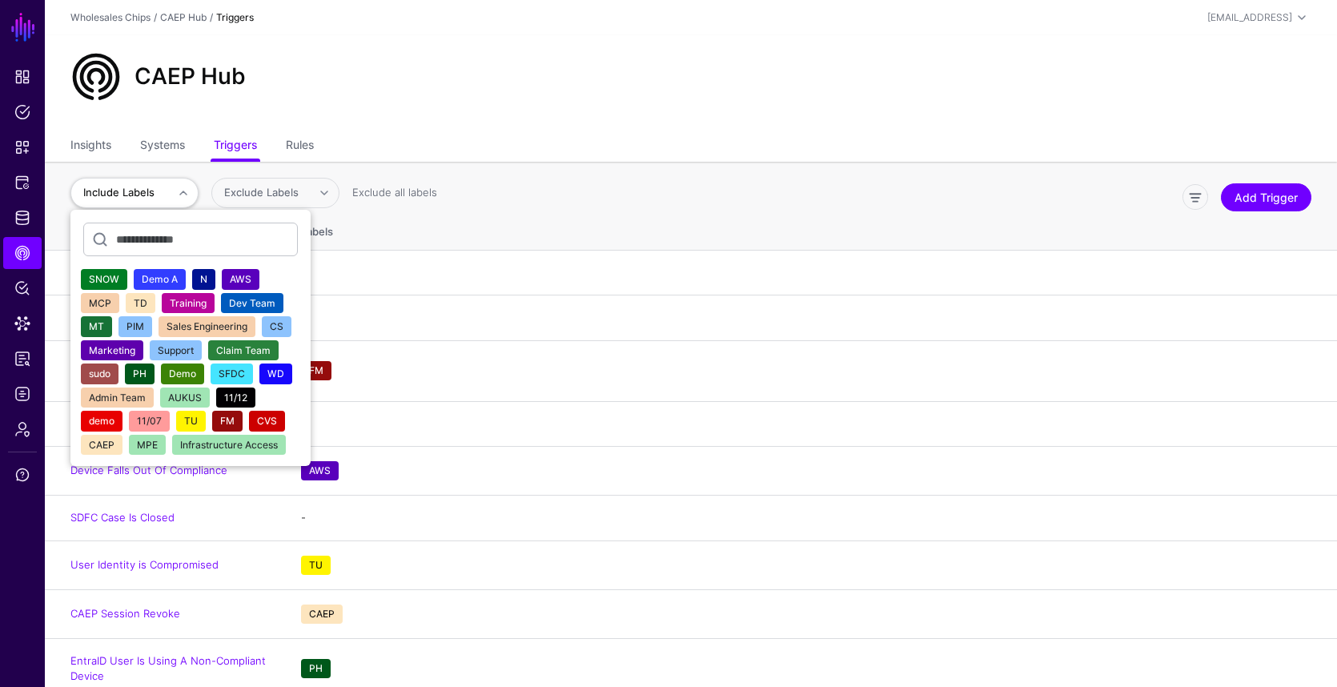
click at [243, 282] on span "AWS" at bounding box center [241, 279] width 22 height 12
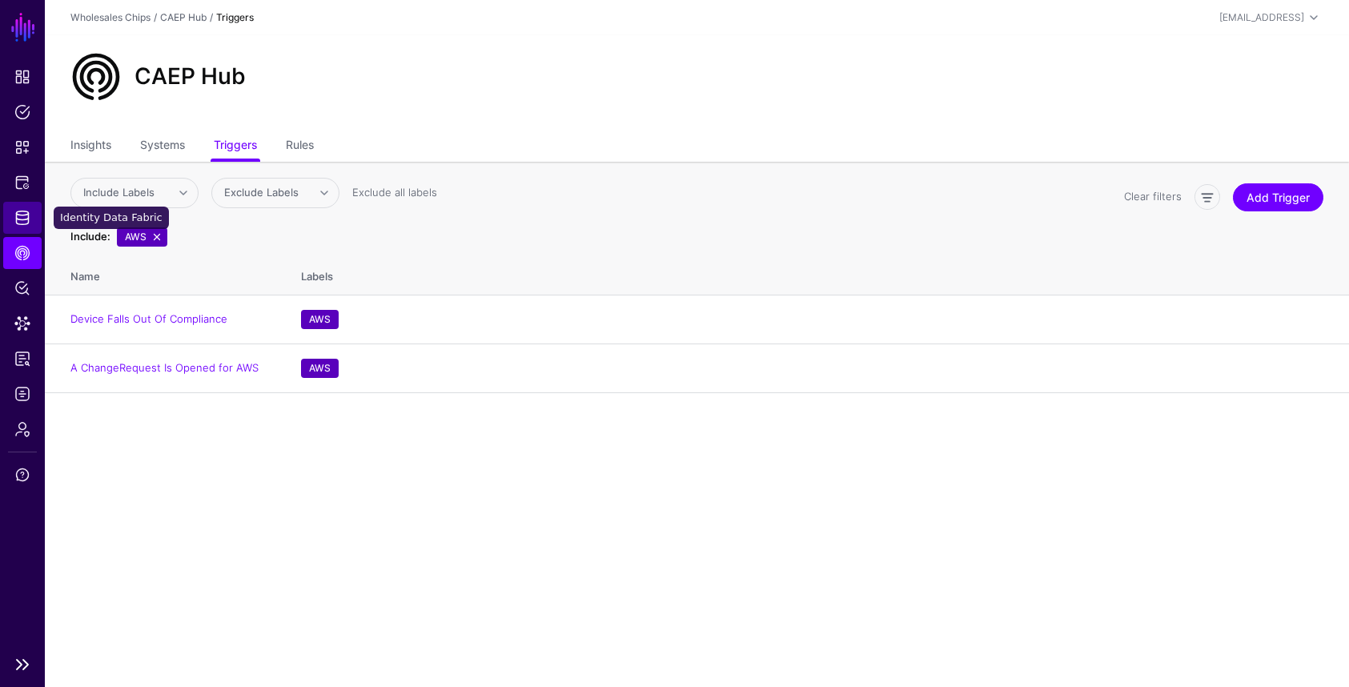
click at [26, 223] on span "Identity Data Fabric" at bounding box center [22, 218] width 16 height 16
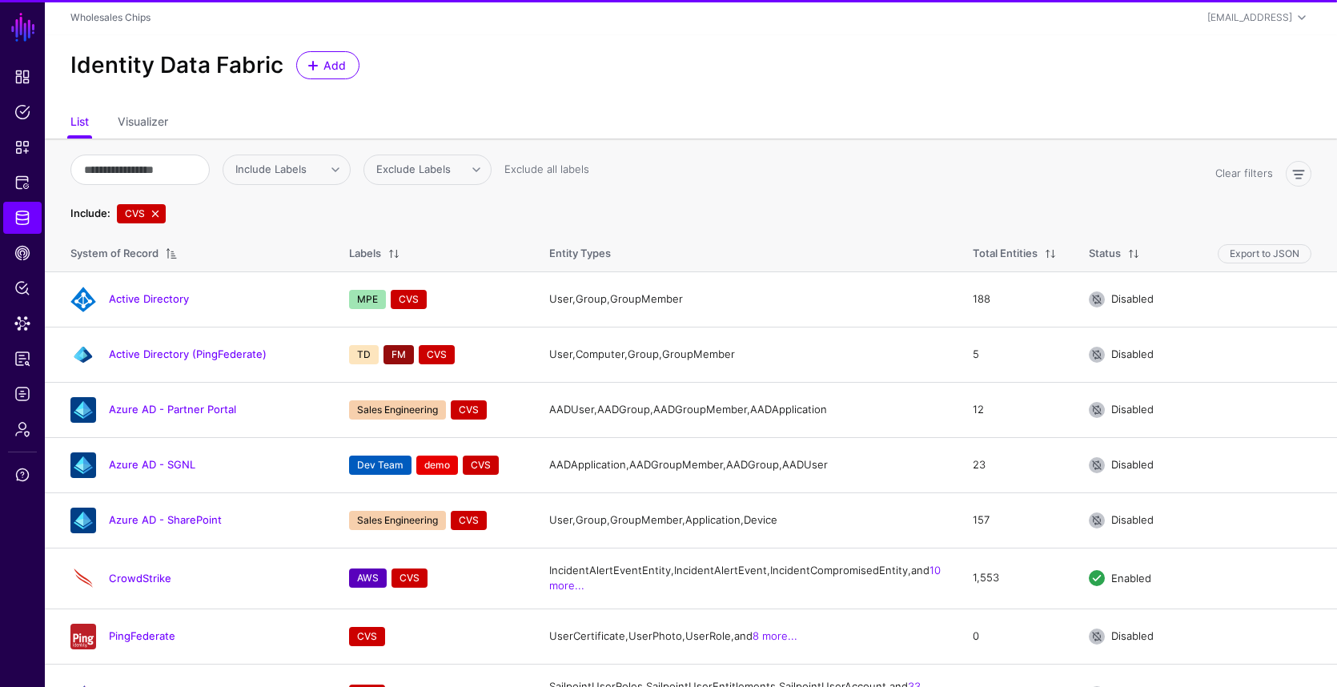
click at [157, 219] on link at bounding box center [155, 213] width 13 height 13
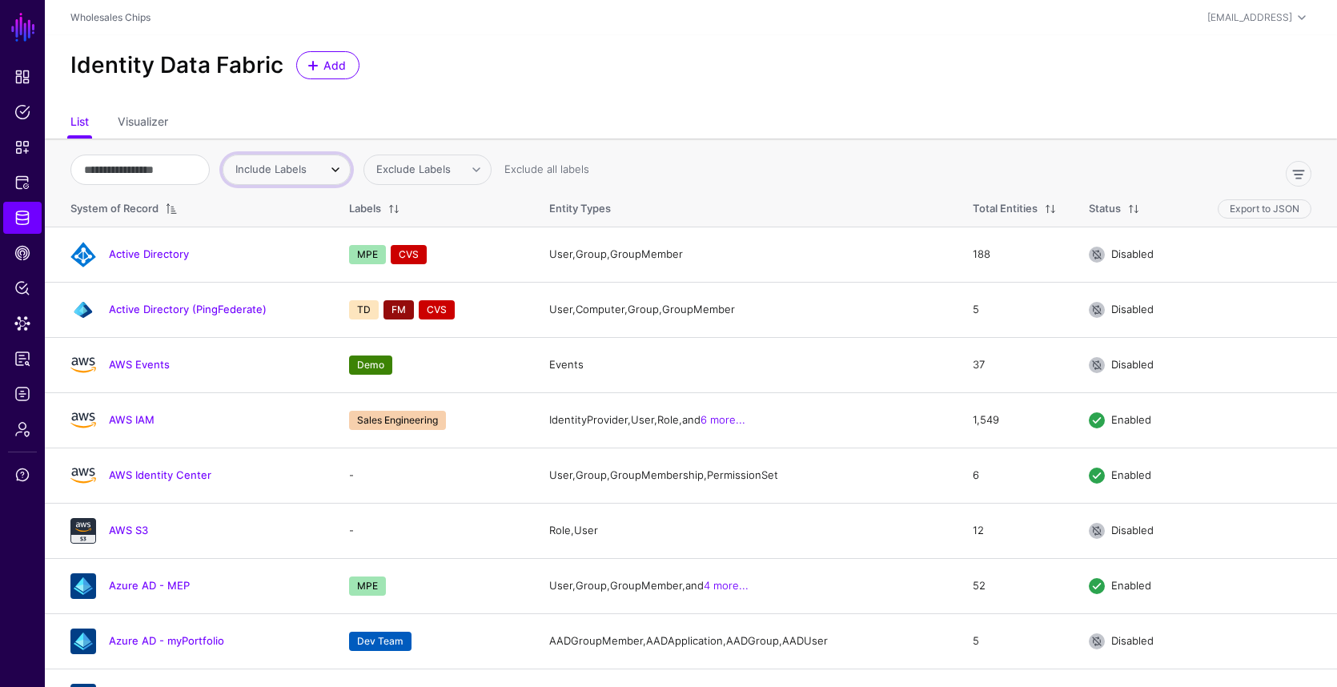
click at [272, 171] on span "Include Labels" at bounding box center [270, 169] width 71 height 13
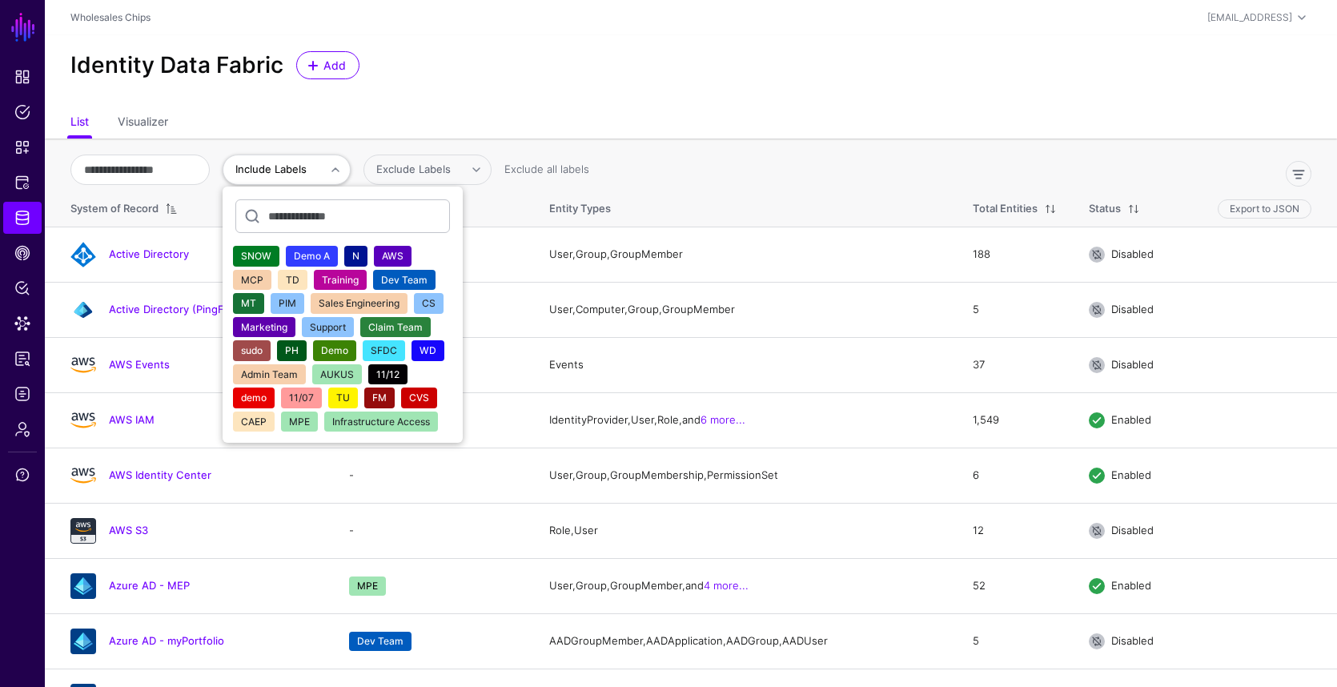
click at [403, 255] on span "AWS" at bounding box center [393, 256] width 22 height 12
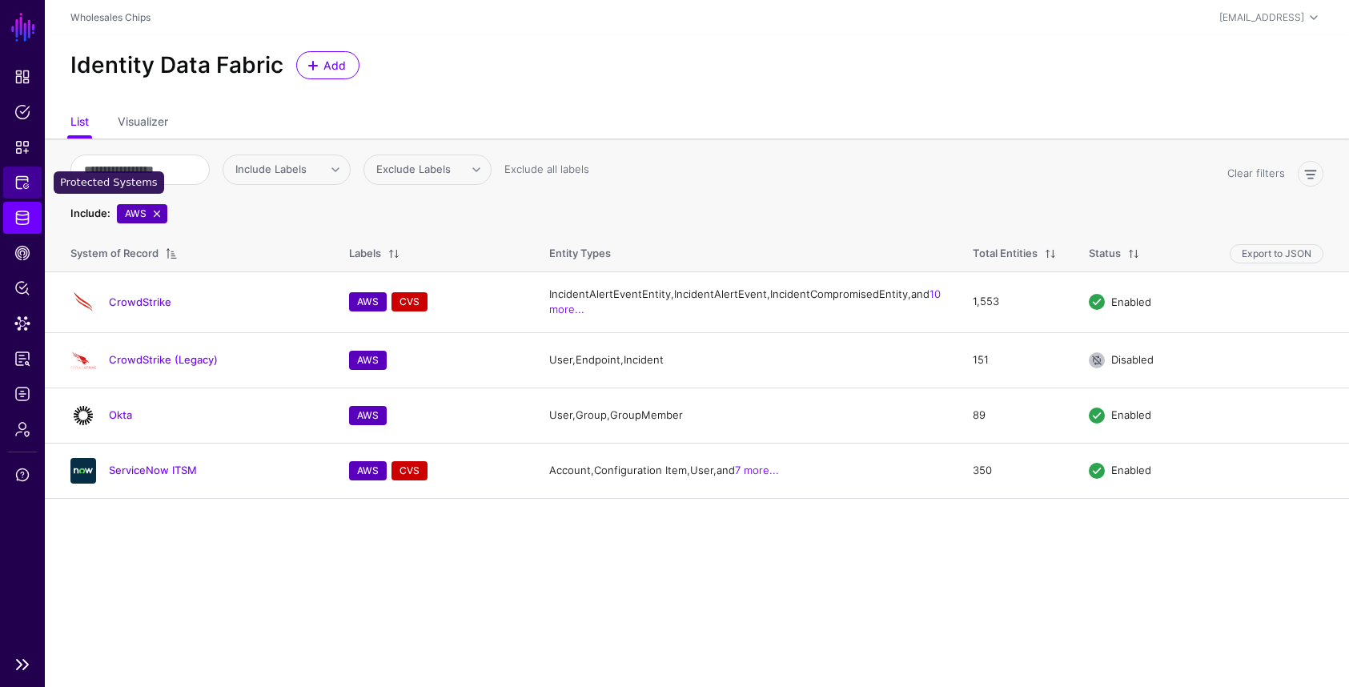
click at [26, 180] on span "Protected Systems" at bounding box center [22, 183] width 16 height 16
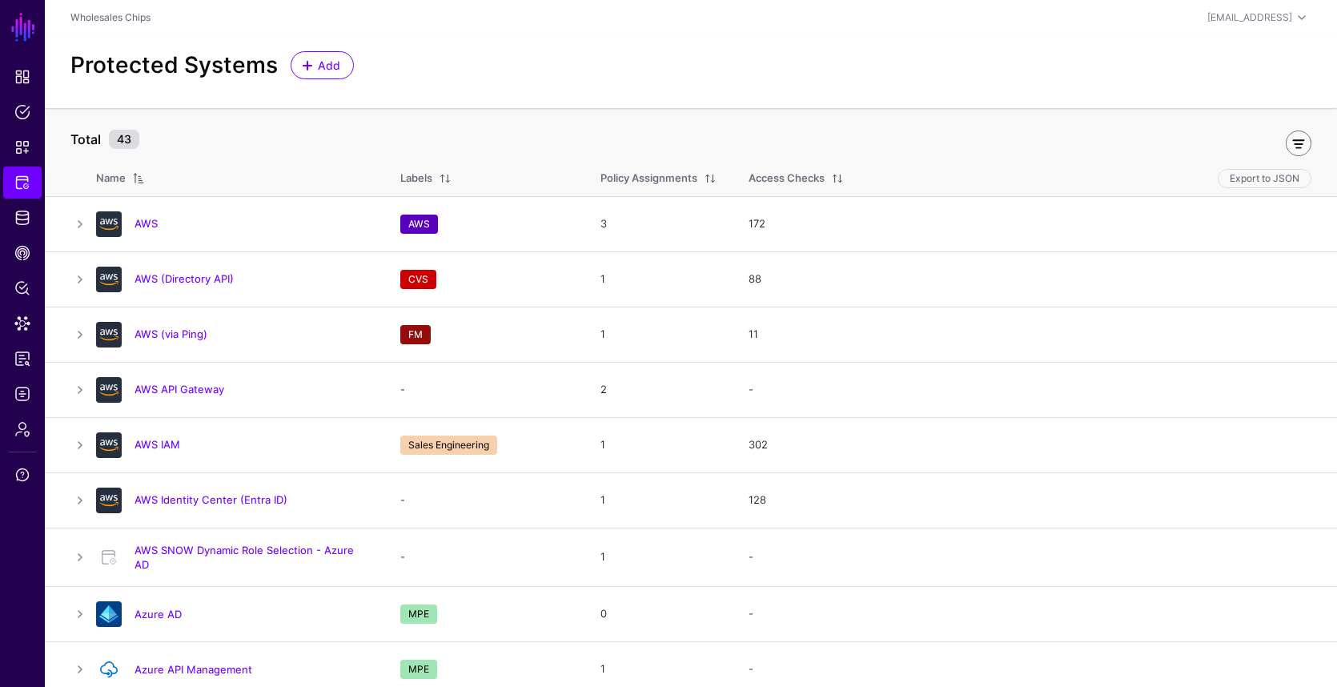
click at [1230, 146] on link at bounding box center [1299, 143] width 26 height 26
click at [153, 131] on span "Include Labels" at bounding box center [123, 139] width 81 height 16
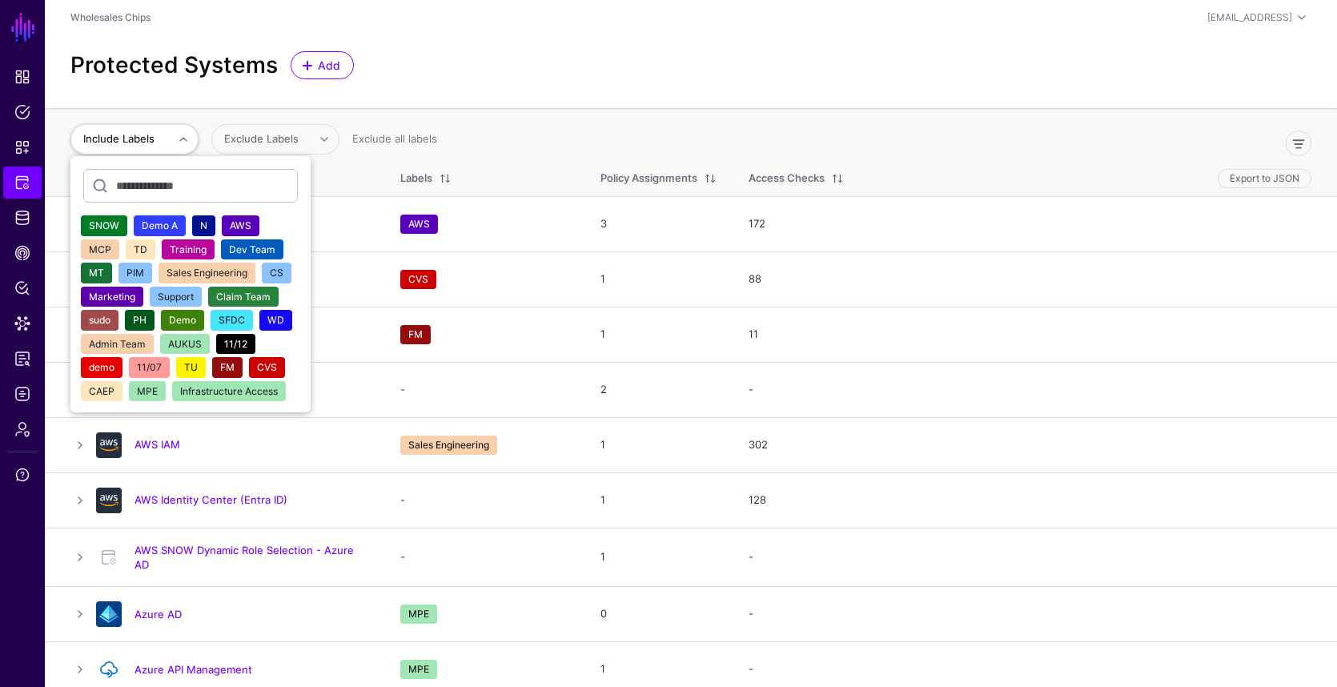
click at [232, 220] on span "AWS" at bounding box center [241, 225] width 22 height 12
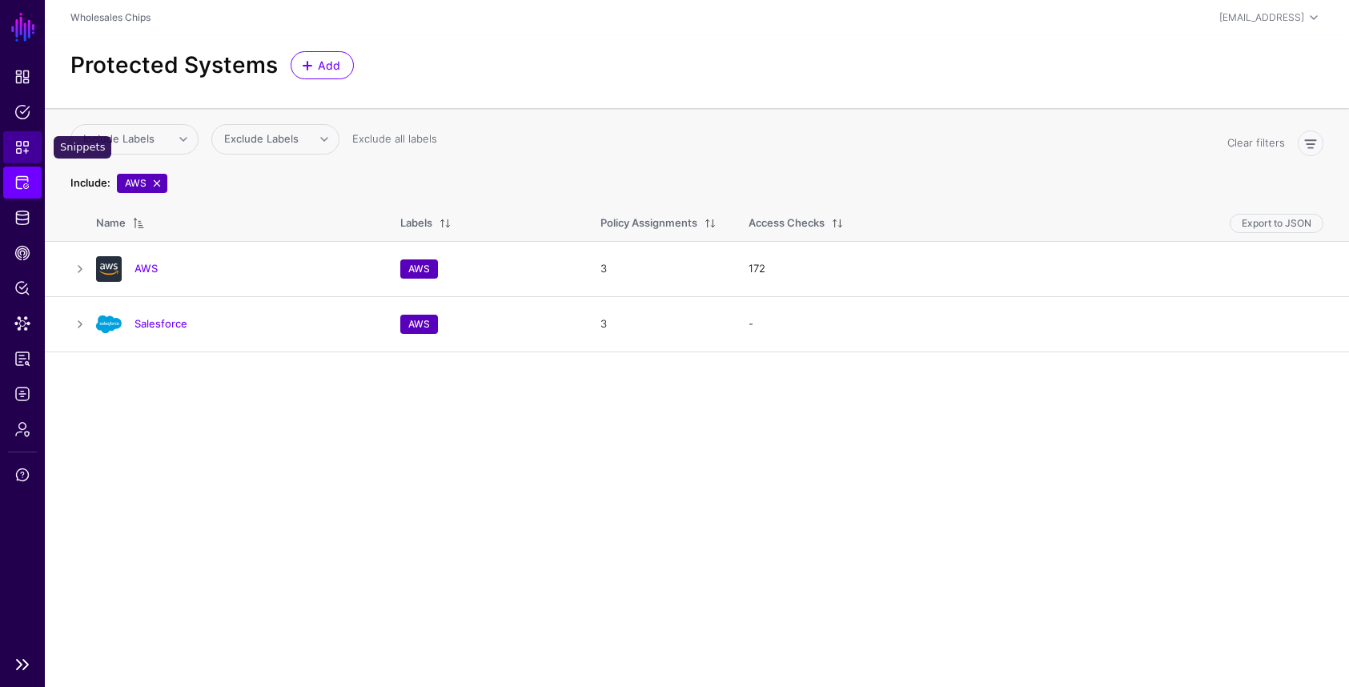
click at [32, 141] on link "Snippets" at bounding box center [22, 147] width 38 height 32
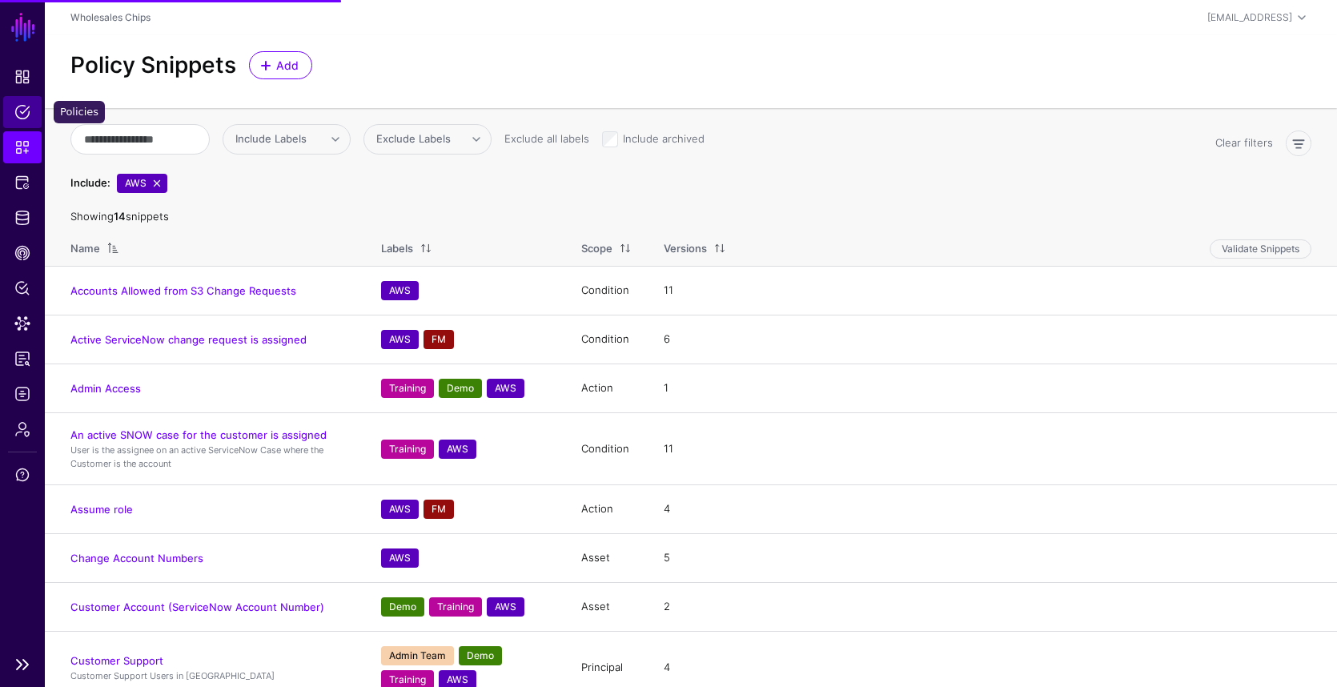
click at [22, 112] on span "Policies" at bounding box center [22, 112] width 16 height 16
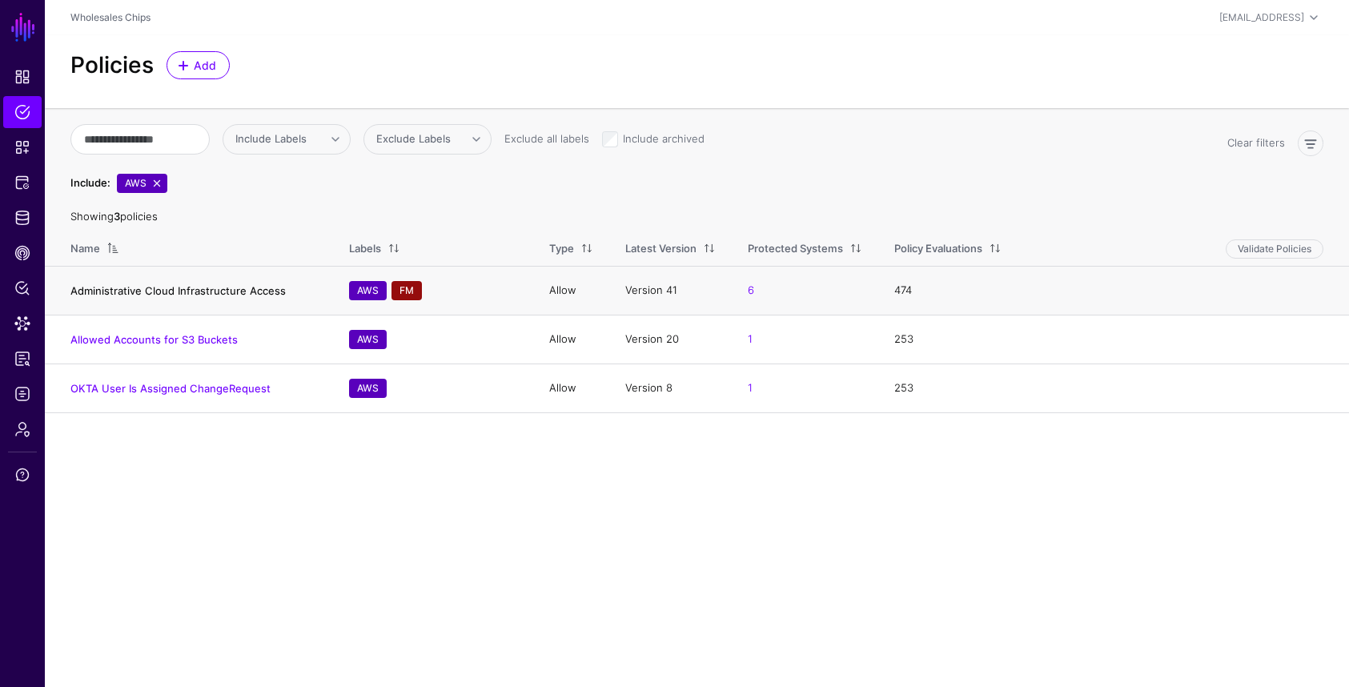
click at [158, 292] on link "Administrative Cloud Infrastructure Access" at bounding box center [177, 290] width 215 height 13
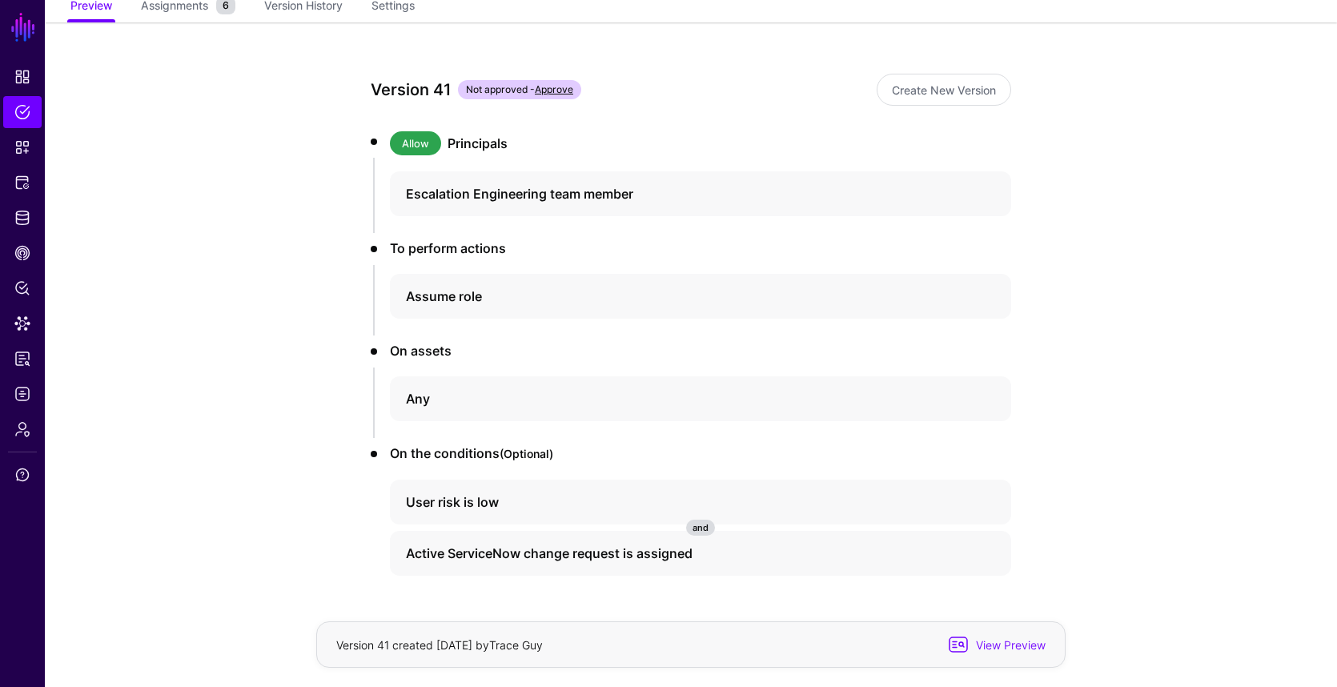
scroll to position [69, 0]
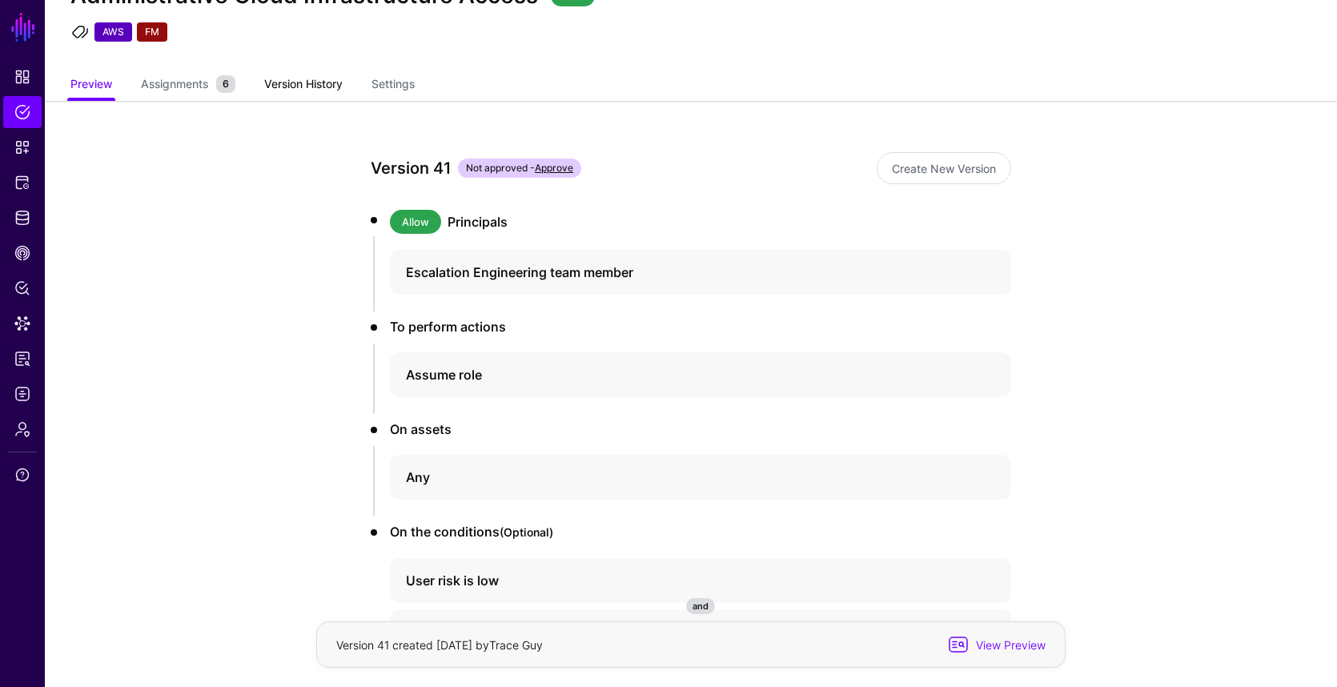
click at [314, 82] on link "Version History" at bounding box center [303, 85] width 78 height 30
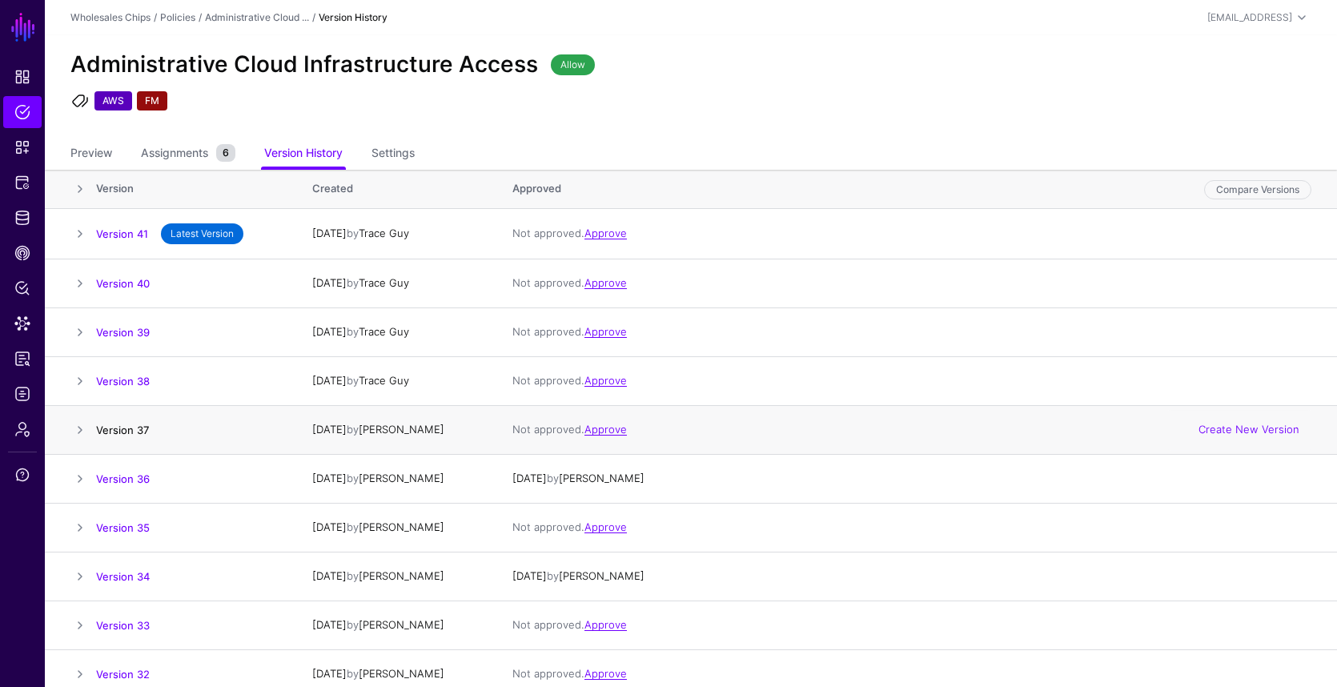
click at [122, 433] on link "Version 37" at bounding box center [122, 430] width 53 height 13
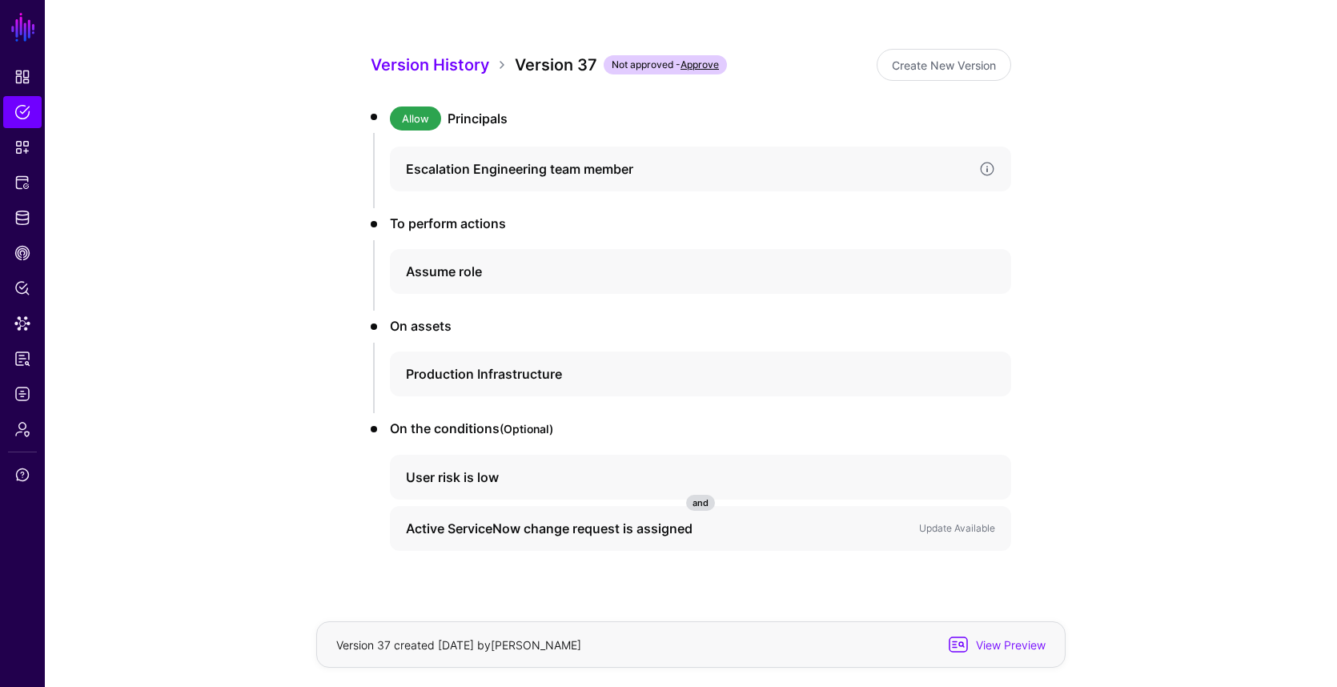
scroll to position [165, 0]
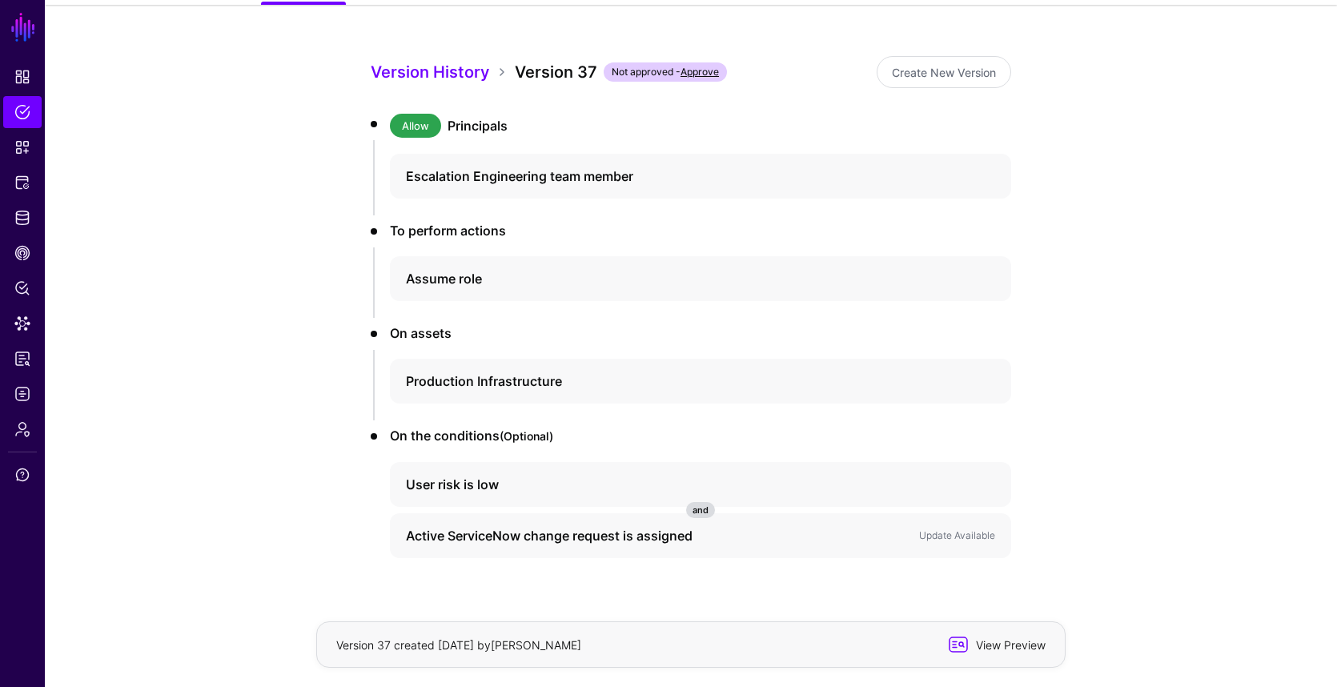
click at [990, 632] on span "View Preview" at bounding box center [1008, 644] width 78 height 17
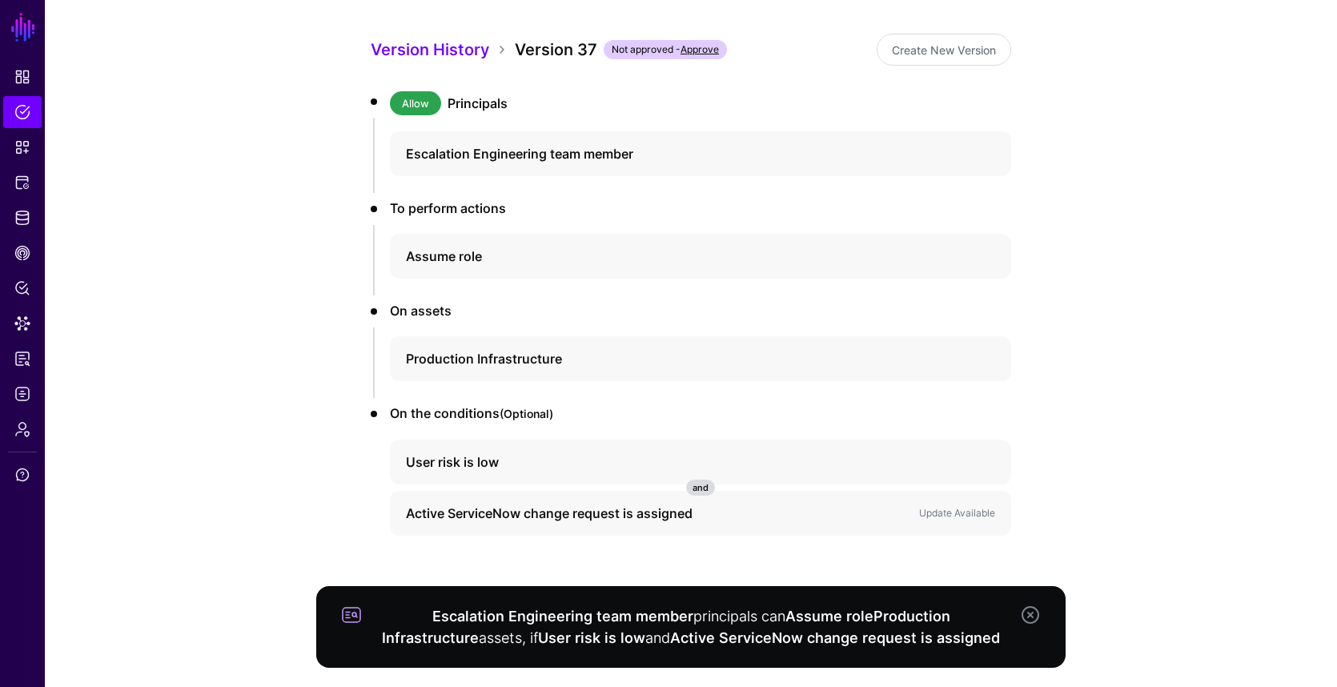
scroll to position [199, 0]
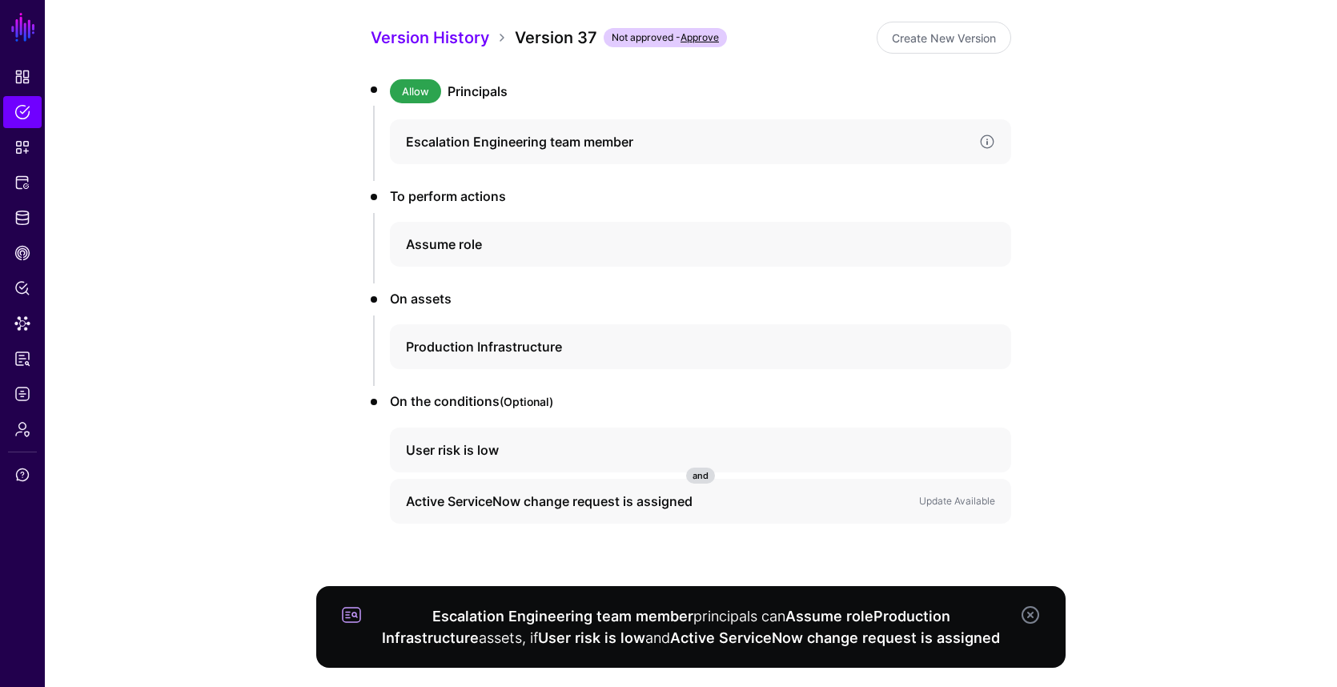
click at [536, 124] on div "Escalation Engineering team member" at bounding box center [700, 141] width 621 height 45
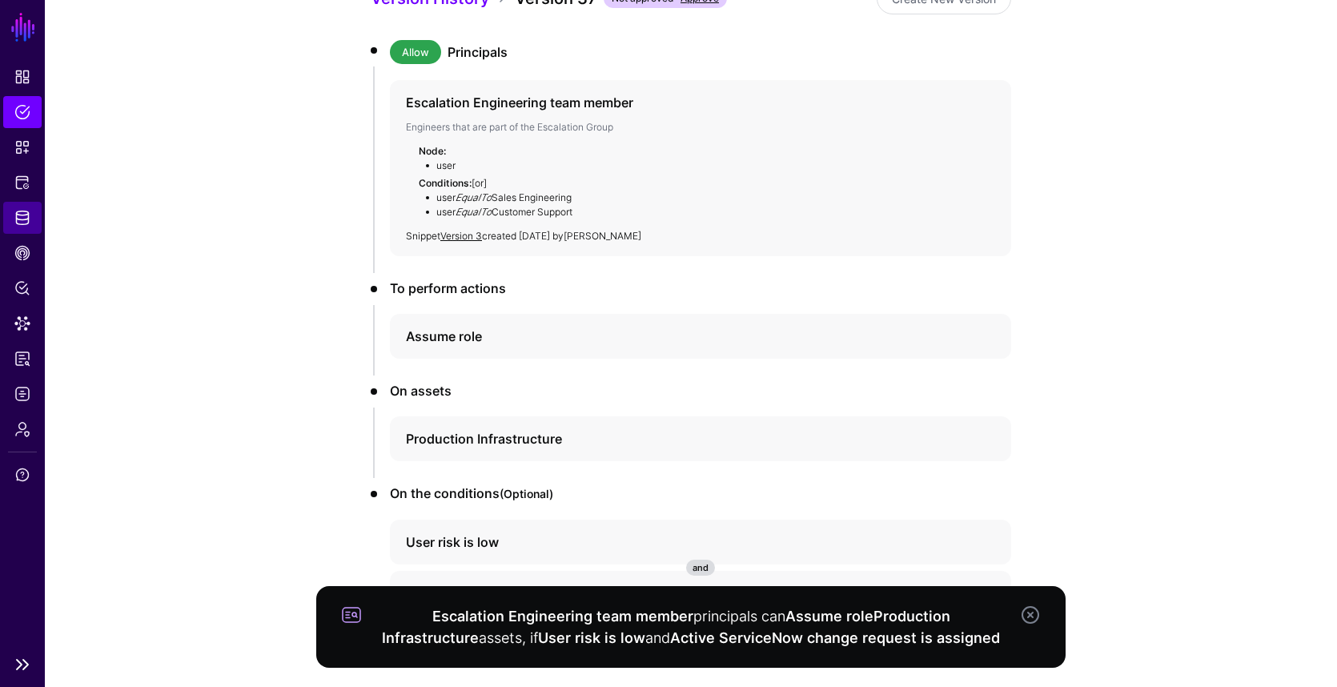
scroll to position [239, 0]
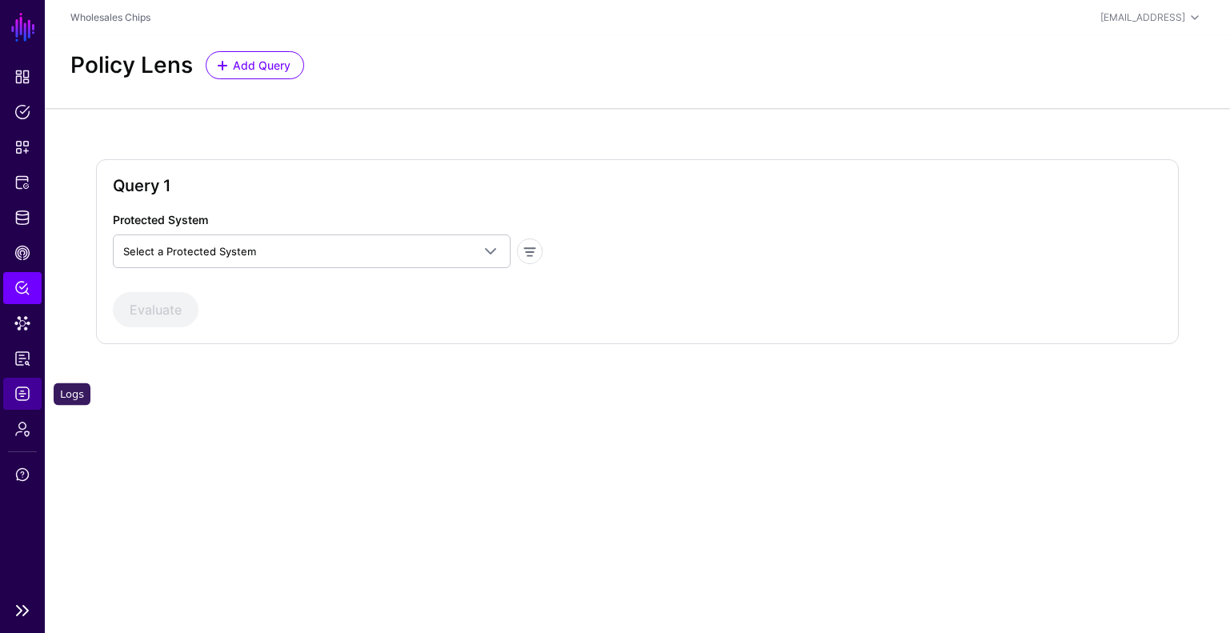
click at [24, 406] on link "Logs" at bounding box center [22, 394] width 38 height 32
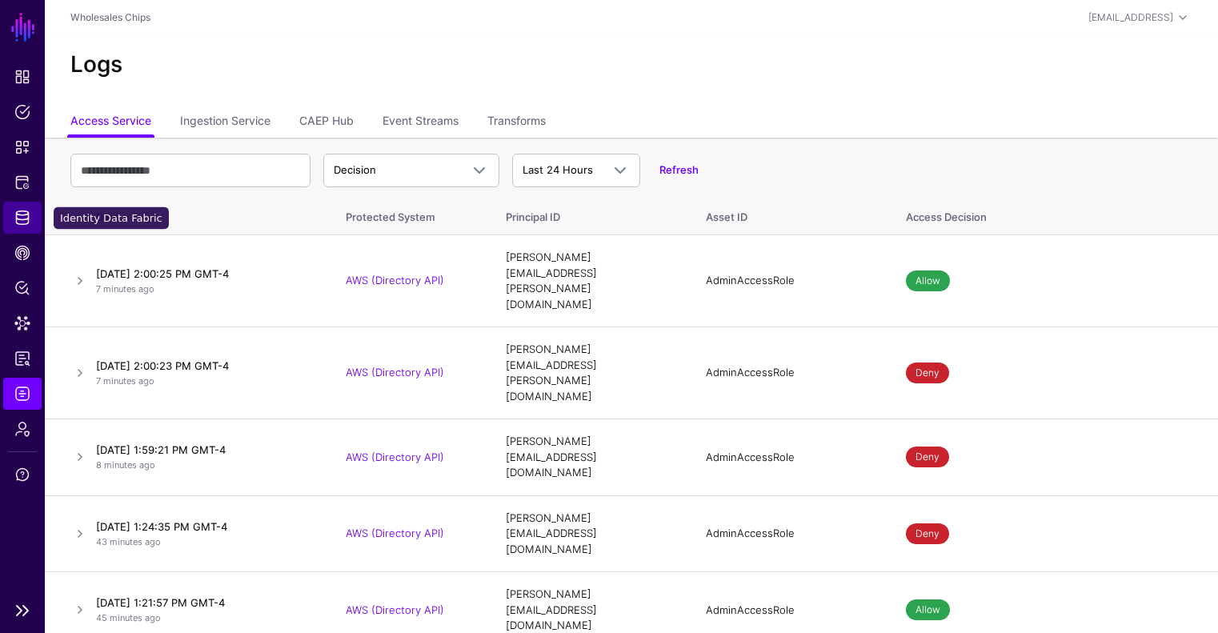
click at [21, 220] on span "Identity Data Fabric" at bounding box center [22, 218] width 16 height 16
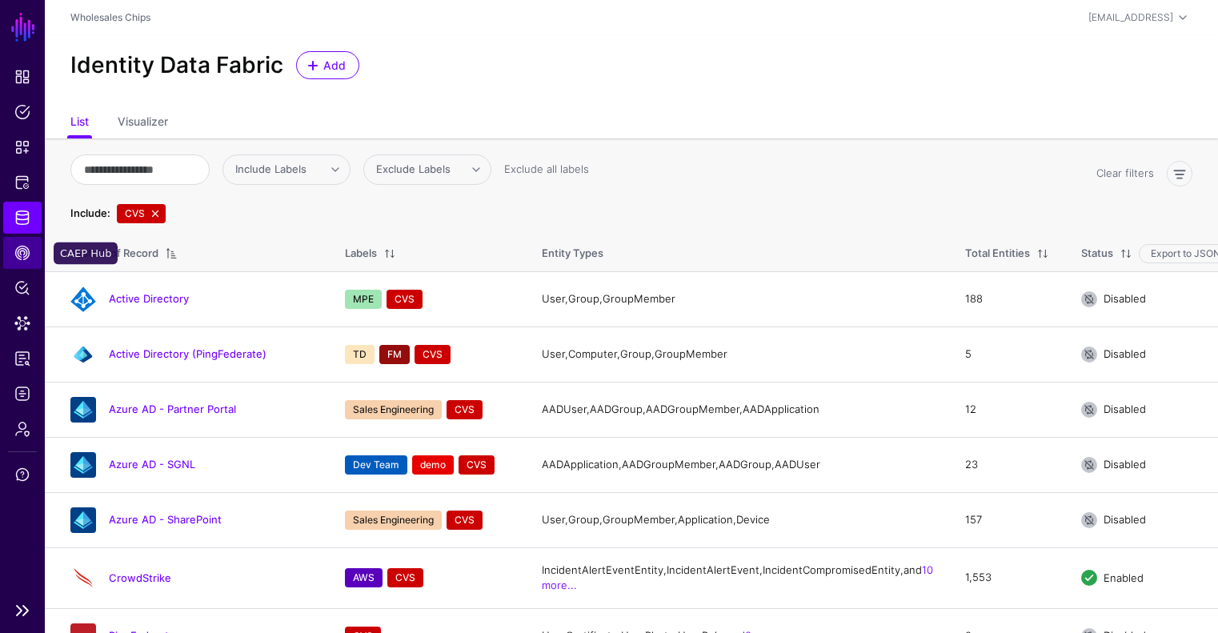
click at [31, 251] on link "CAEP Hub" at bounding box center [22, 253] width 38 height 32
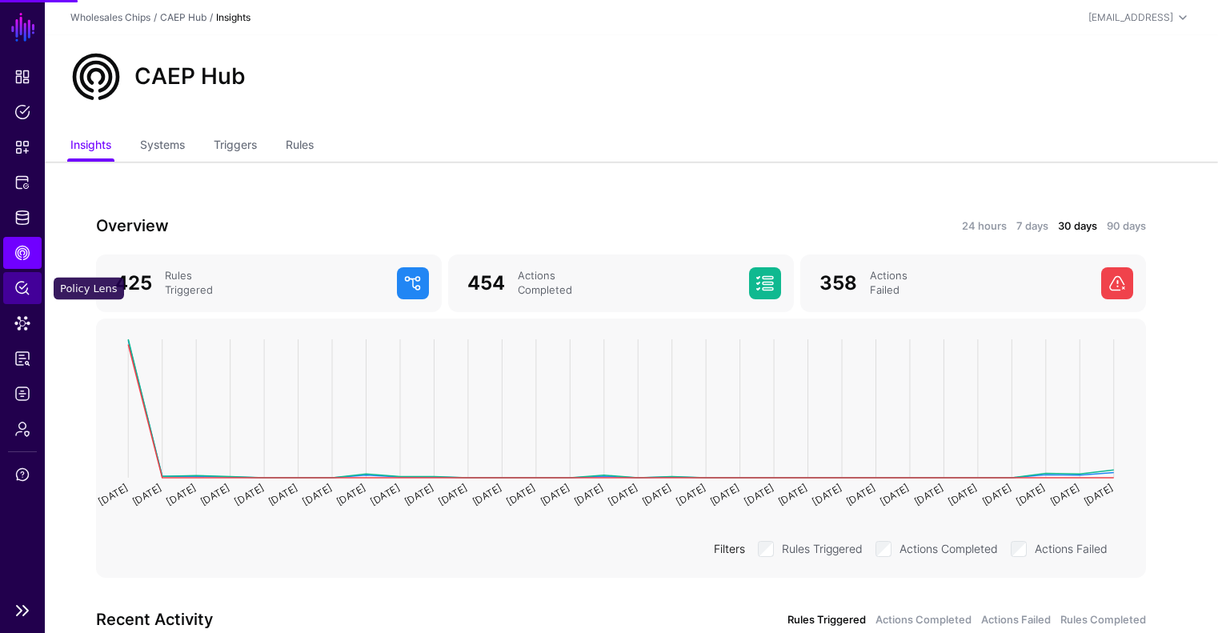
click at [30, 285] on link "Policy Lens" at bounding box center [22, 288] width 38 height 32
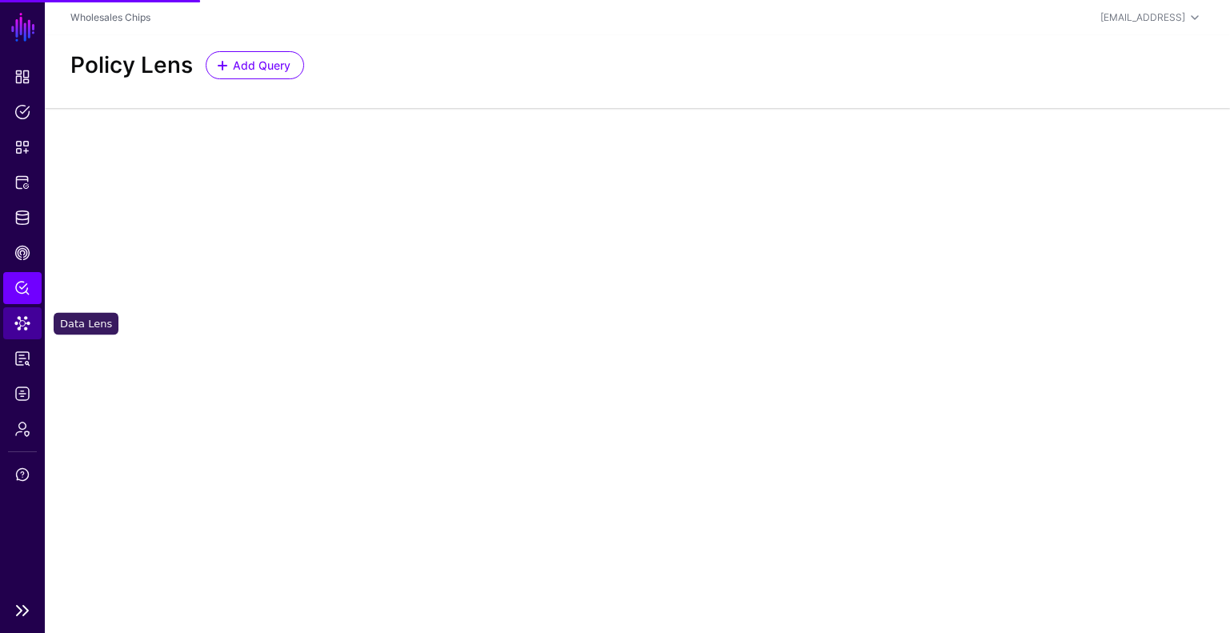
click at [28, 324] on span "Data Lens" at bounding box center [22, 323] width 16 height 16
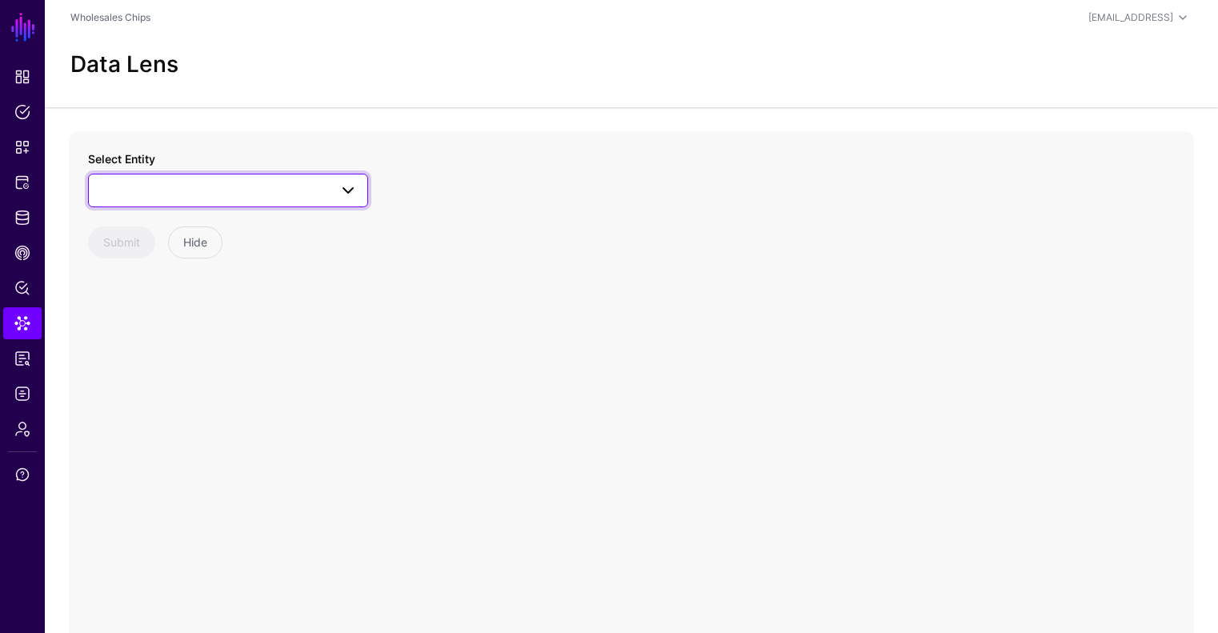
click at [255, 196] on span at bounding box center [227, 190] width 259 height 19
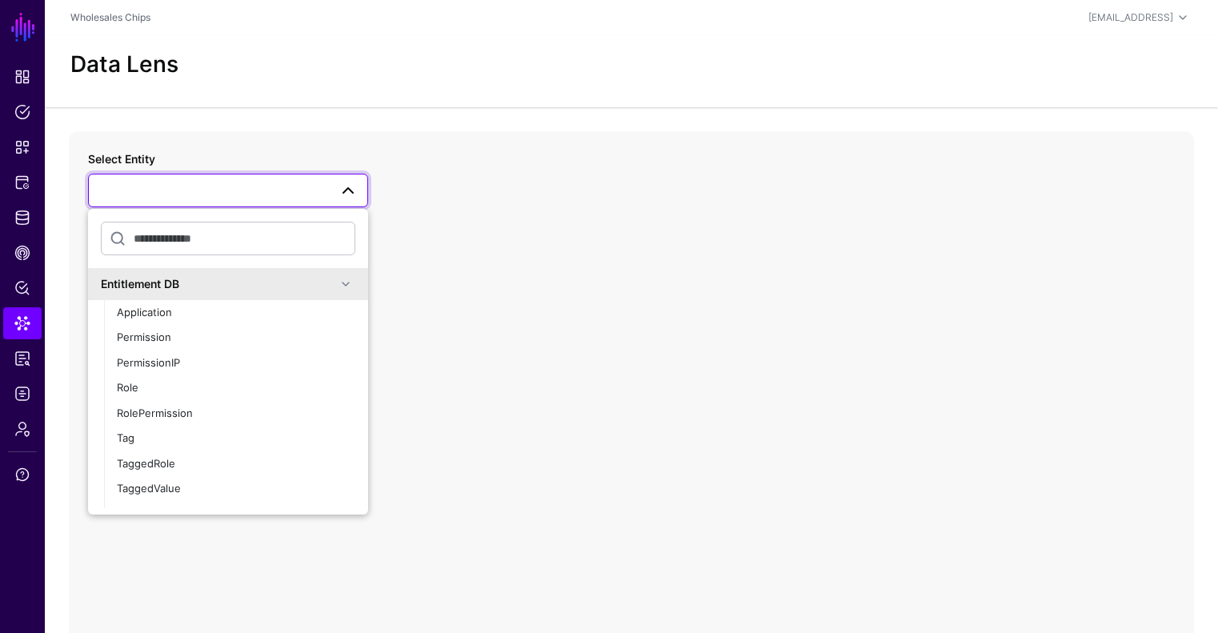
click at [342, 287] on span at bounding box center [345, 284] width 19 height 19
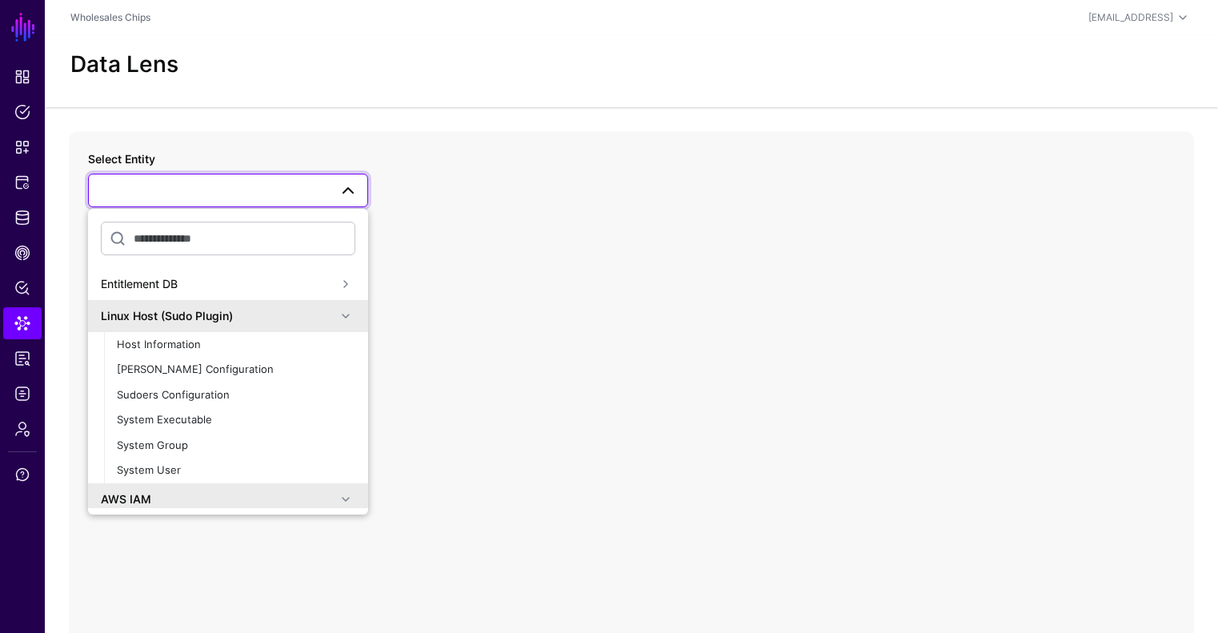
click at [339, 315] on span at bounding box center [345, 316] width 19 height 19
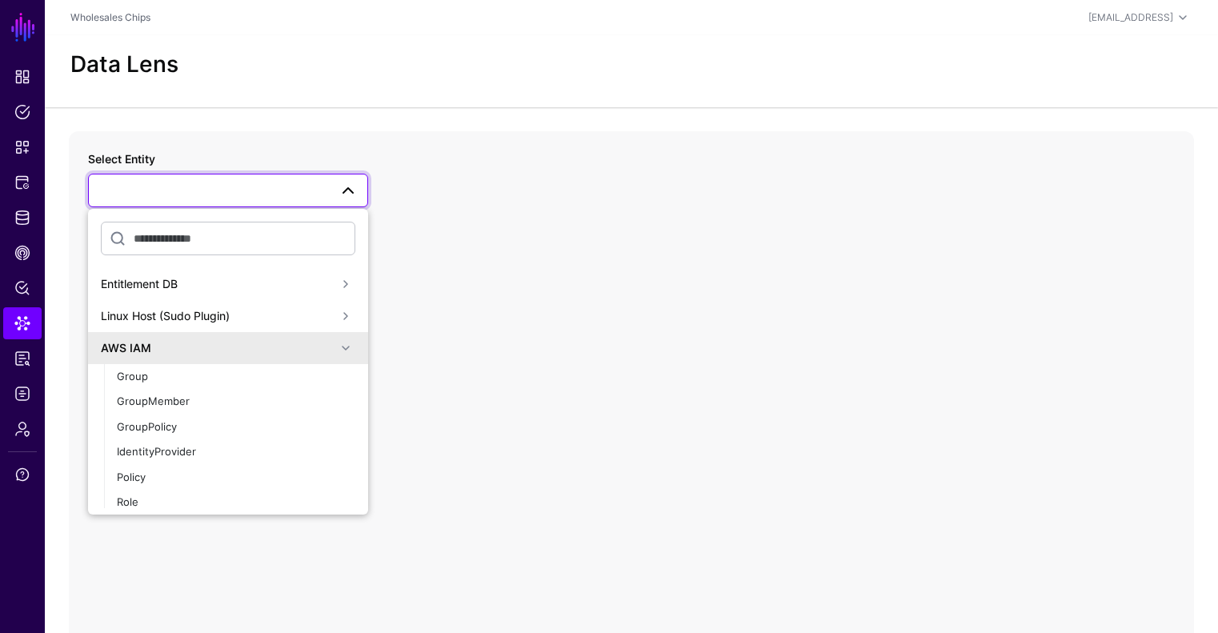
click at [342, 352] on span at bounding box center [345, 348] width 19 height 19
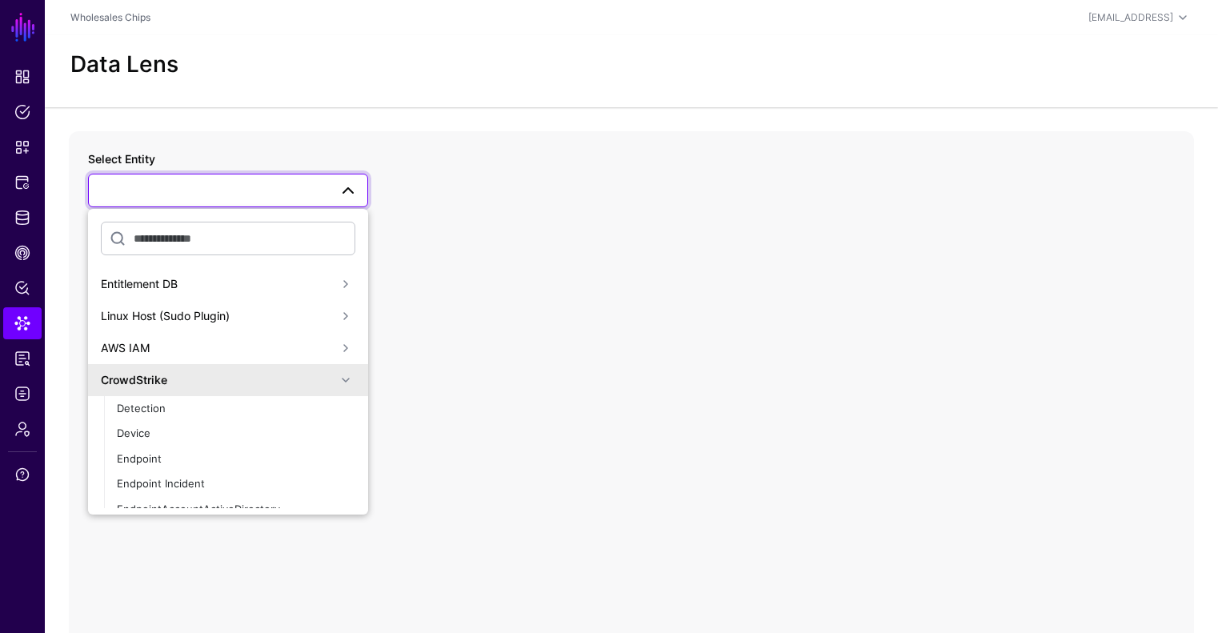
click at [336, 388] on span at bounding box center [345, 380] width 19 height 19
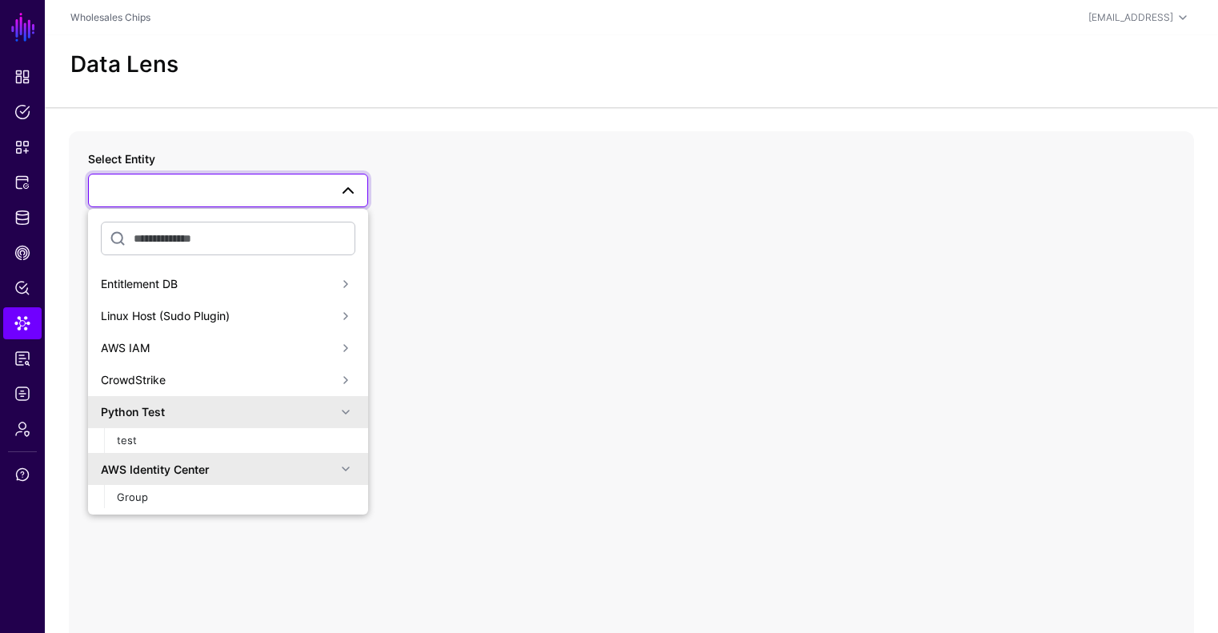
click at [336, 408] on span at bounding box center [345, 412] width 19 height 19
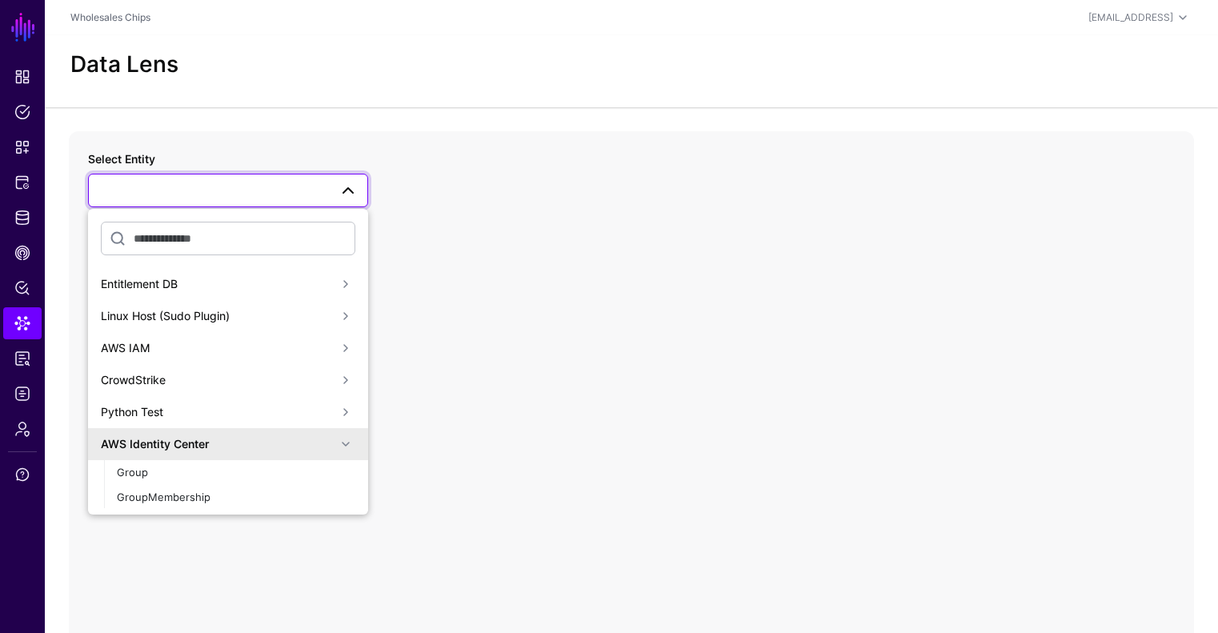
click at [212, 196] on span at bounding box center [227, 190] width 259 height 19
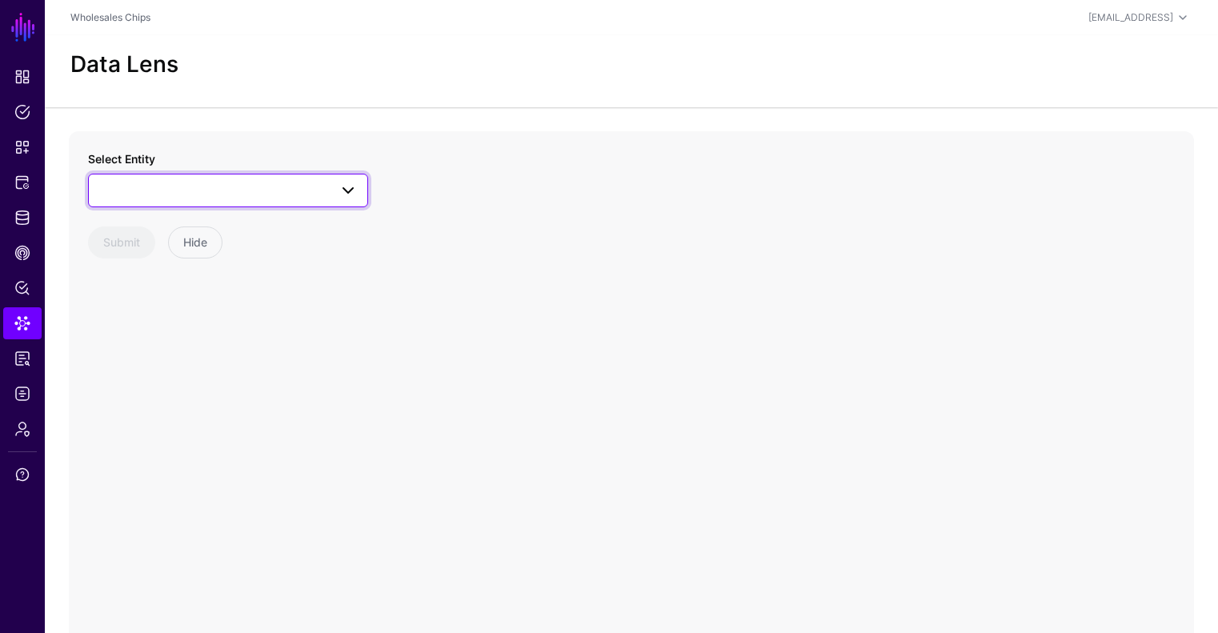
click at [211, 191] on span at bounding box center [227, 190] width 259 height 19
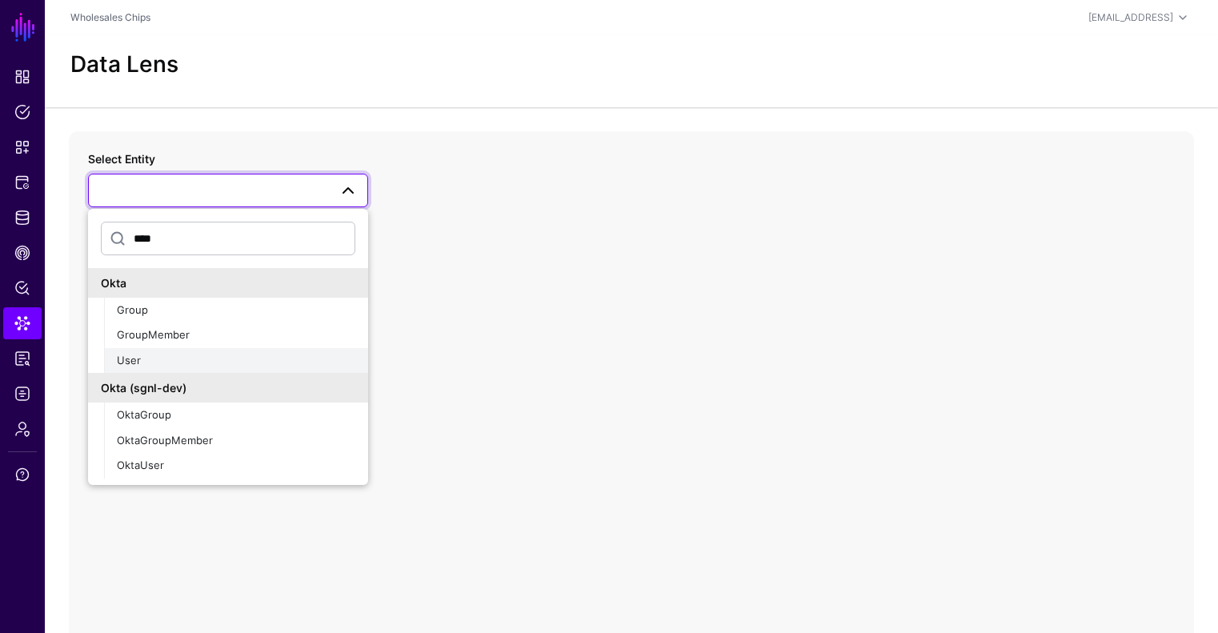
type input "****"
click at [178, 357] on div "User" at bounding box center [236, 361] width 239 height 16
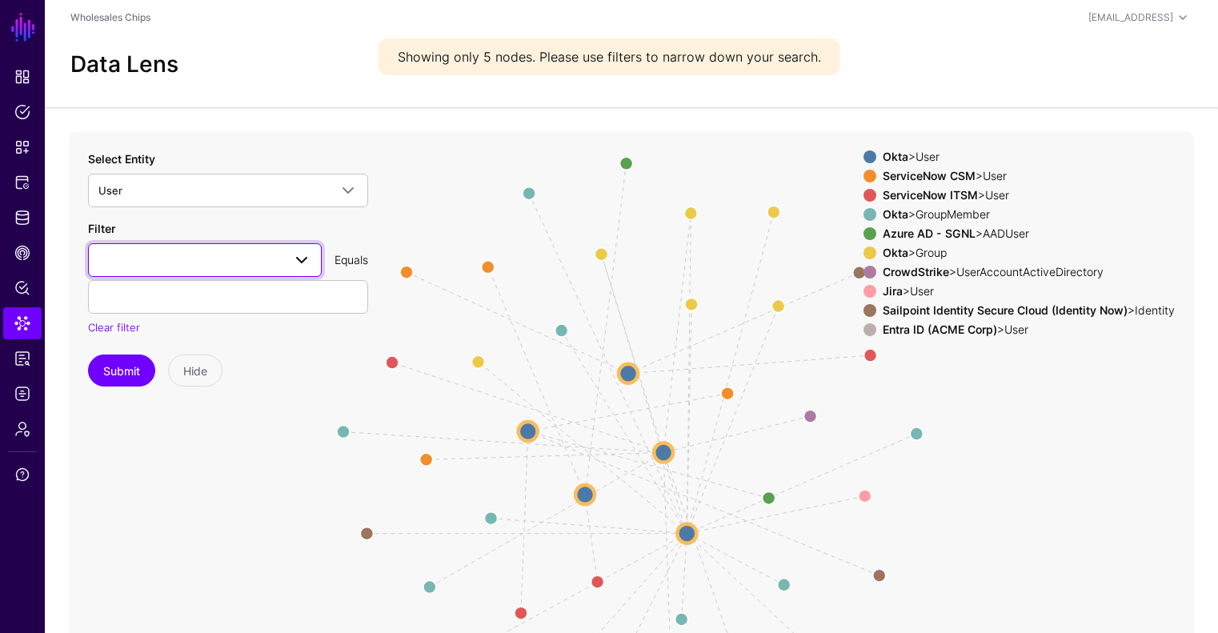
click at [183, 261] on span at bounding box center [204, 260] width 213 height 19
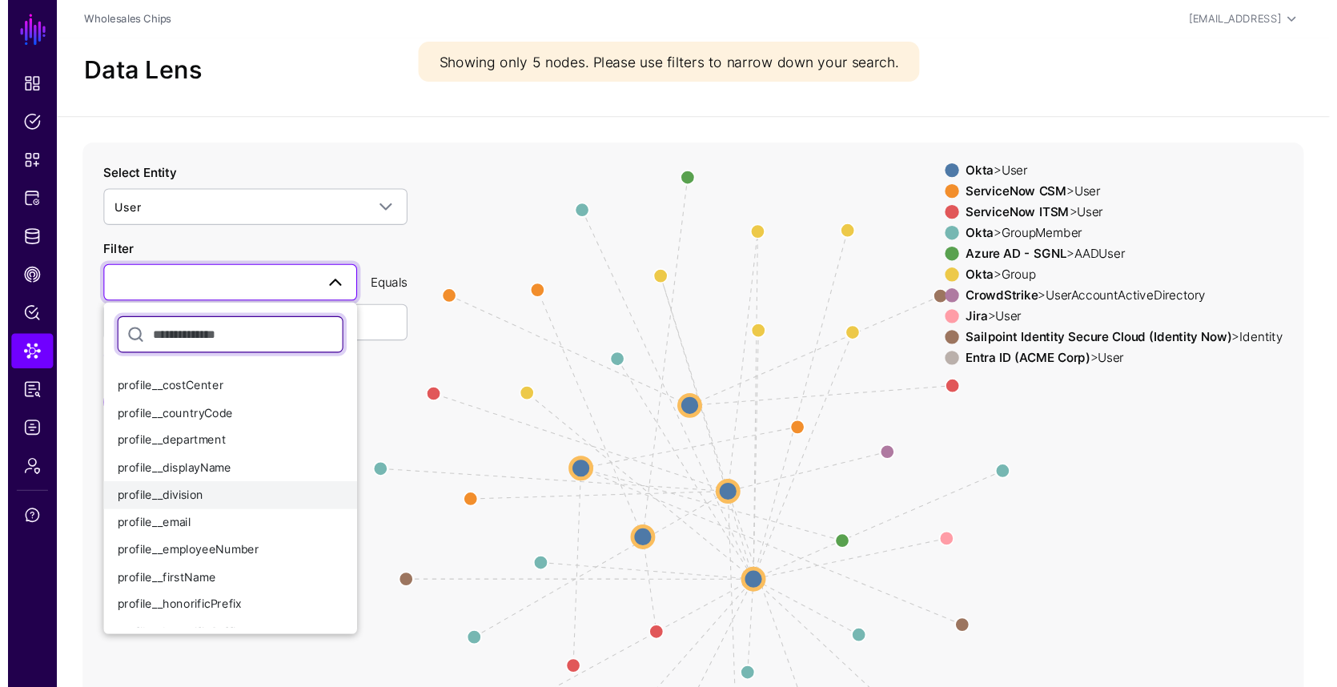
scroll to position [180, 0]
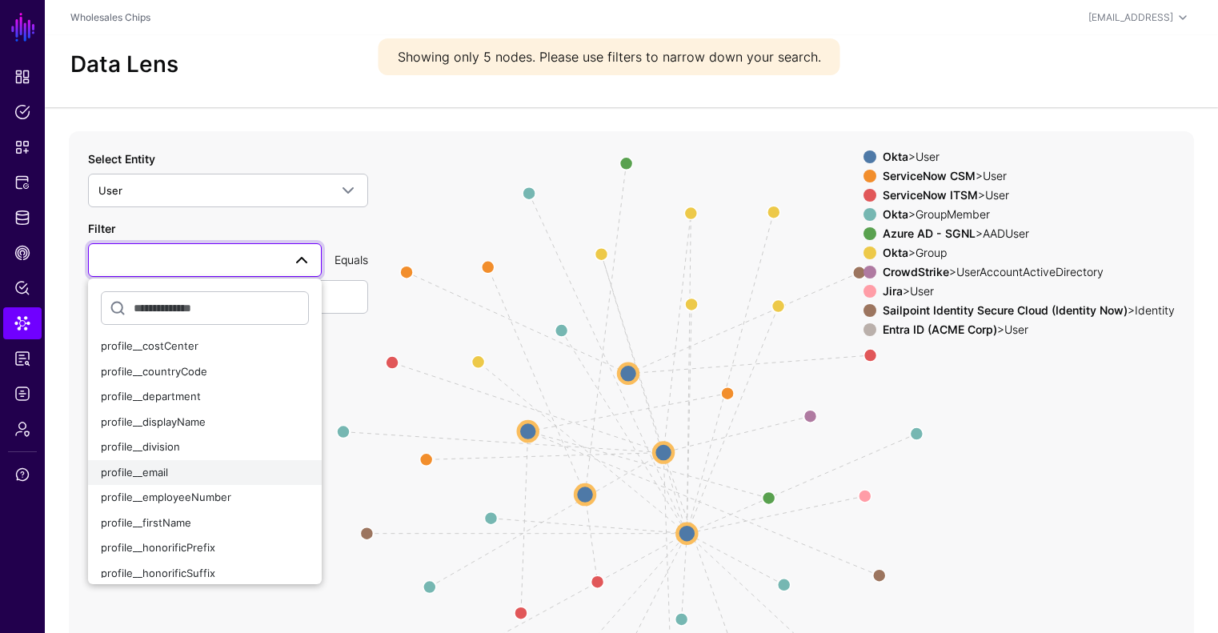
click at [188, 465] on div "profile__email" at bounding box center [205, 473] width 208 height 16
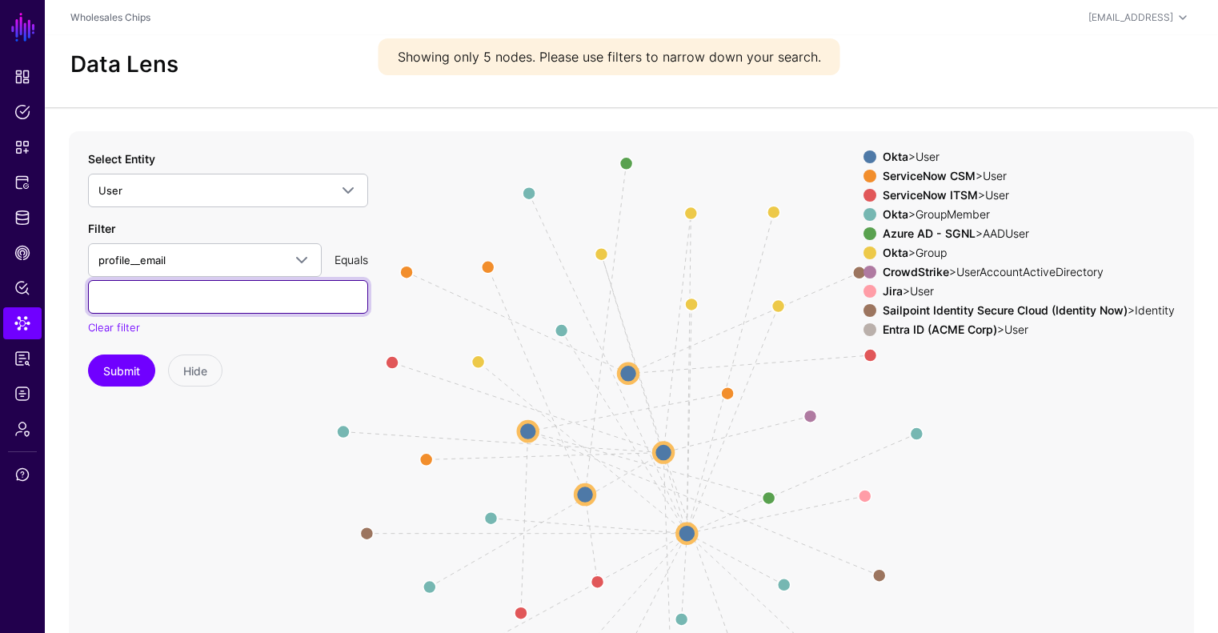
click at [194, 301] on input "text" at bounding box center [228, 297] width 280 height 34
paste input "**********"
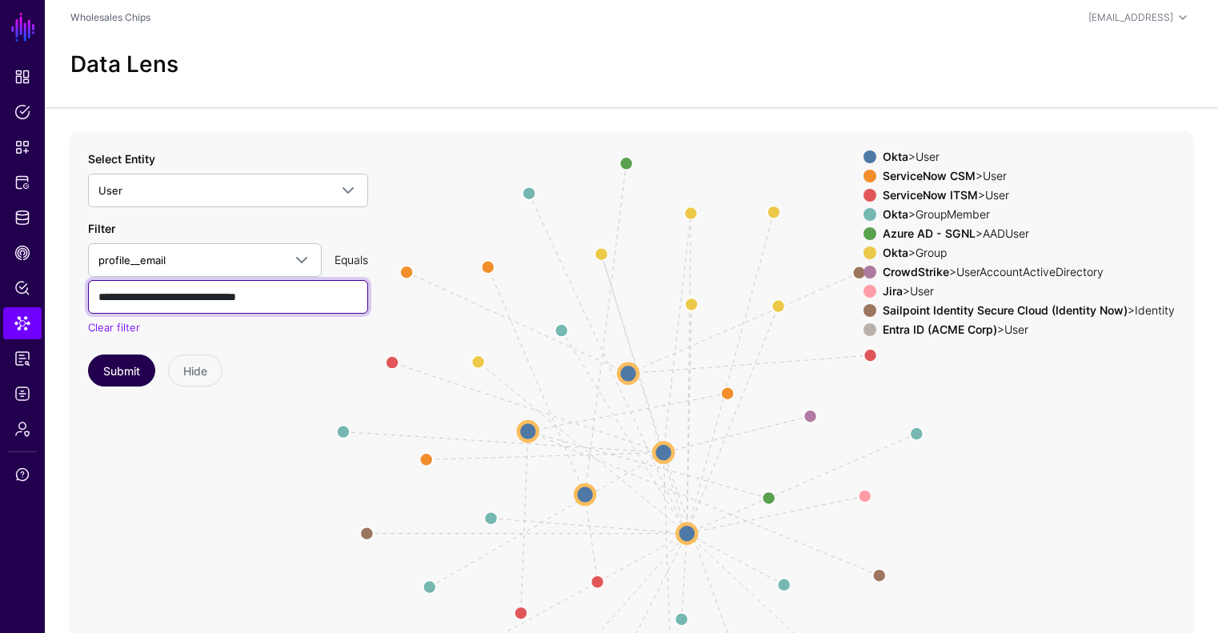
type input "**********"
click at [134, 373] on button "Submit" at bounding box center [121, 371] width 67 height 32
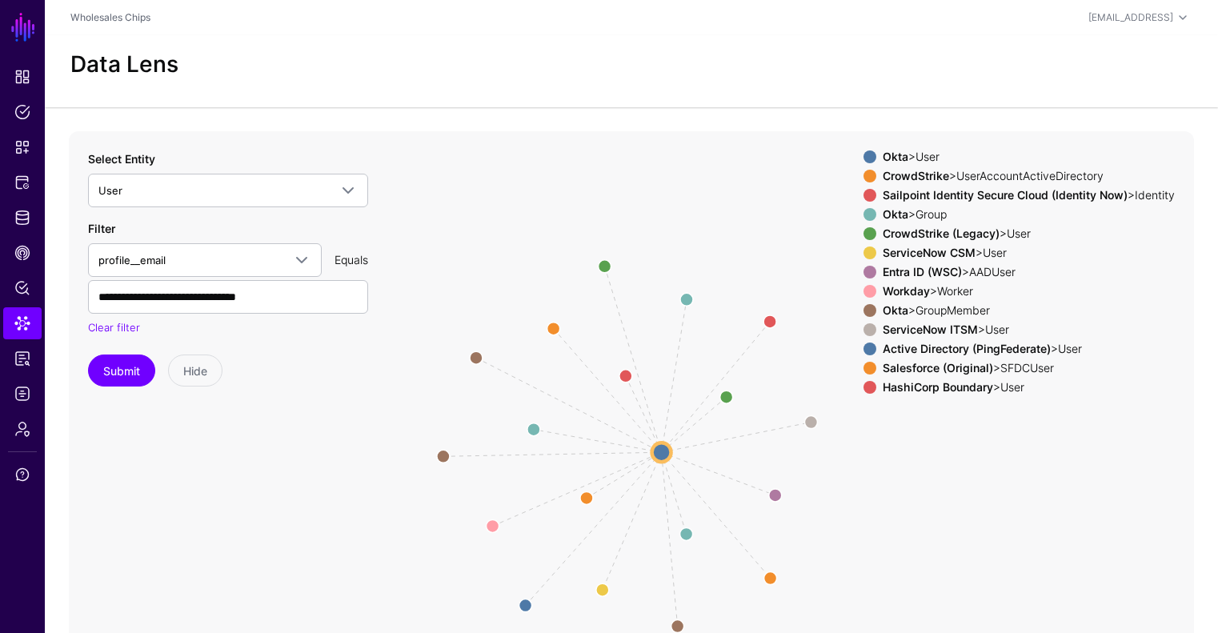
click at [909, 180] on strong "CrowdStrike" at bounding box center [916, 176] width 66 height 14
click at [910, 195] on strong "Sailpoint Identity Secure Cloud (Identity Now)" at bounding box center [1005, 195] width 245 height 14
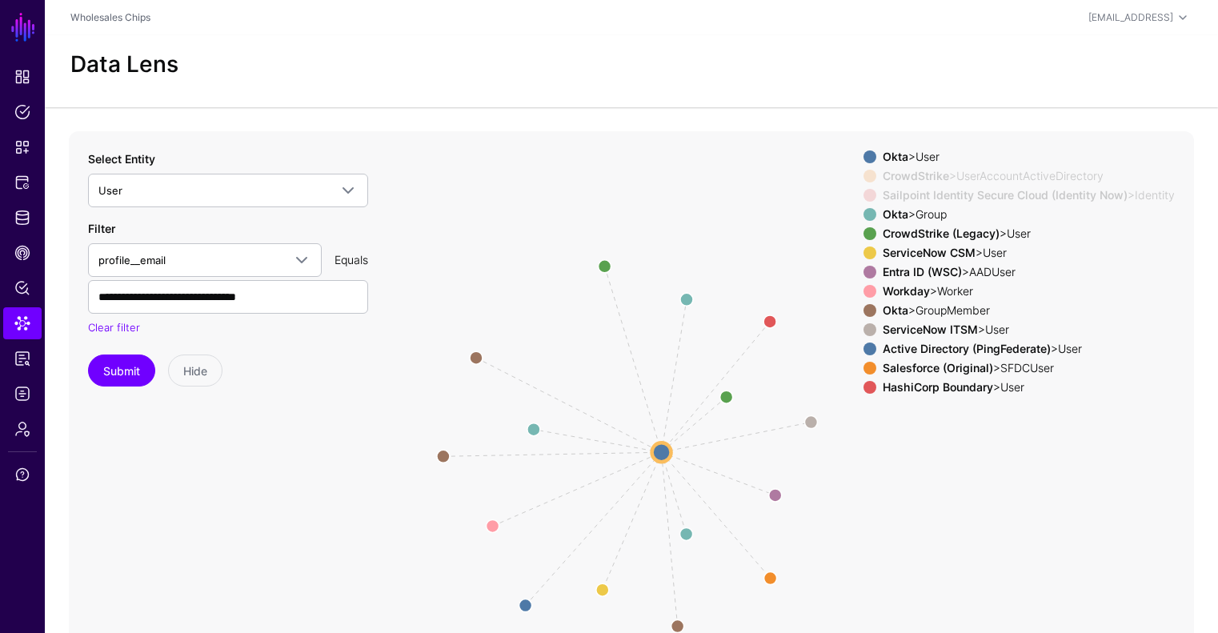
click at [908, 215] on div "Okta > Group" at bounding box center [1029, 214] width 299 height 13
click at [913, 235] on strong "CrowdStrike (Legacy)" at bounding box center [941, 234] width 117 height 14
click at [924, 255] on strong "ServiceNow CSM" at bounding box center [929, 253] width 93 height 14
click at [922, 276] on strong "Entra ID (WSC)" at bounding box center [922, 272] width 79 height 14
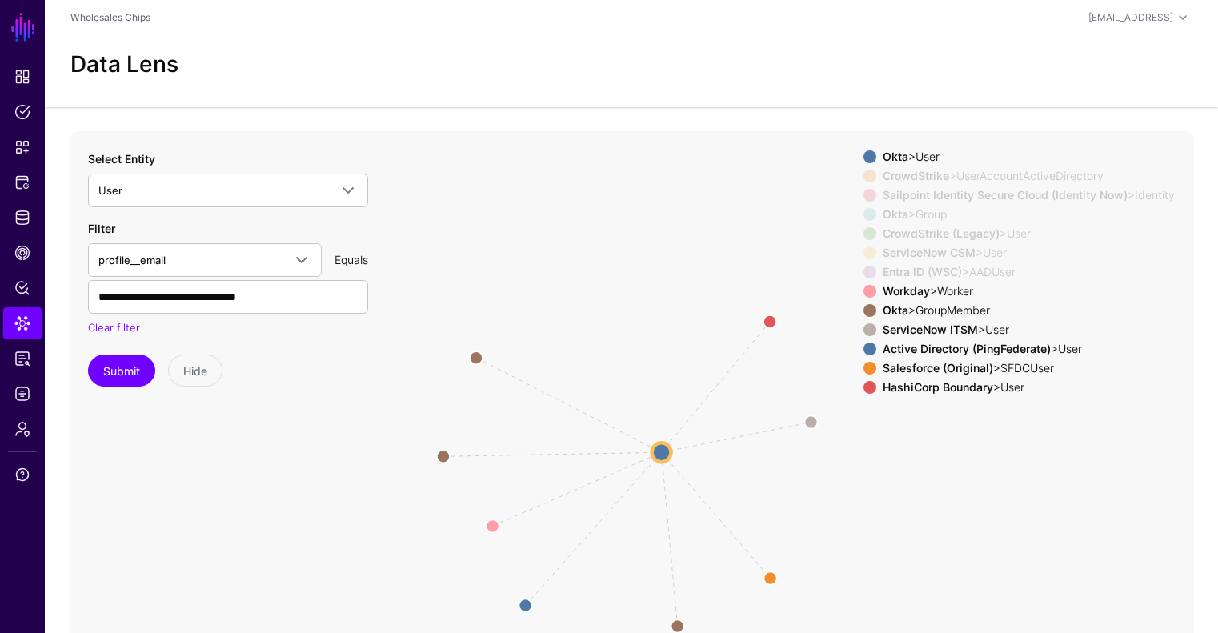
click at [921, 291] on strong "Workday" at bounding box center [906, 291] width 47 height 14
click at [929, 315] on div "Okta > GroupMember" at bounding box center [1029, 310] width 299 height 13
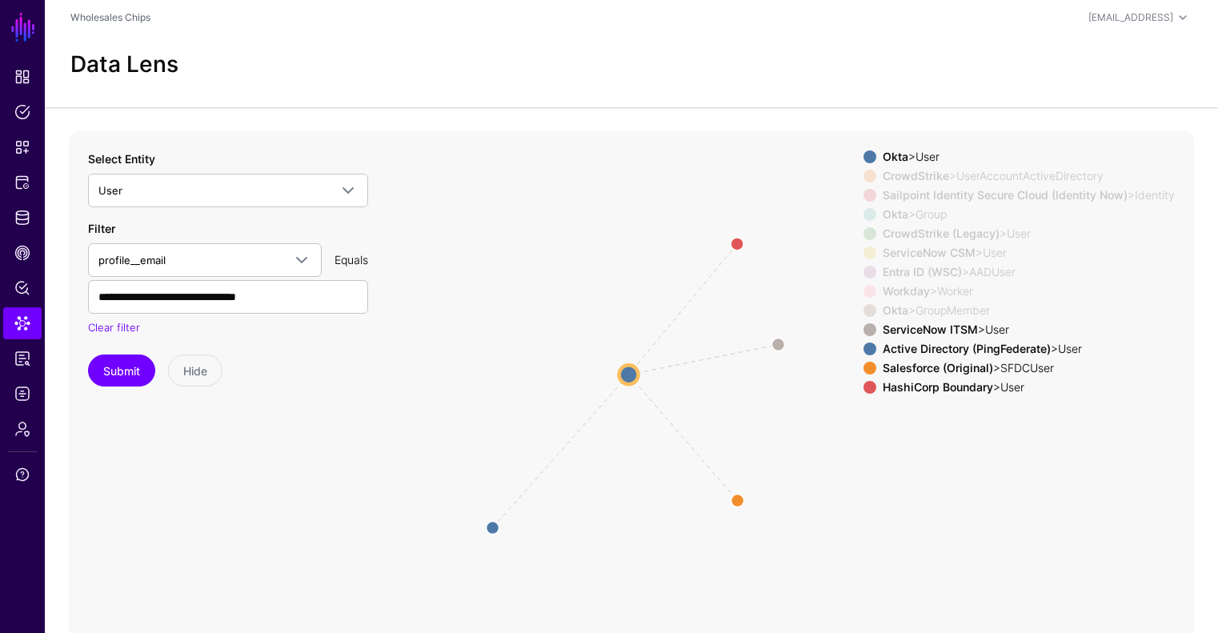
drag, startPoint x: 644, startPoint y: 355, endPoint x: 612, endPoint y: 279, distance: 83.6
click at [612, 279] on icon "Member Member Member same_as same_as same_as same_as same_as same_as same_as sa…" at bounding box center [631, 451] width 1125 height 640
click at [917, 373] on strong "Salesforce (Original)" at bounding box center [938, 368] width 110 height 14
click at [937, 390] on strong "HashiCorp Boundary" at bounding box center [938, 387] width 110 height 14
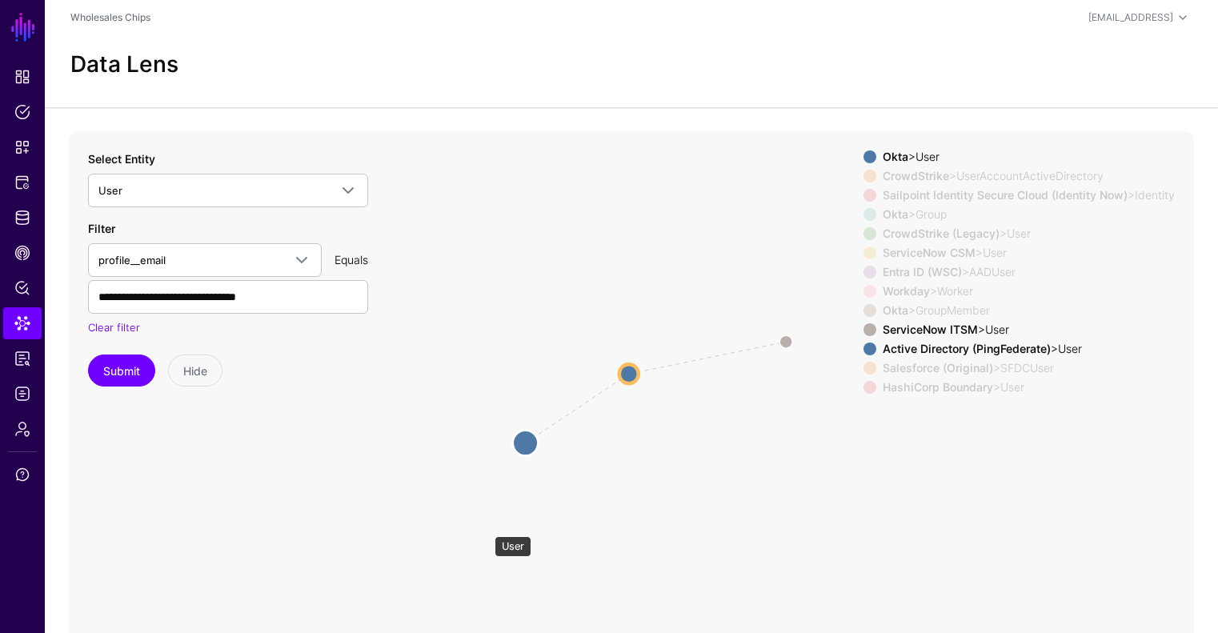
drag, startPoint x: 487, startPoint y: 528, endPoint x: 521, endPoint y: 444, distance: 90.8
click at [521, 444] on circle at bounding box center [526, 443] width 26 height 26
drag, startPoint x: 800, startPoint y: 340, endPoint x: 714, endPoint y: 371, distance: 91.2
click at [714, 371] on circle at bounding box center [721, 370] width 26 height 26
drag, startPoint x: 548, startPoint y: 445, endPoint x: 595, endPoint y: 408, distance: 59.9
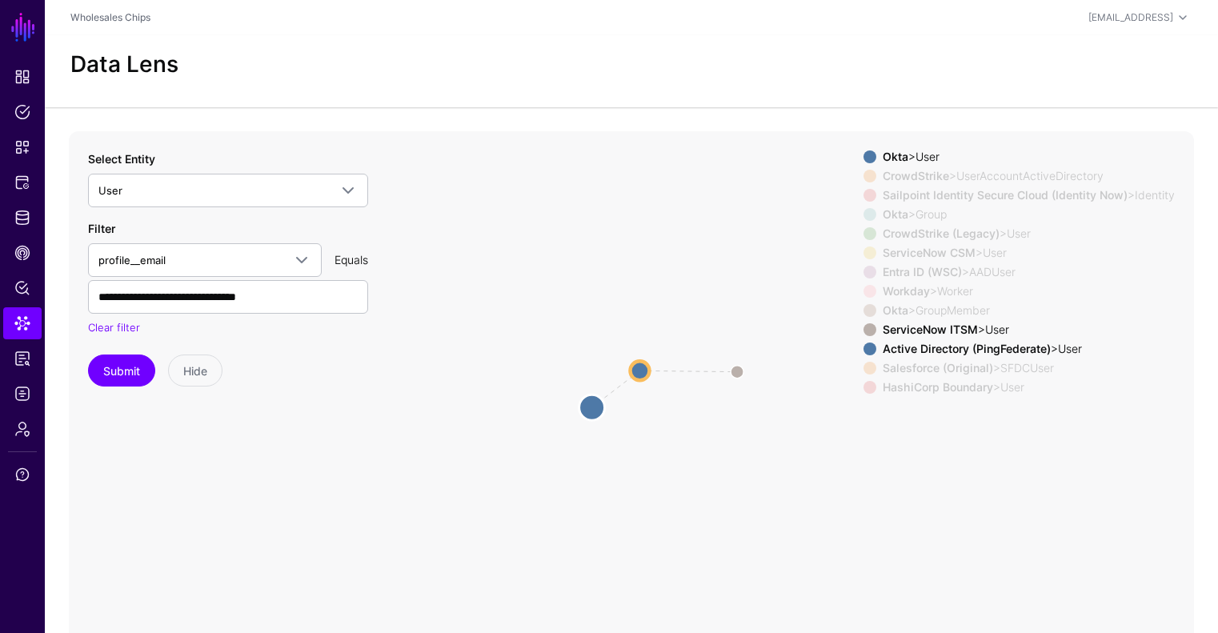
click at [595, 408] on circle at bounding box center [593, 408] width 26 height 26
click at [864, 175] on span at bounding box center [870, 176] width 13 height 13
click at [864, 173] on span at bounding box center [870, 176] width 13 height 13
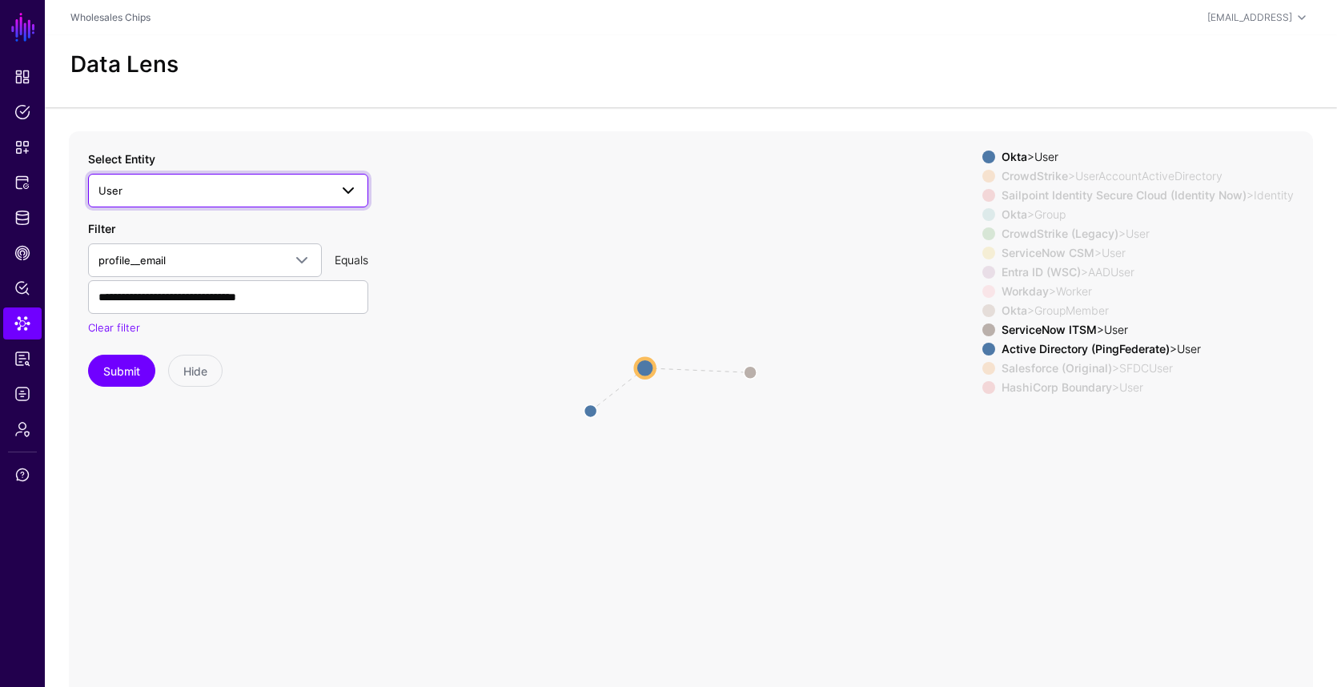
click at [327, 191] on span "User" at bounding box center [213, 191] width 231 height 18
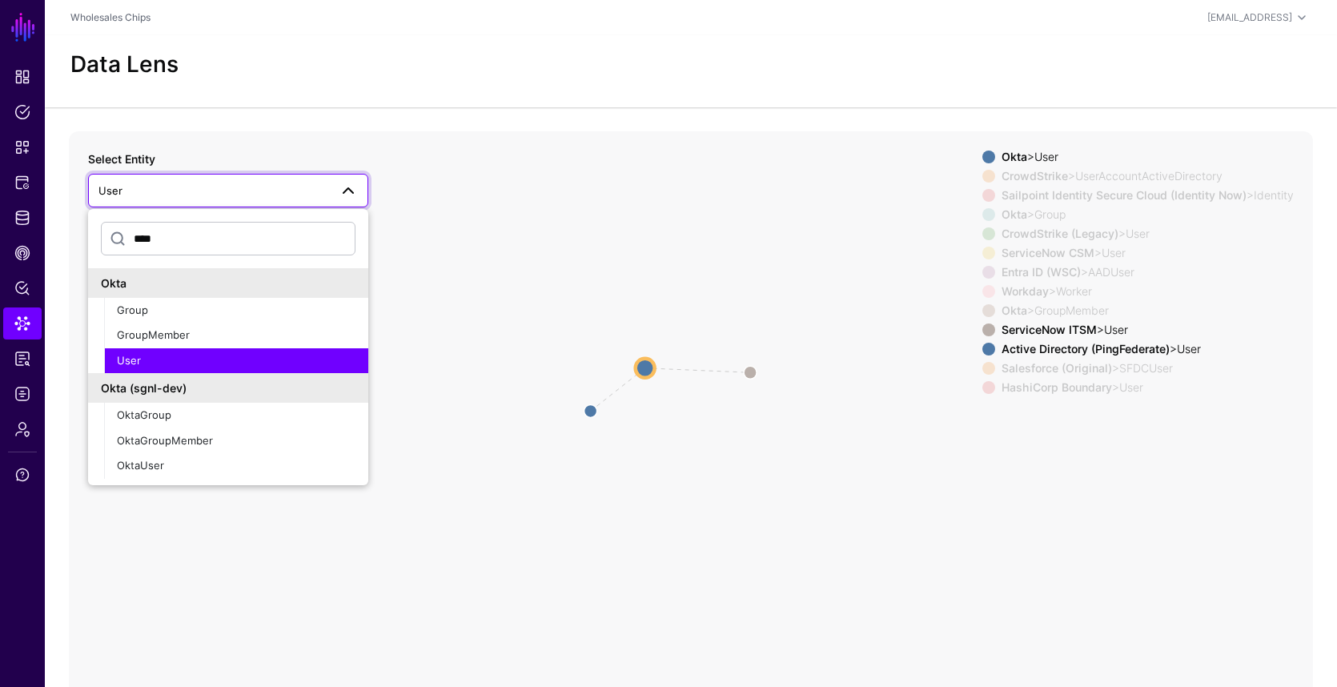
click at [327, 191] on span "User" at bounding box center [213, 191] width 231 height 18
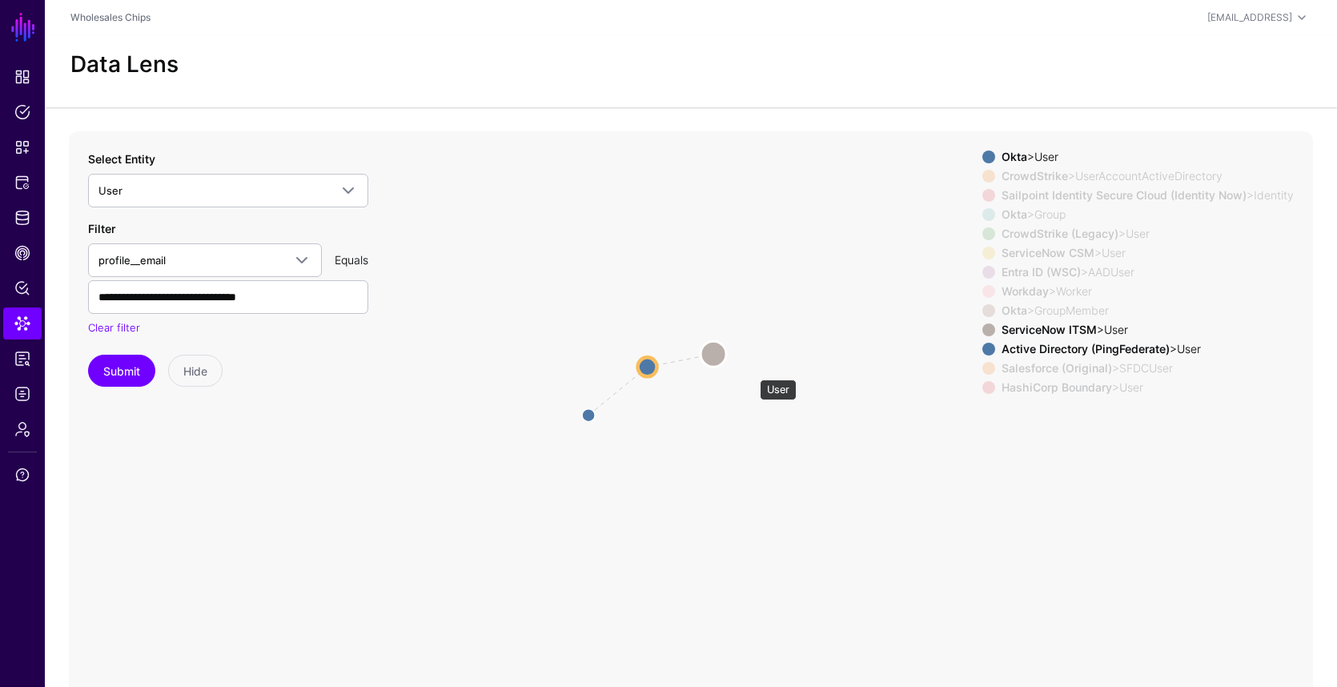
drag, startPoint x: 752, startPoint y: 371, endPoint x: 715, endPoint y: 353, distance: 41.2
click at [715, 353] on circle at bounding box center [713, 354] width 26 height 26
click at [1062, 345] on strong "Active Directory (PingFederate)" at bounding box center [1085, 349] width 168 height 14
drag, startPoint x: 644, startPoint y: 367, endPoint x: 385, endPoint y: 524, distance: 303.1
click at [359, 529] on circle at bounding box center [364, 527] width 19 height 19
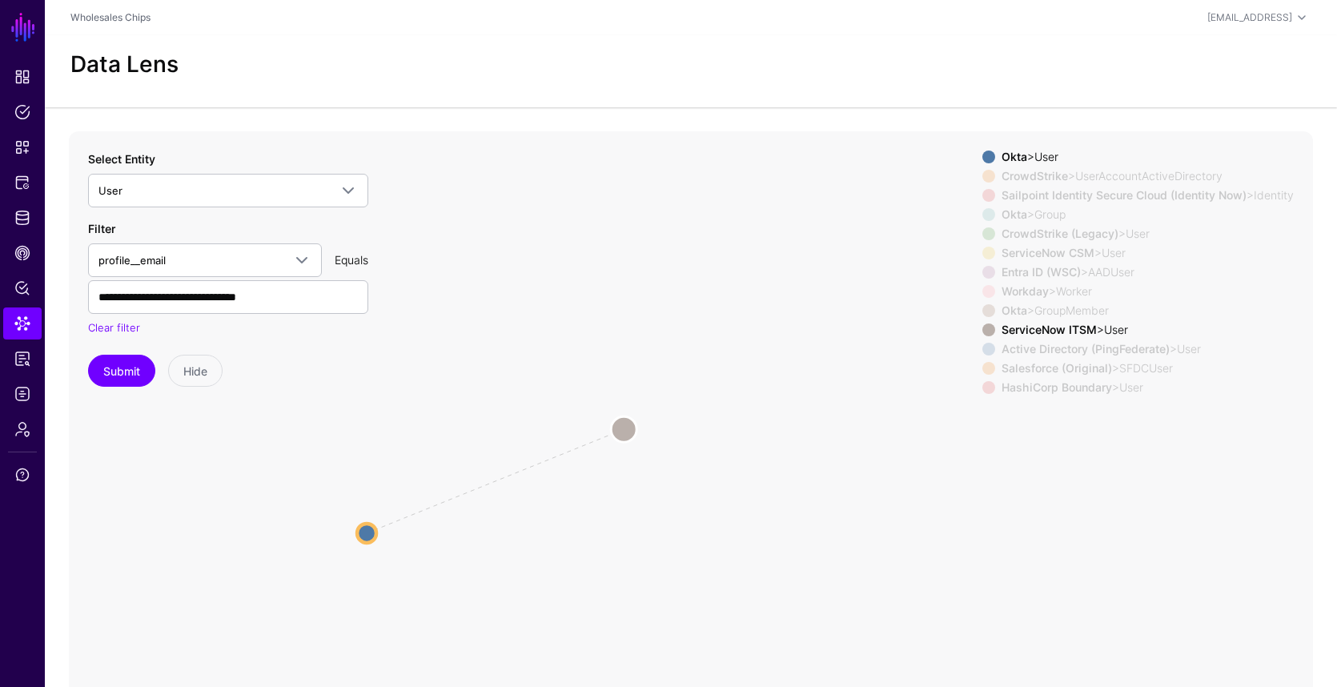
drag, startPoint x: 730, startPoint y: 369, endPoint x: 628, endPoint y: 429, distance: 118.8
click at [628, 429] on circle at bounding box center [624, 429] width 26 height 26
click at [635, 431] on circle at bounding box center [632, 432] width 26 height 26
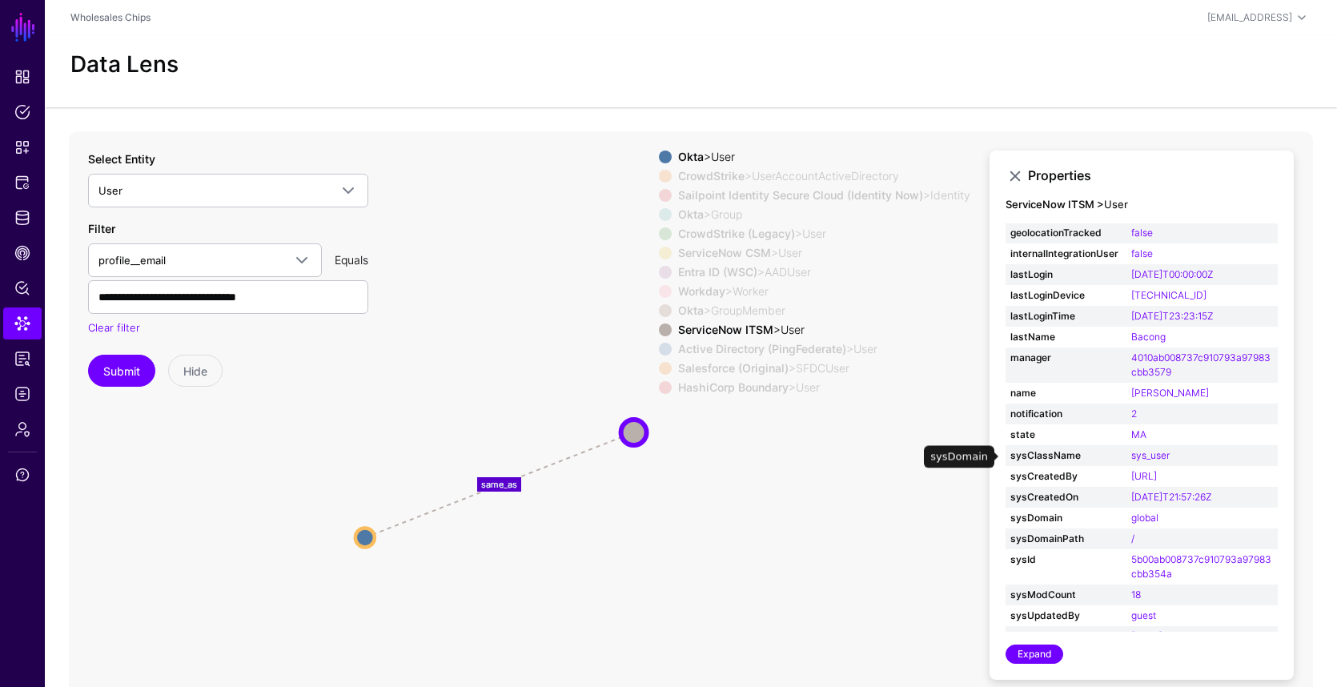
scroll to position [243, 0]
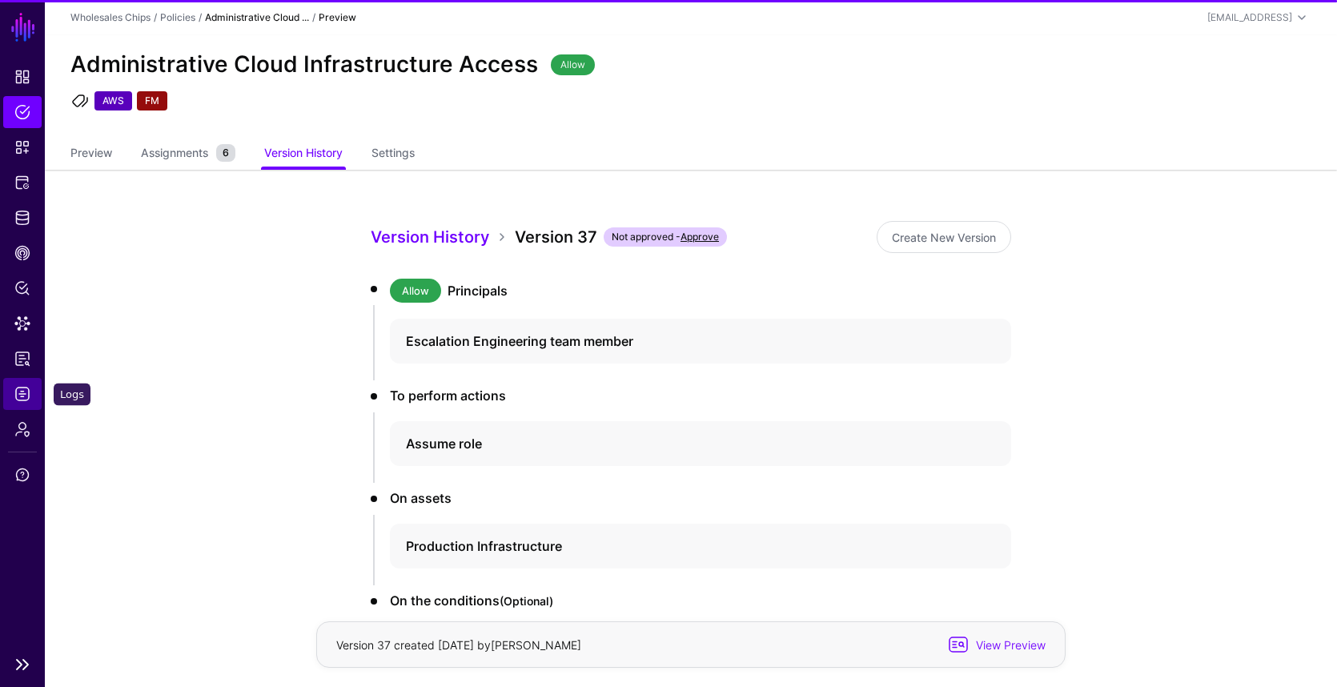
click at [22, 403] on link "Logs" at bounding box center [22, 394] width 38 height 32
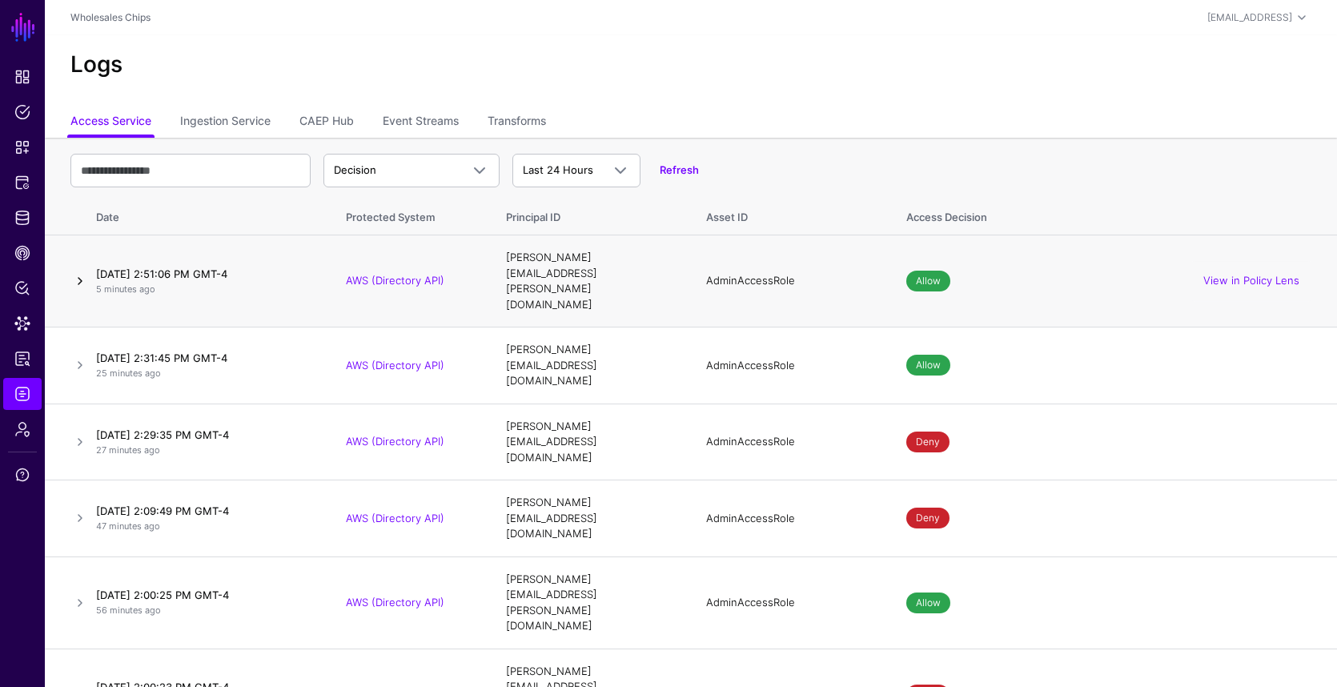
click at [82, 271] on link at bounding box center [79, 280] width 19 height 19
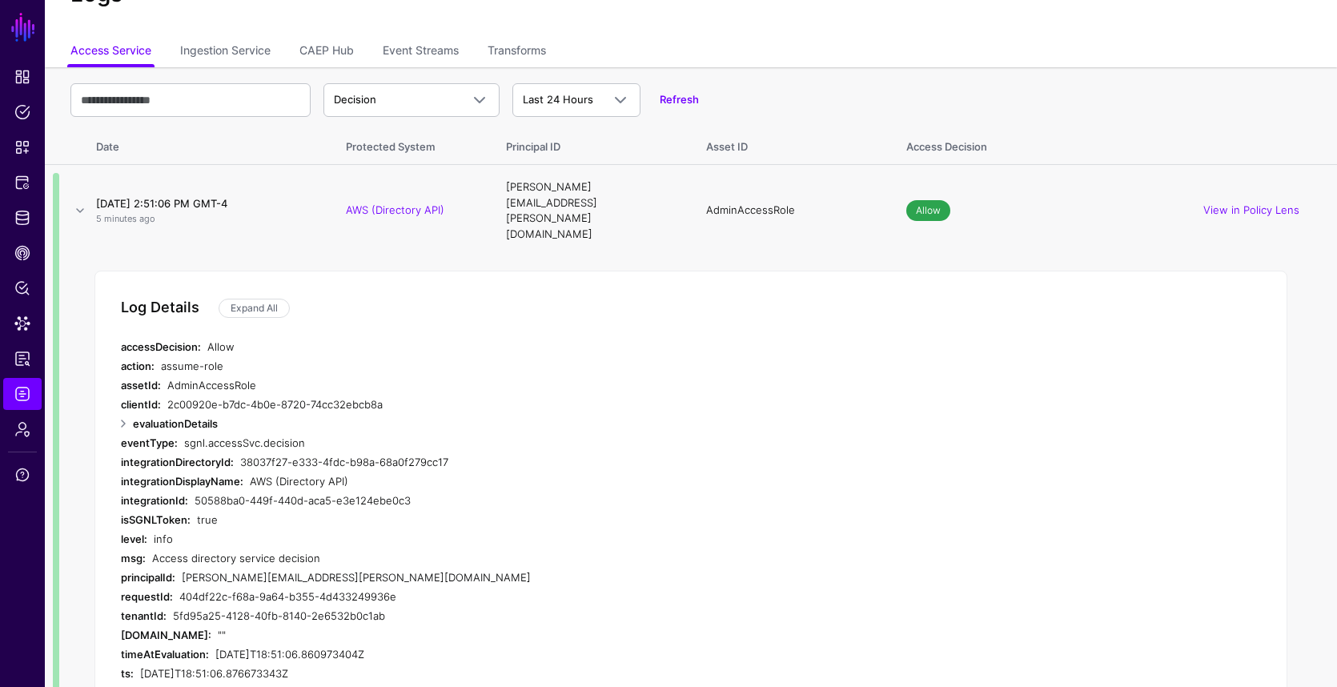
scroll to position [8, 0]
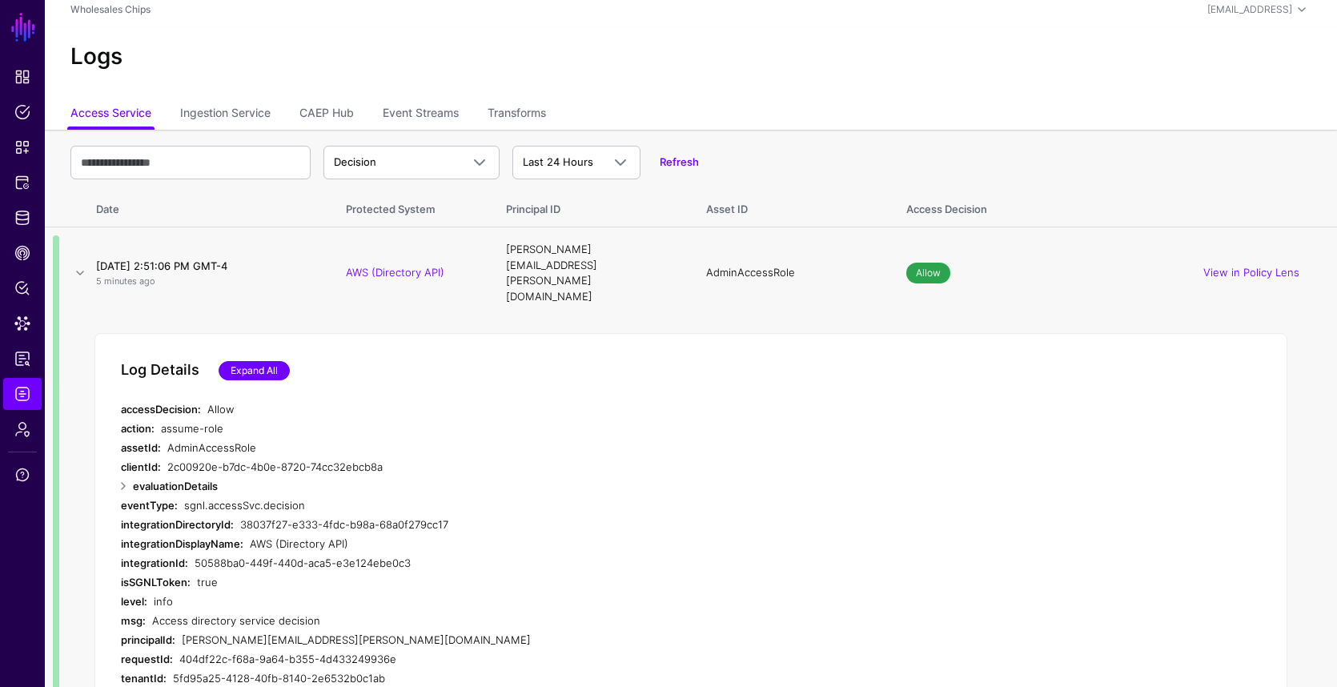
click at [260, 361] on link "Expand All" at bounding box center [254, 370] width 71 height 19
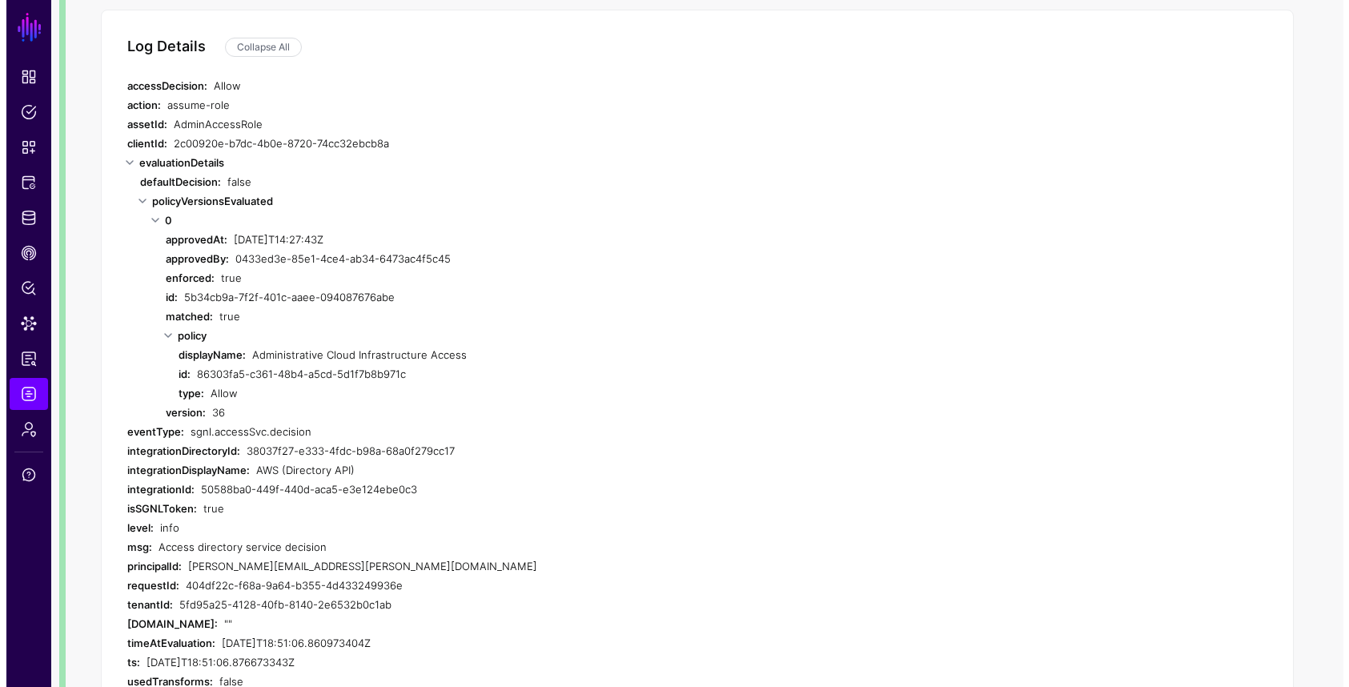
scroll to position [0, 0]
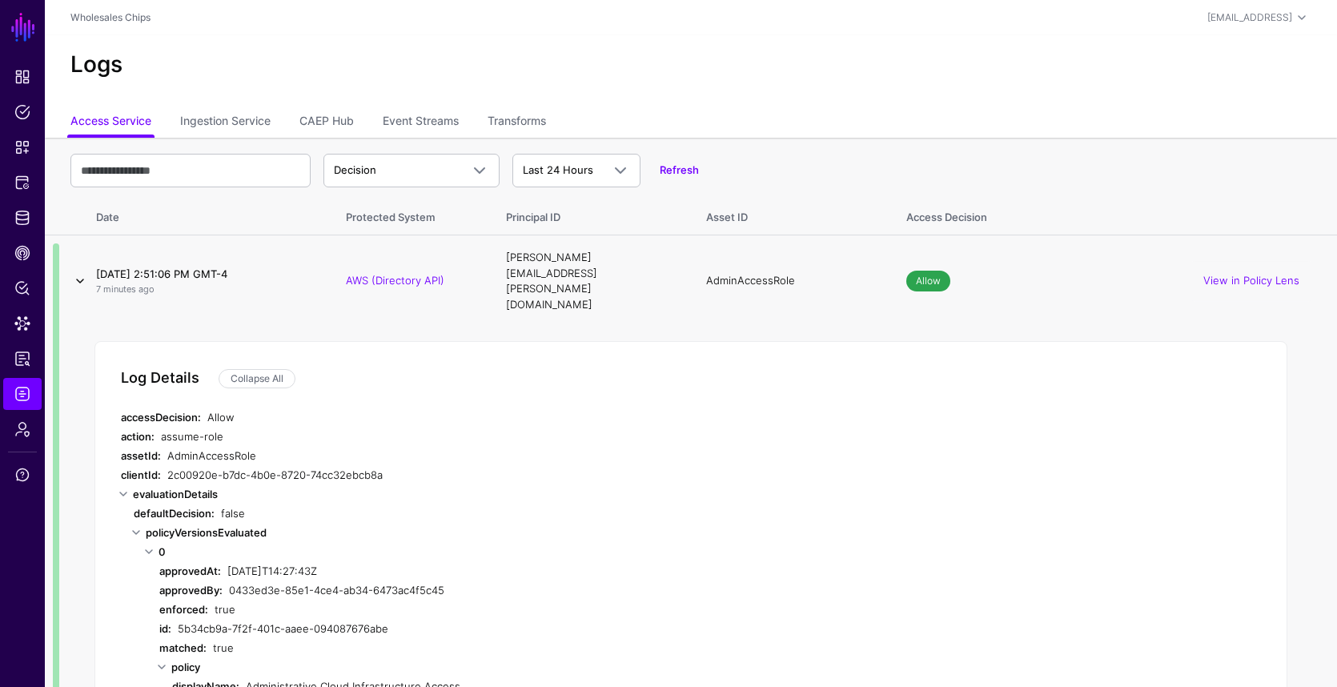
click at [86, 271] on link at bounding box center [79, 280] width 19 height 19
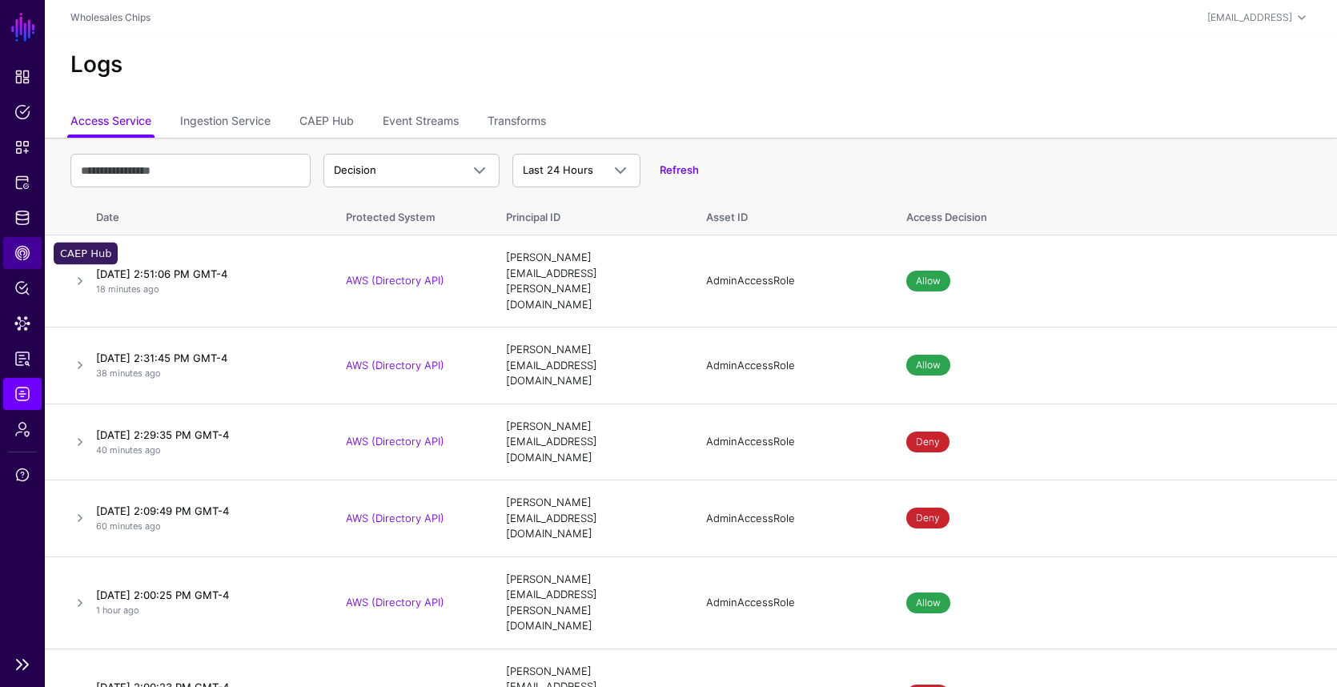
click at [32, 257] on link "CAEP Hub" at bounding box center [22, 253] width 38 height 32
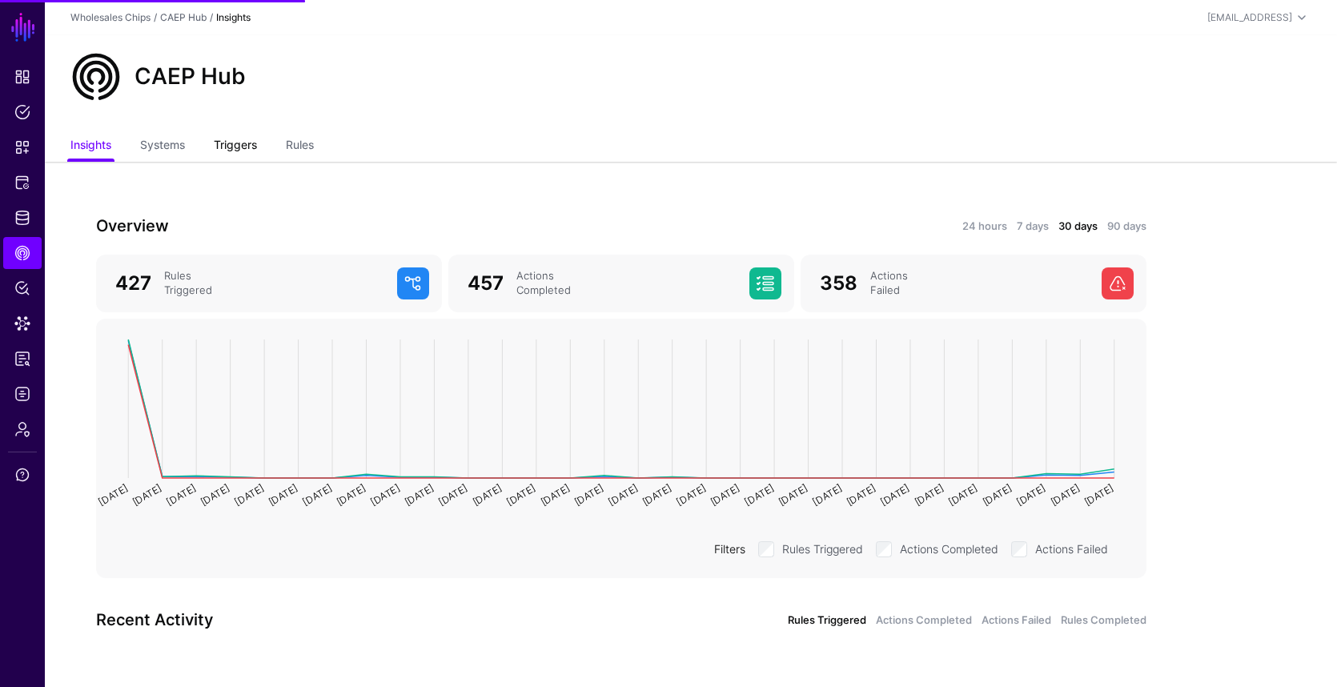
click at [224, 145] on link "Triggers" at bounding box center [235, 146] width 43 height 30
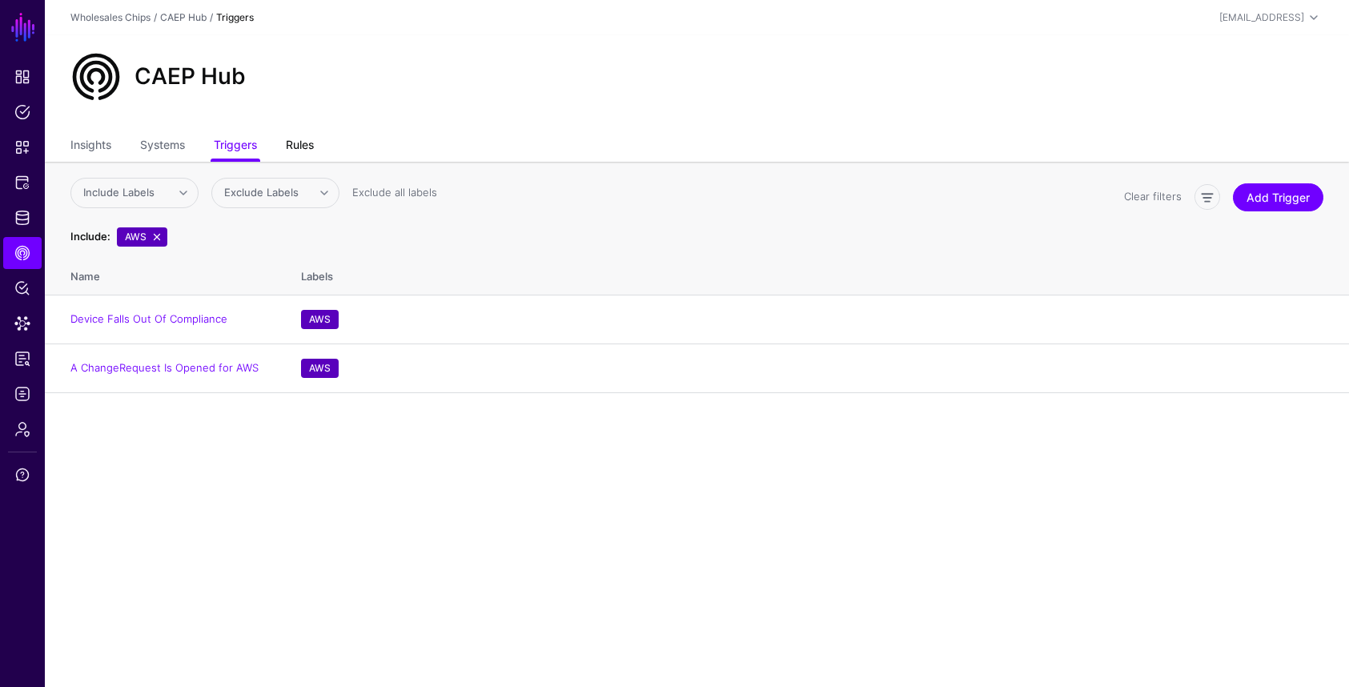
click at [292, 134] on link "Rules" at bounding box center [300, 146] width 28 height 30
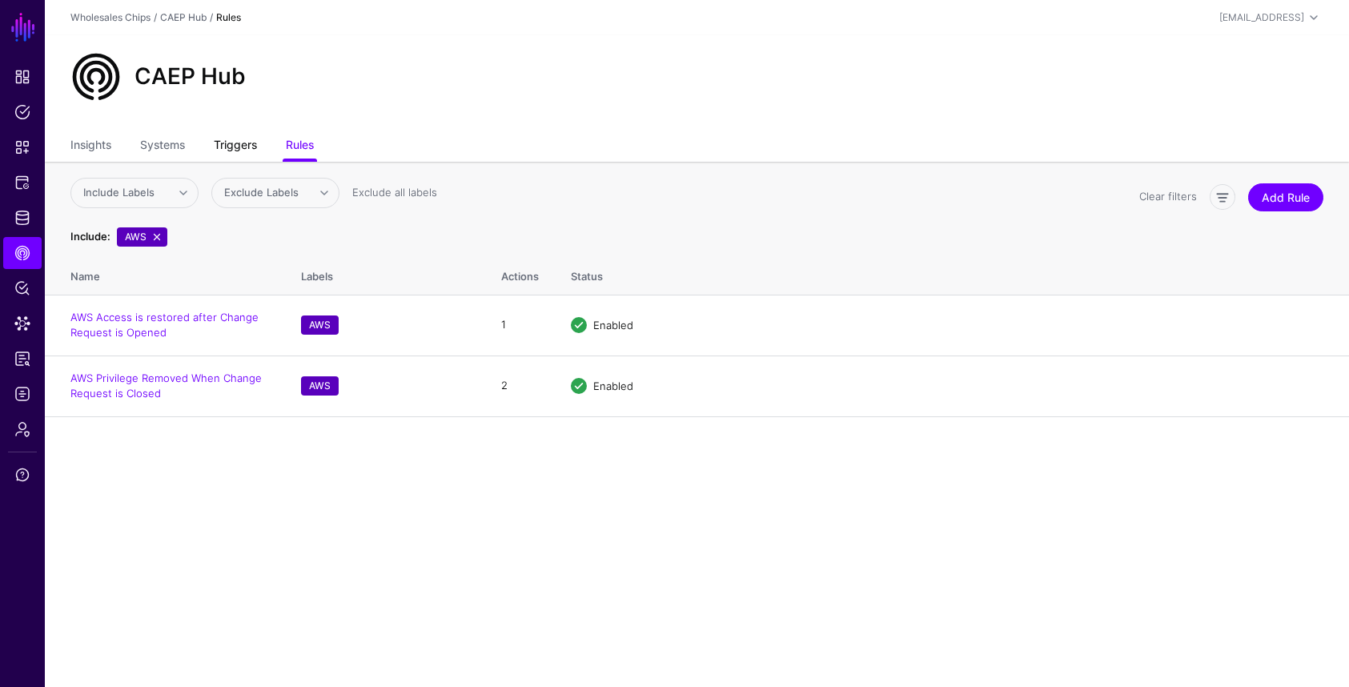
drag, startPoint x: 238, startPoint y: 149, endPoint x: 227, endPoint y: 151, distance: 10.7
click at [238, 149] on link "Triggers" at bounding box center [235, 146] width 43 height 30
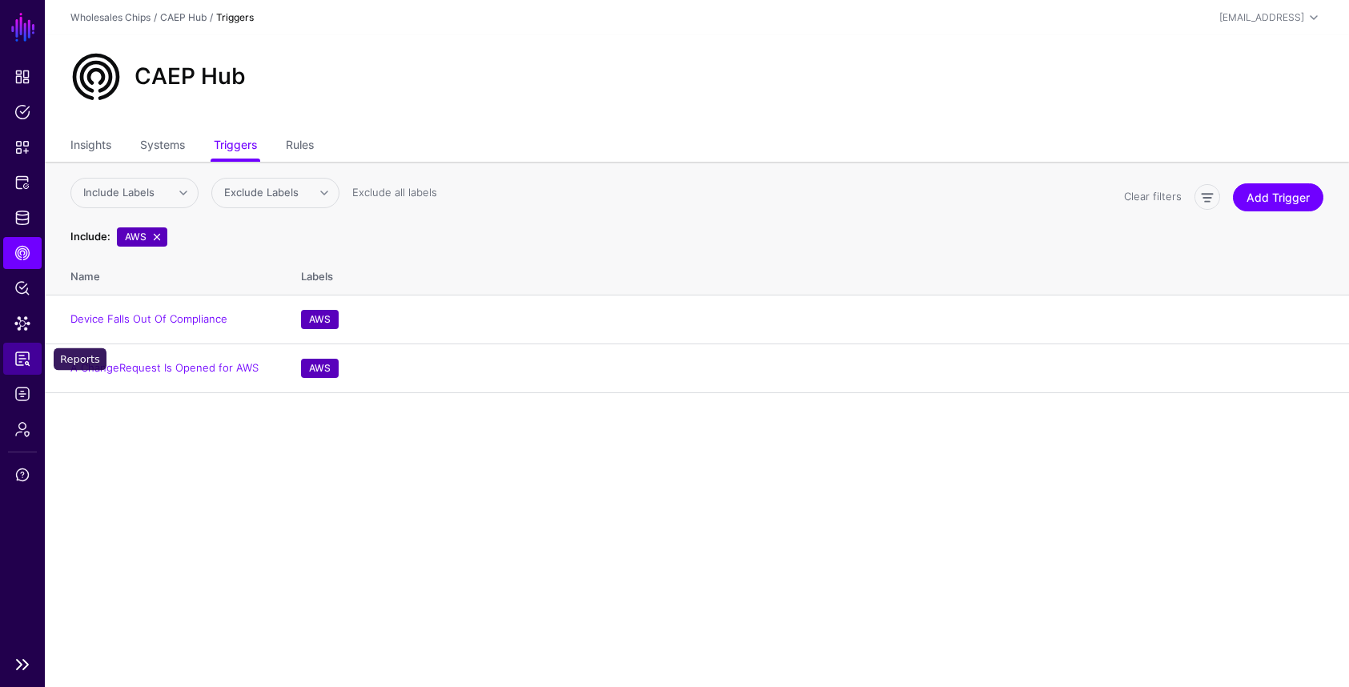
click at [17, 362] on span "Reports" at bounding box center [22, 359] width 16 height 16
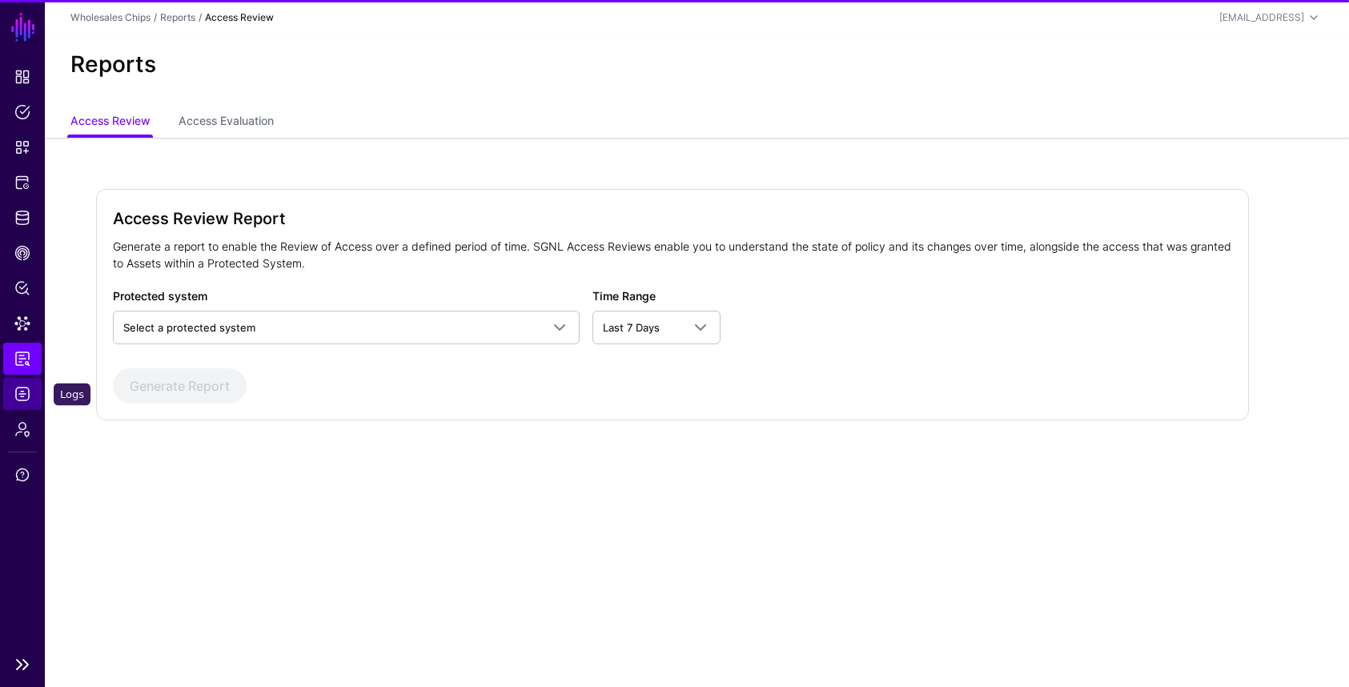
click at [19, 397] on span "Logs" at bounding box center [22, 394] width 16 height 16
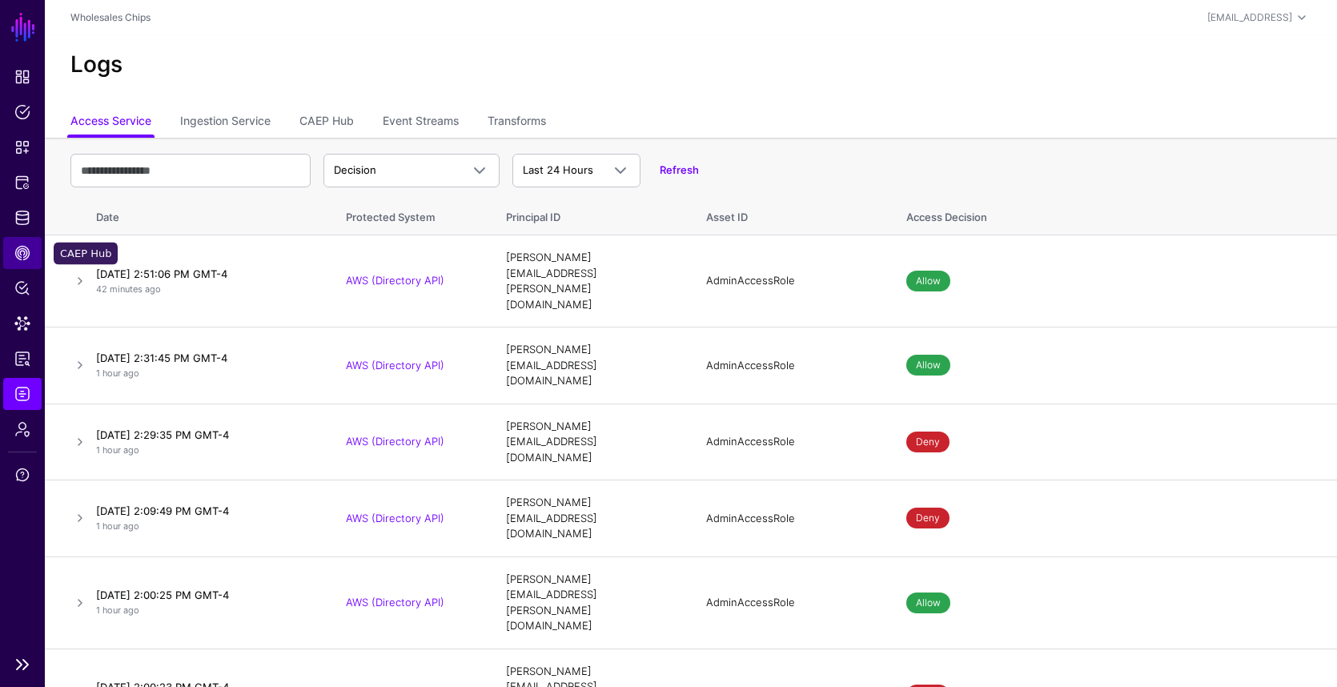
click at [29, 255] on span "CAEP Hub" at bounding box center [22, 253] width 16 height 16
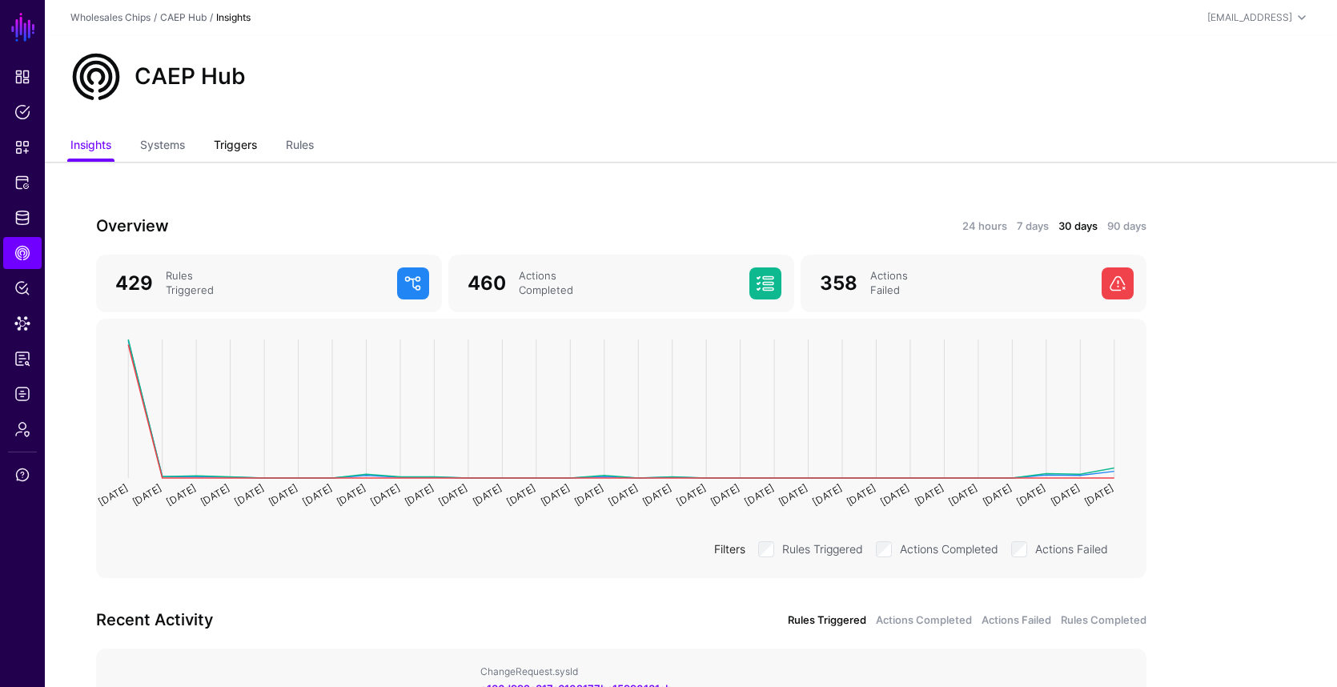
click at [246, 142] on link "Triggers" at bounding box center [235, 146] width 43 height 30
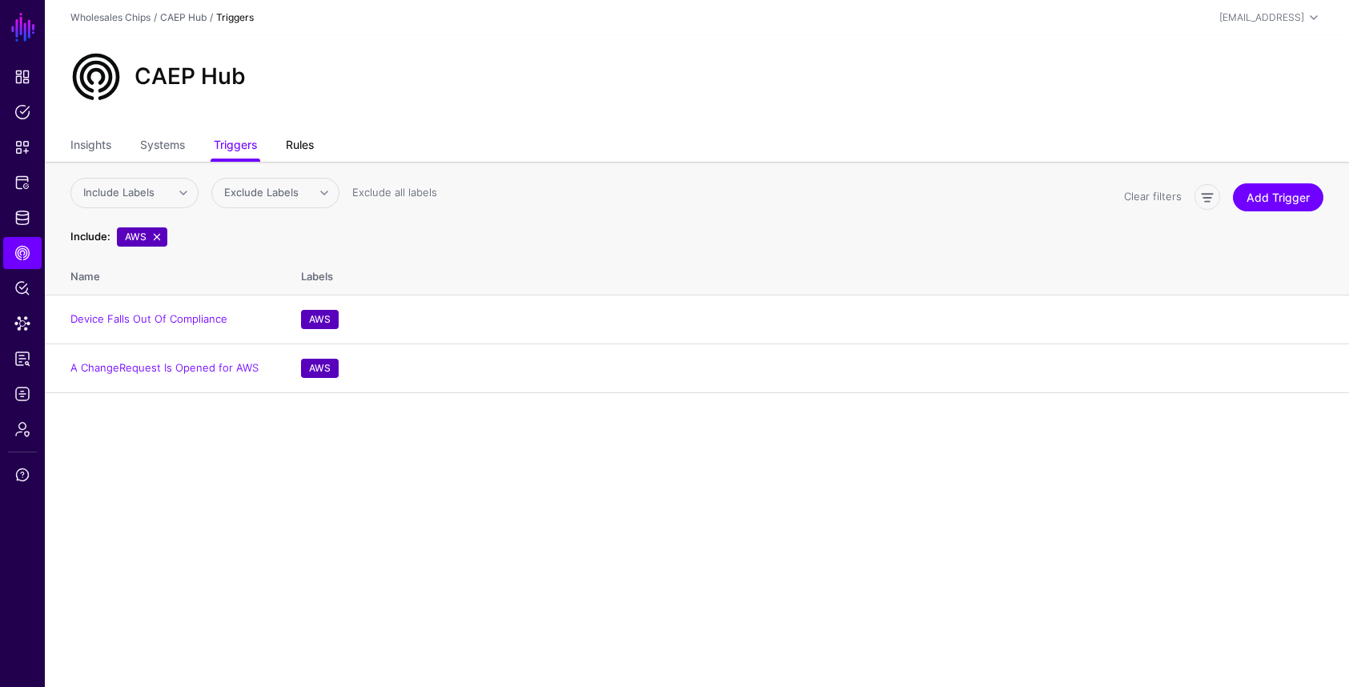
click at [305, 150] on link "Rules" at bounding box center [300, 146] width 28 height 30
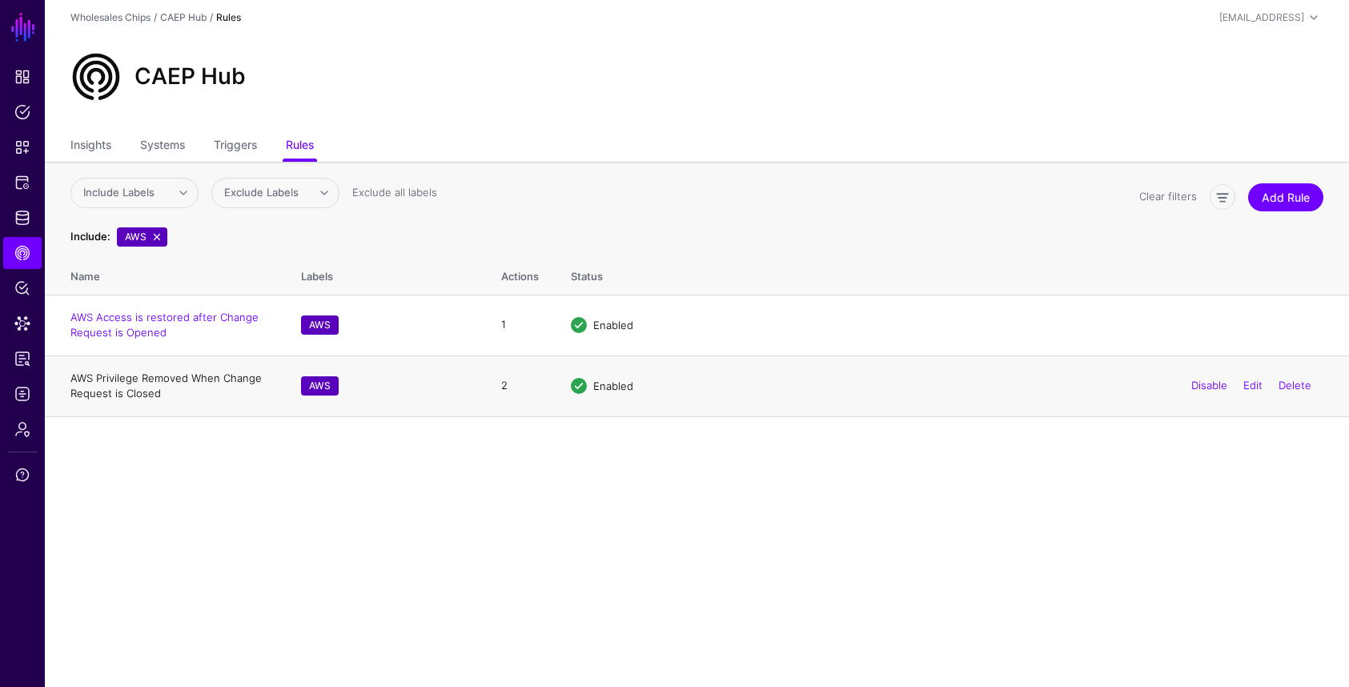
click at [139, 393] on link "AWS Privilege Removed When Change Request is Closed" at bounding box center [165, 385] width 191 height 29
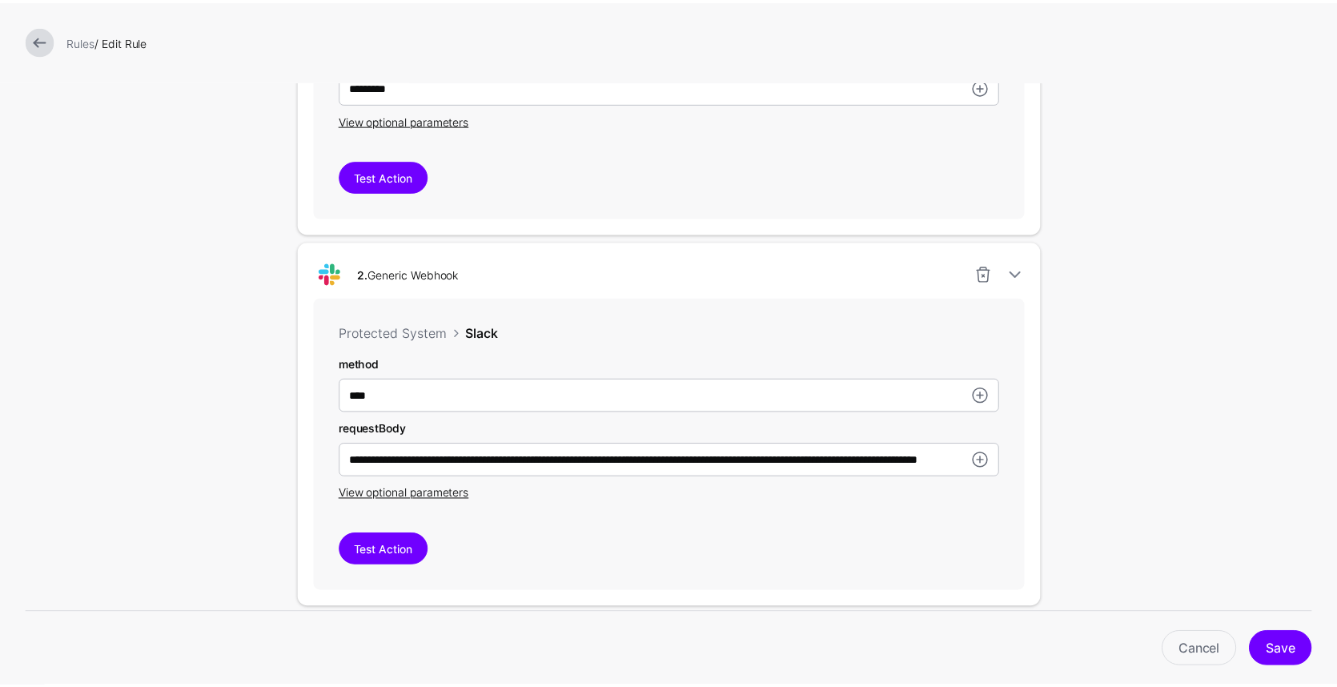
scroll to position [680, 0]
click at [41, 43] on link at bounding box center [40, 40] width 29 height 29
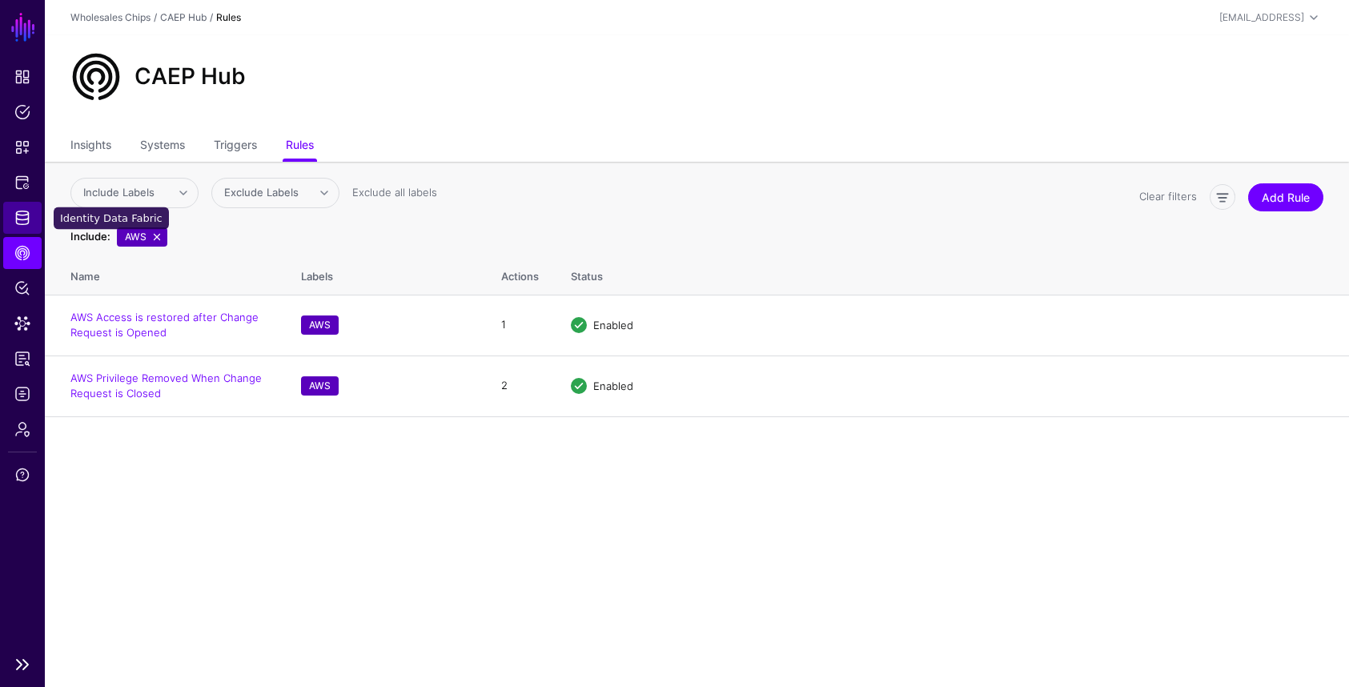
click at [26, 223] on span "Identity Data Fabric" at bounding box center [22, 218] width 16 height 16
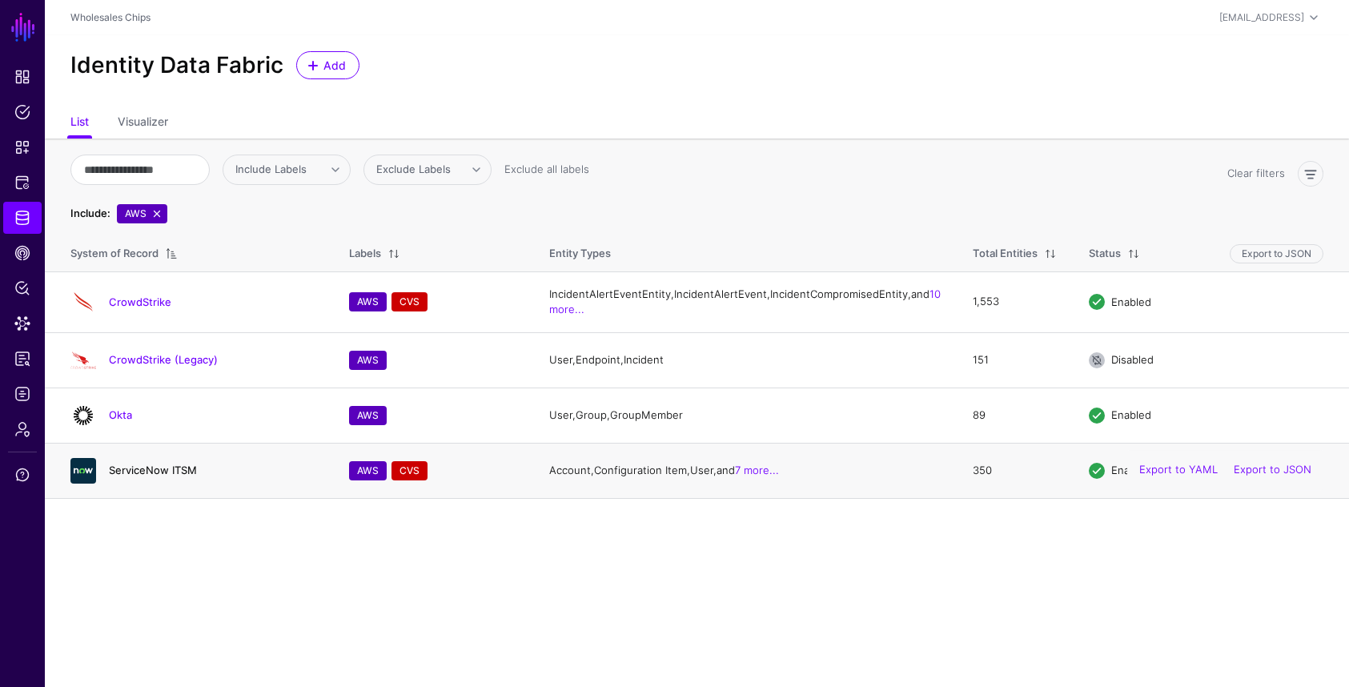
click at [144, 476] on link "ServiceNow ITSM" at bounding box center [153, 469] width 88 height 13
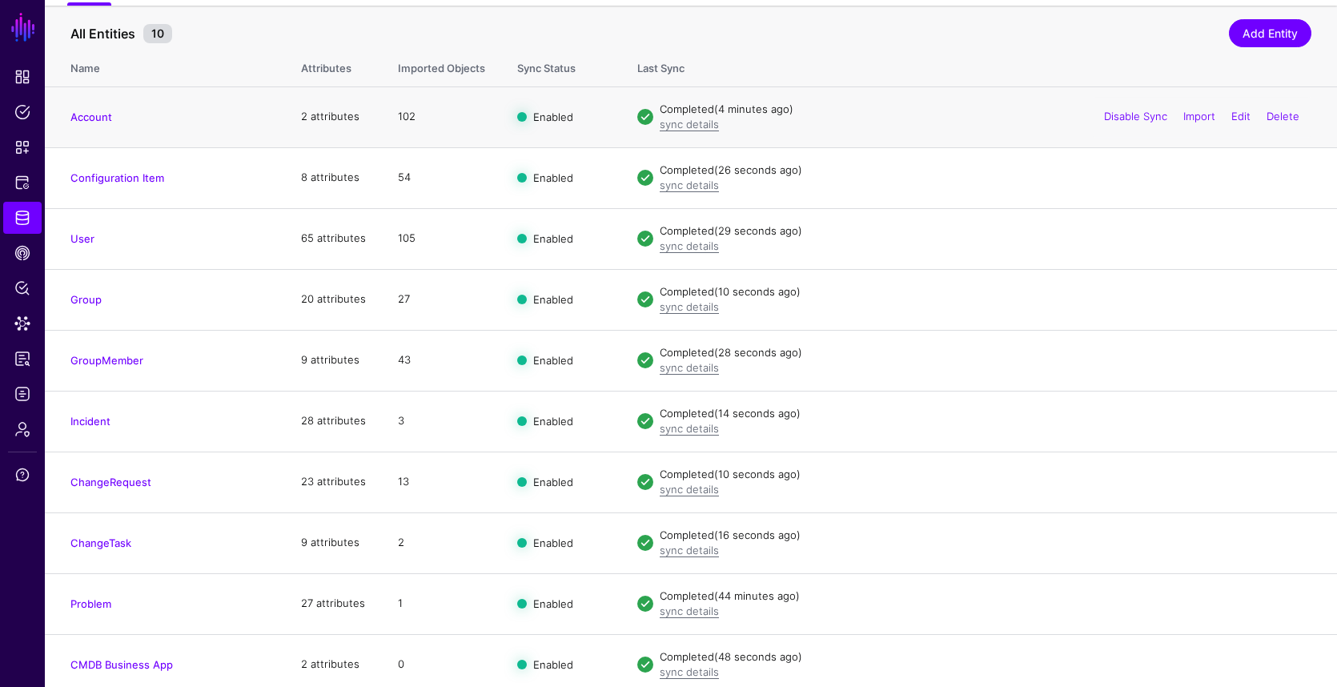
scroll to position [196, 0]
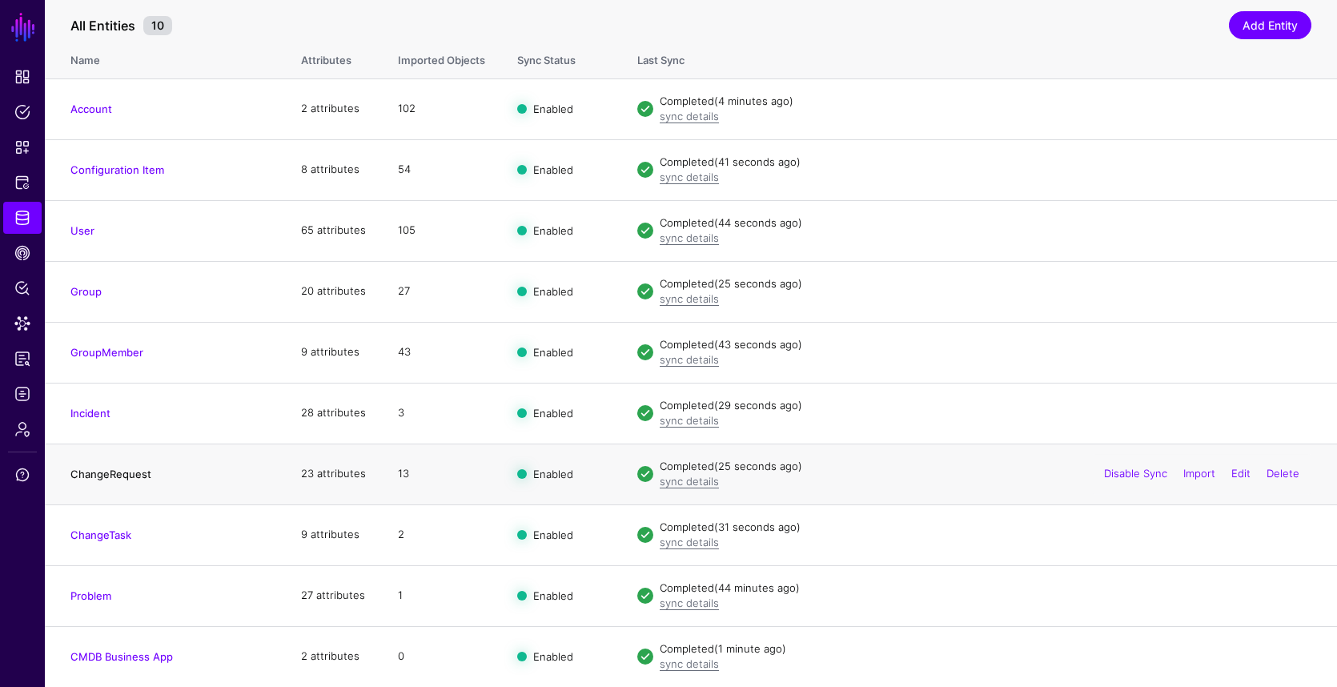
click at [121, 476] on link "ChangeRequest" at bounding box center [110, 473] width 81 height 13
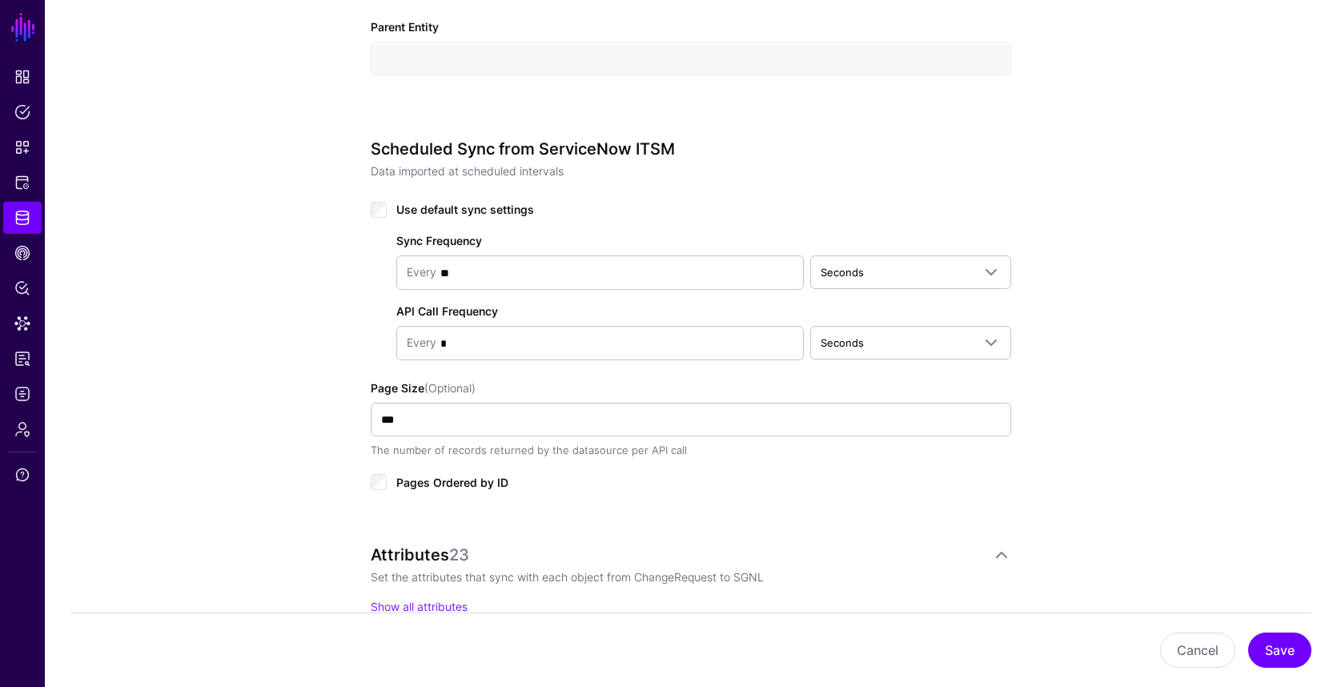
scroll to position [686, 0]
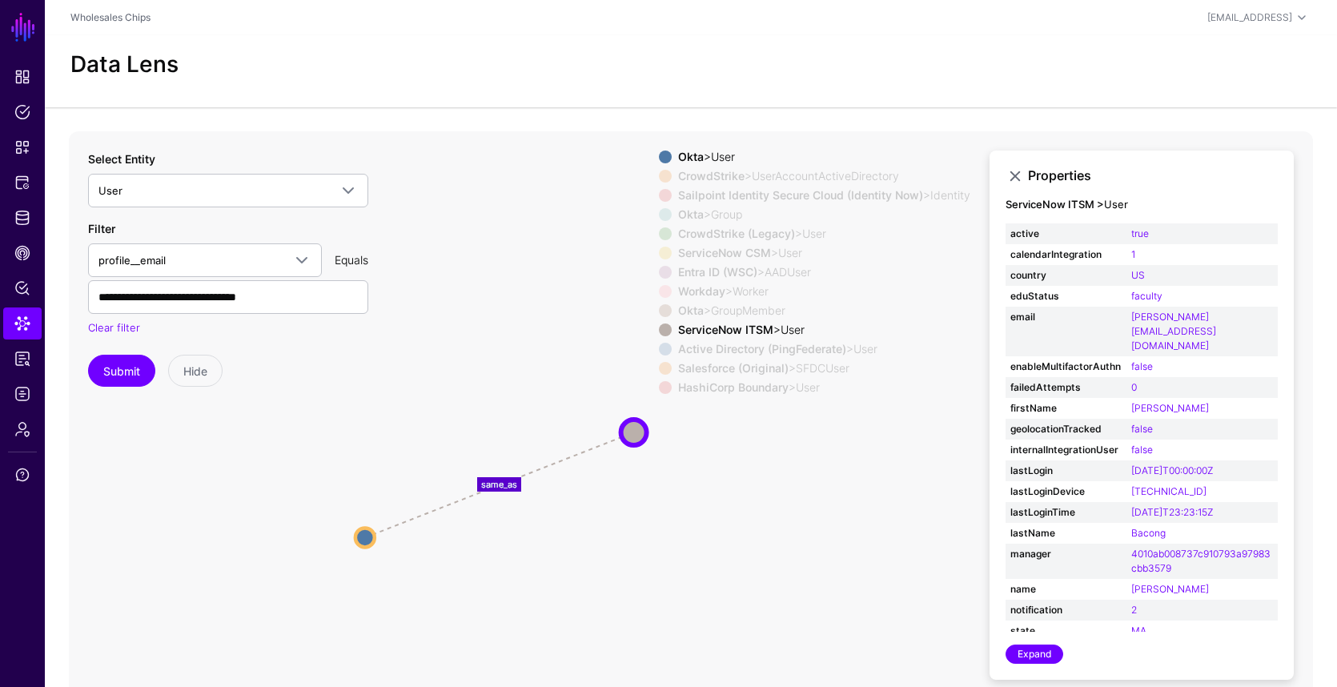
scroll to position [243, 0]
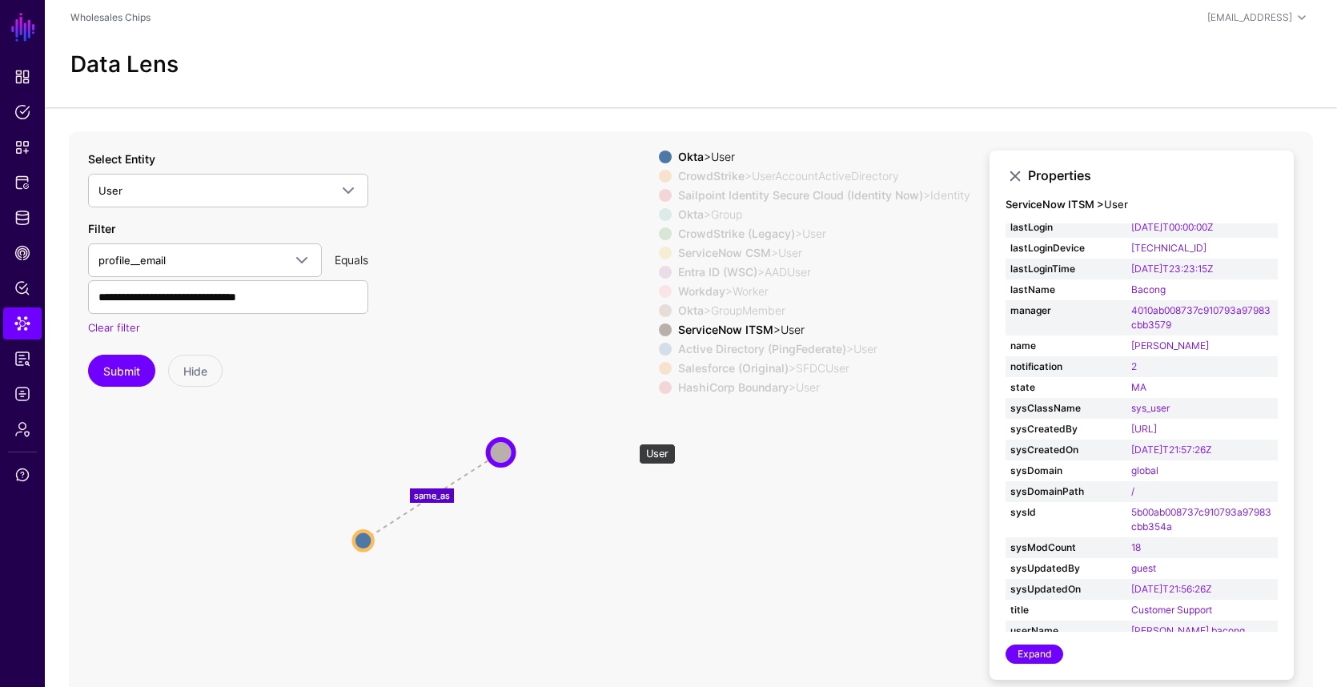
drag, startPoint x: 631, startPoint y: 435, endPoint x: 498, endPoint y: 455, distance: 134.4
click at [498, 455] on circle at bounding box center [501, 452] width 26 height 26
drag, startPoint x: 355, startPoint y: 547, endPoint x: 347, endPoint y: 528, distance: 21.1
click at [347, 528] on circle at bounding box center [352, 527] width 19 height 19
click at [347, 528] on circle at bounding box center [349, 526] width 19 height 19
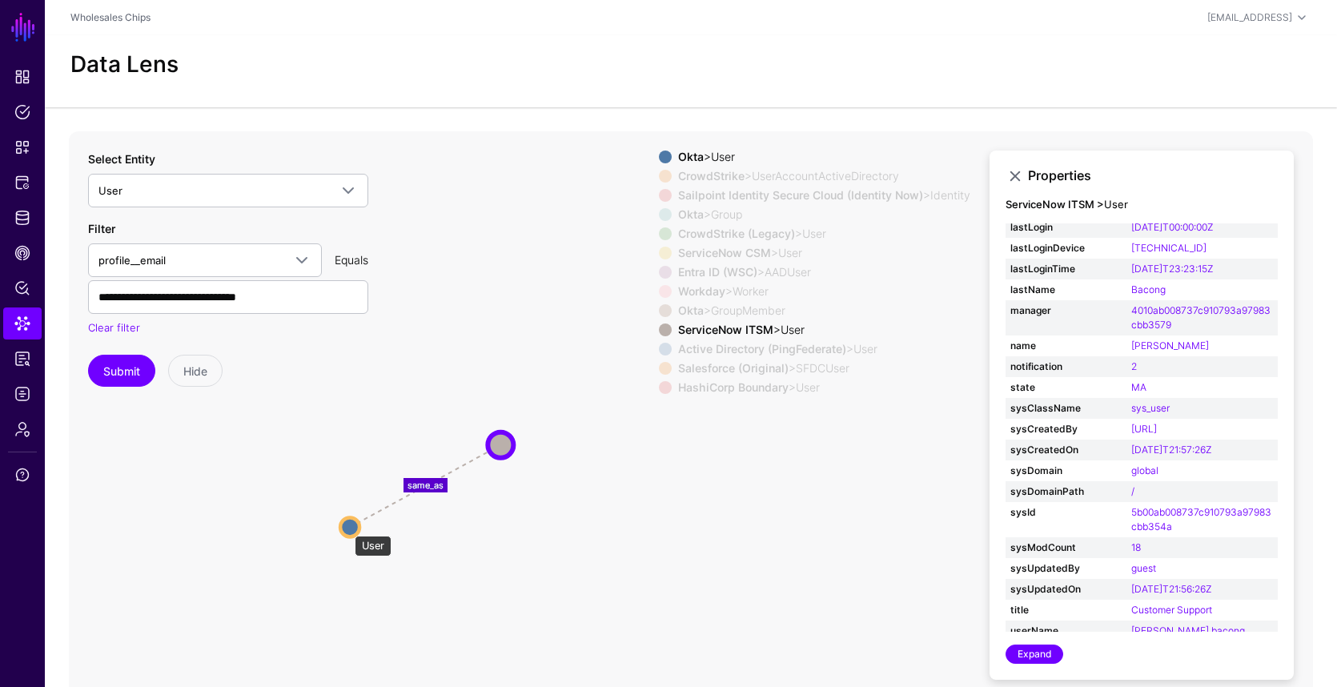
scroll to position [0, 0]
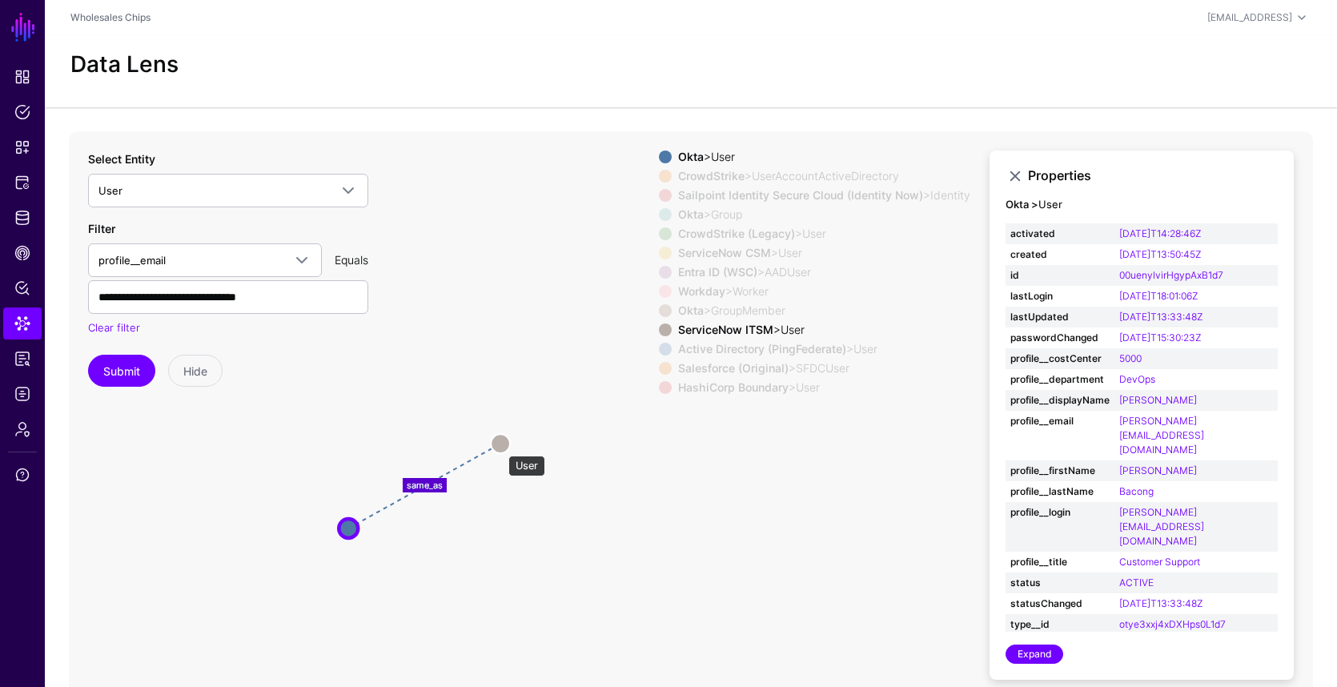
click at [500, 447] on circle at bounding box center [500, 443] width 19 height 19
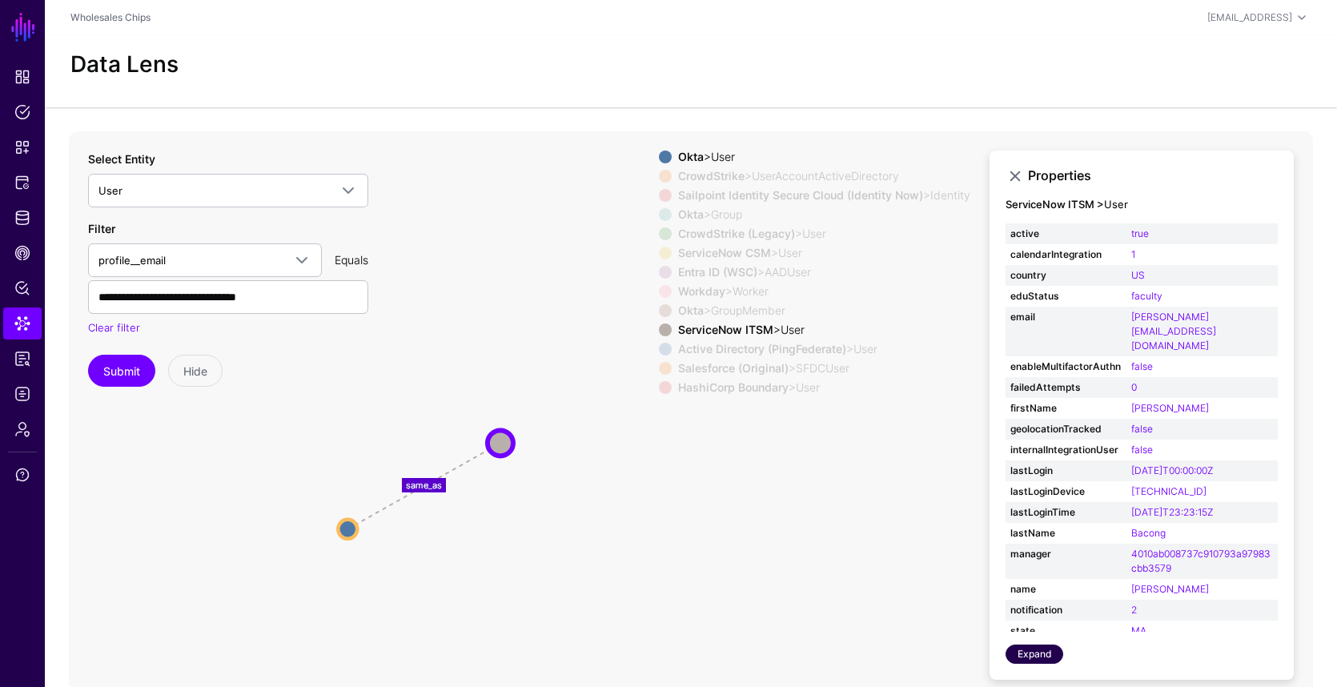
click at [1047, 657] on link "Expand" at bounding box center [1034, 653] width 58 height 19
